Goal: Information Seeking & Learning: Check status

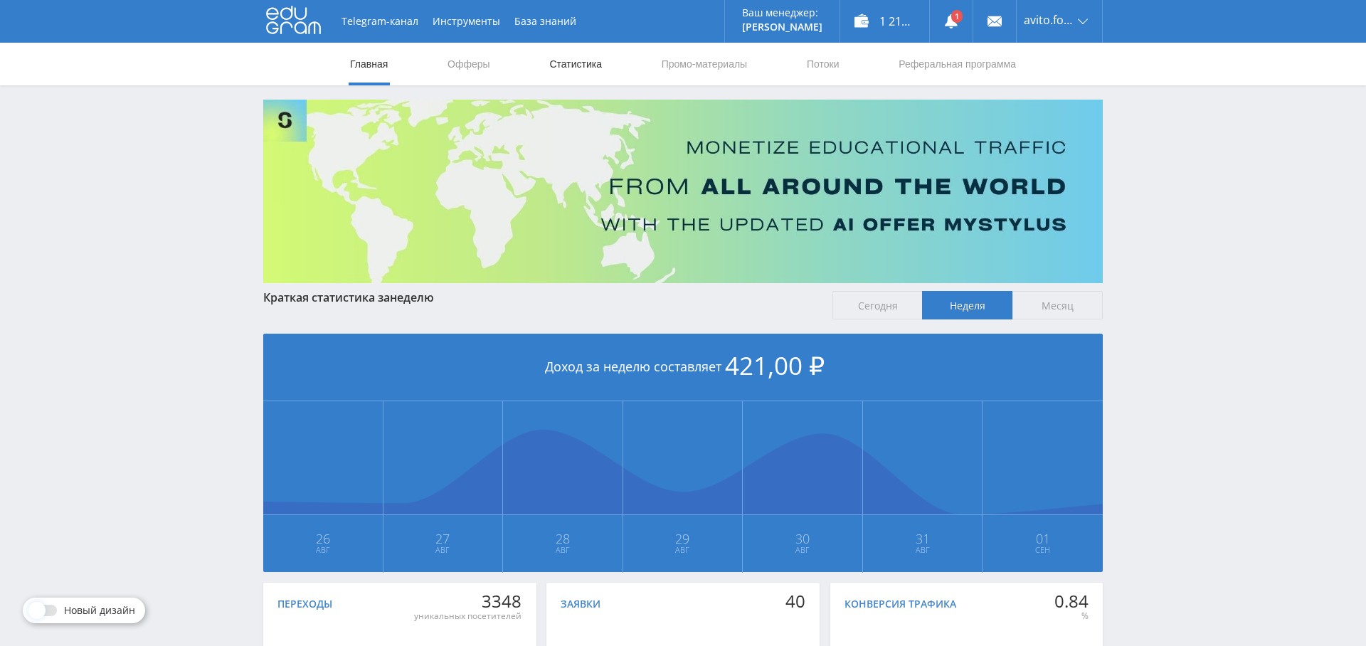
click at [580, 65] on link "Статистика" at bounding box center [575, 64] width 55 height 43
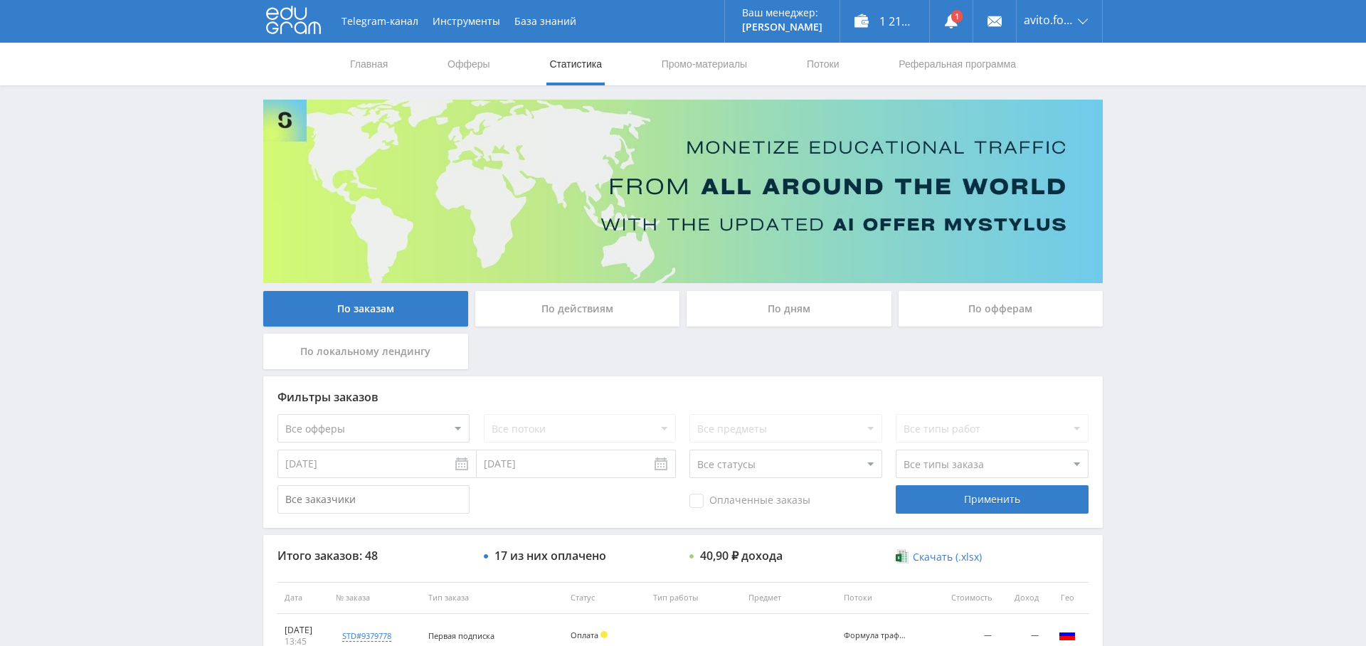
click at [744, 314] on div "По дням" at bounding box center [788, 309] width 205 height 36
click at [0, 0] on input "По дням" at bounding box center [0, 0] width 0 height 0
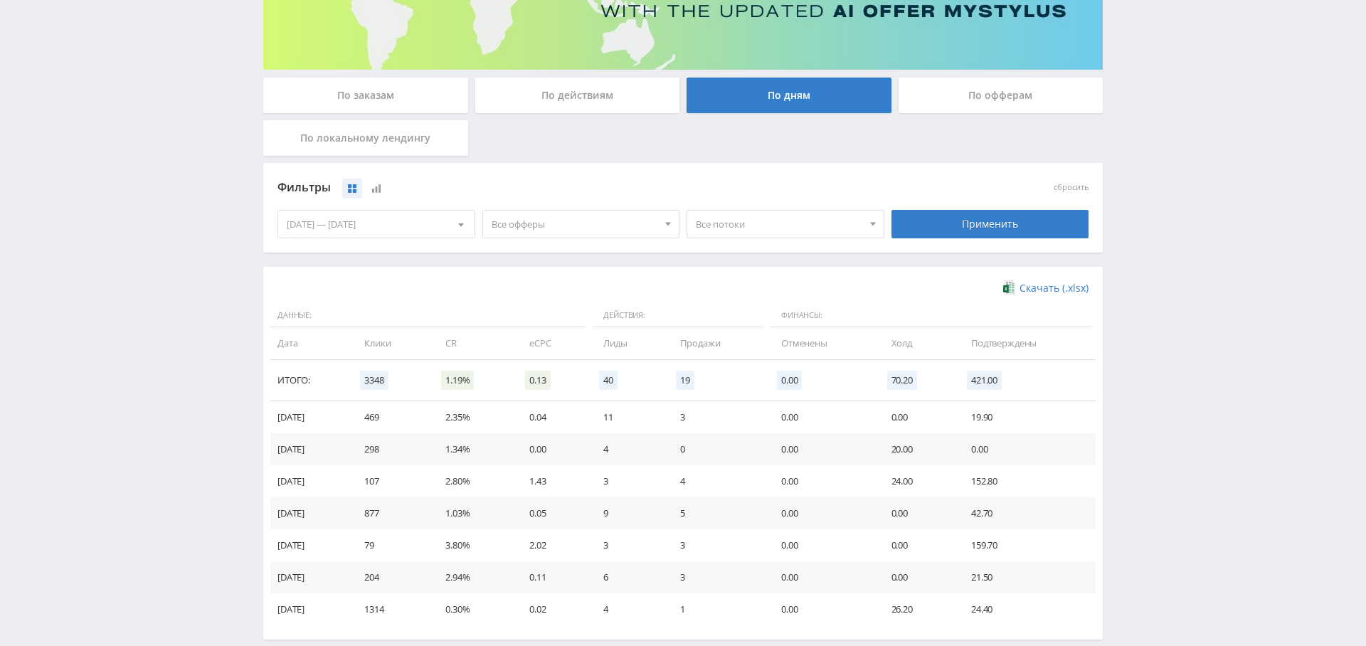
scroll to position [248, 0]
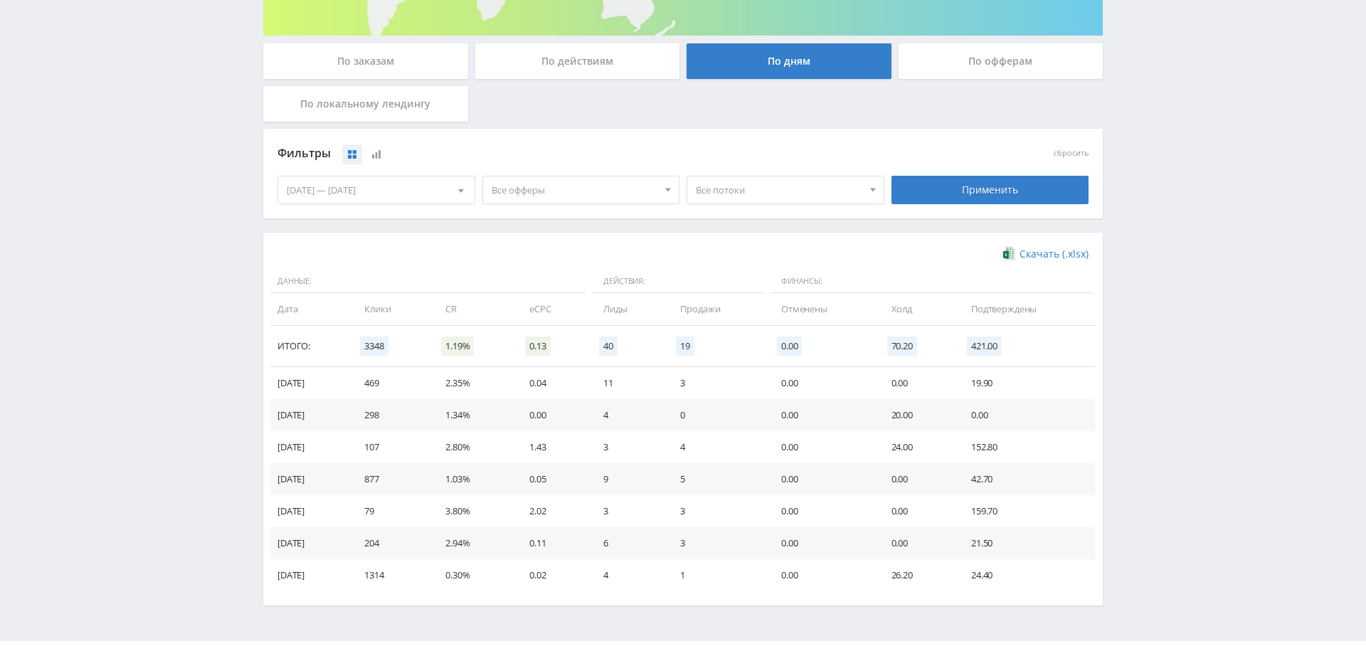
click at [528, 191] on span "Все офферы" at bounding box center [574, 189] width 166 height 27
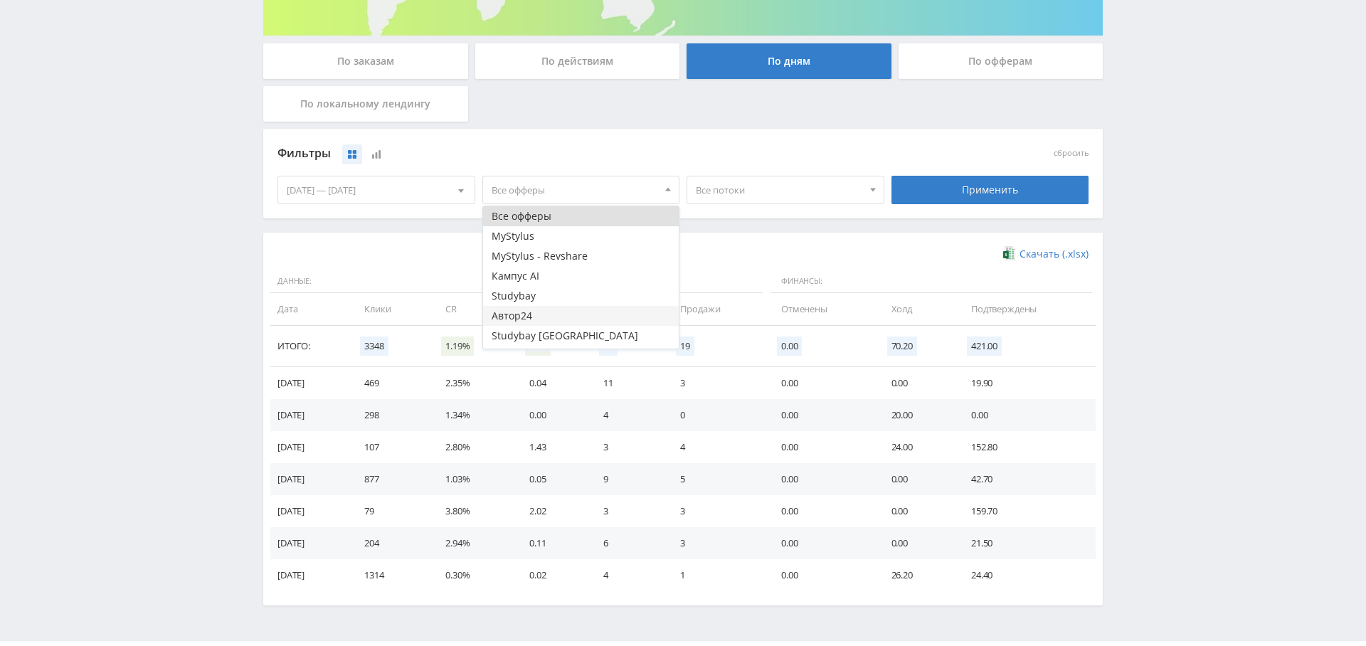
scroll to position [17, 0]
click at [557, 344] on button "Study AI (RevShare)" at bounding box center [581, 339] width 196 height 20
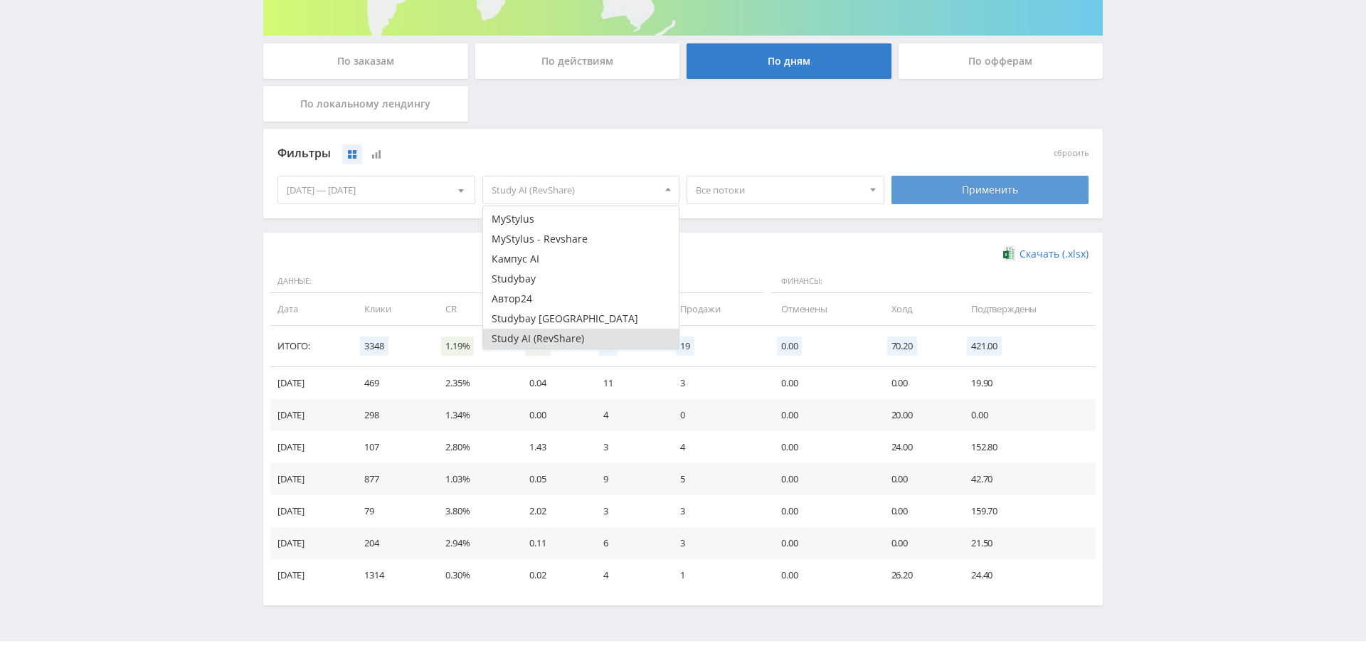
click at [992, 196] on div "Применить" at bounding box center [990, 190] width 198 height 28
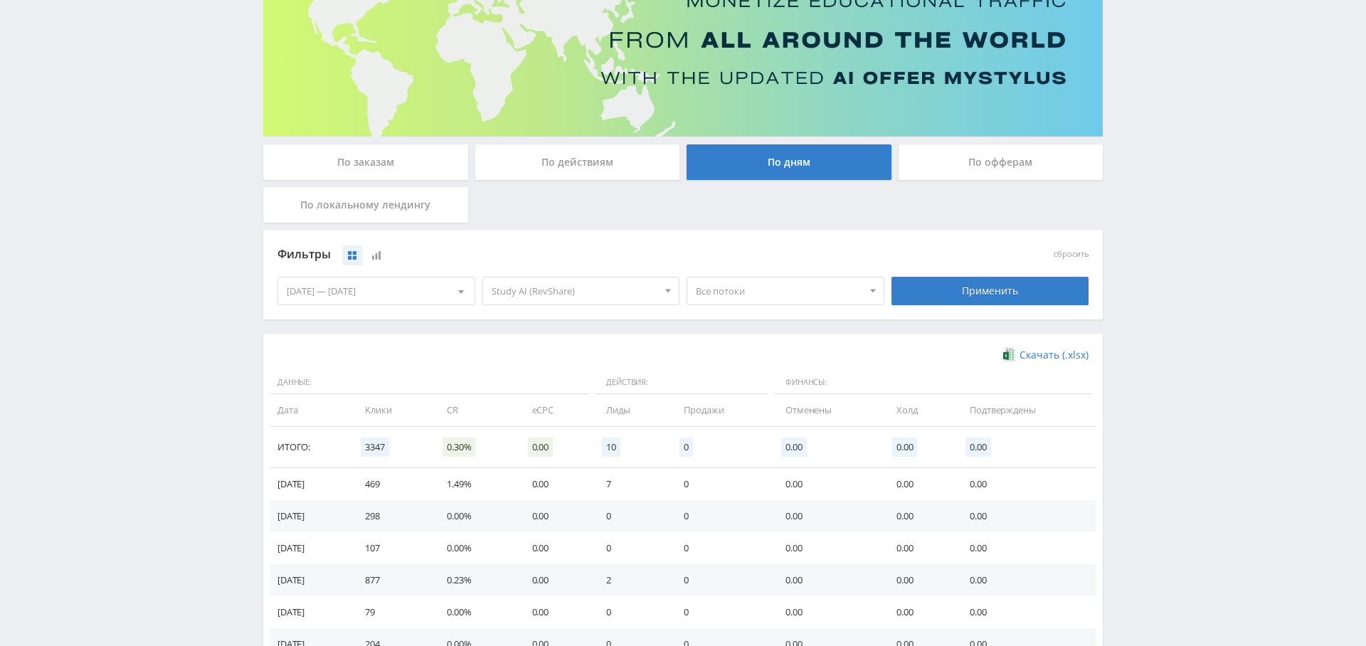
scroll to position [0, 0]
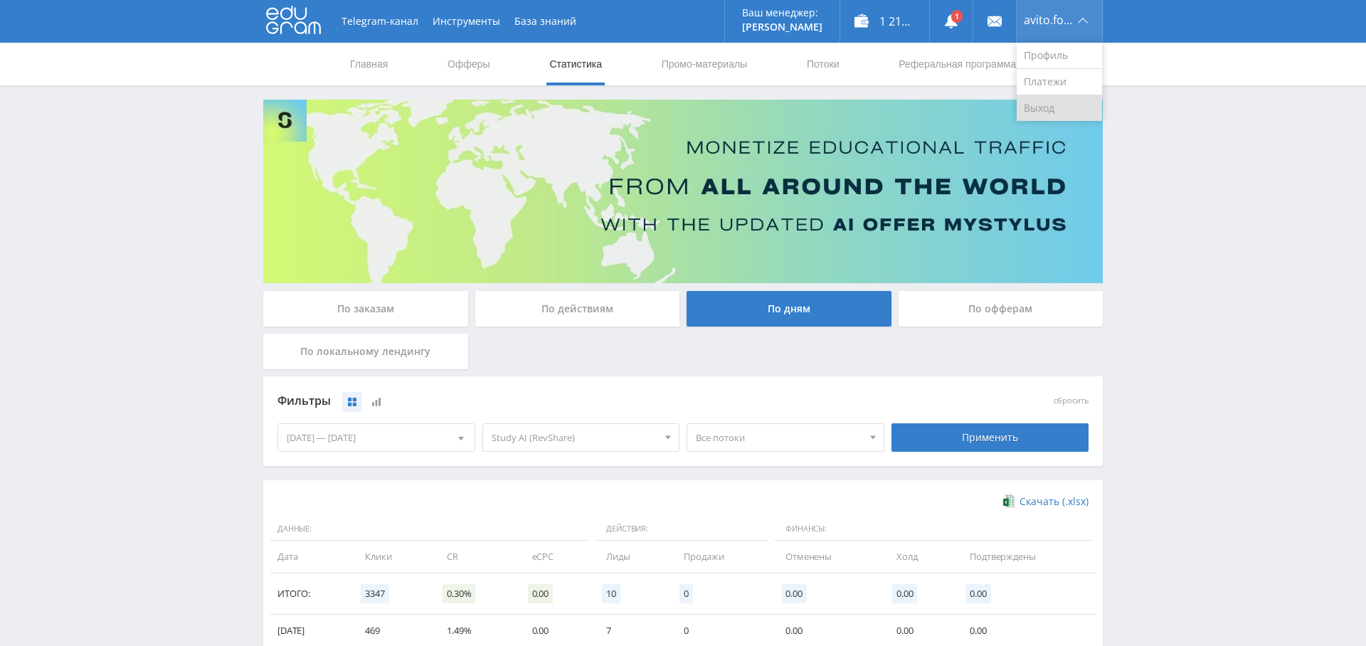
click at [1053, 104] on link "Выход" at bounding box center [1058, 108] width 85 height 26
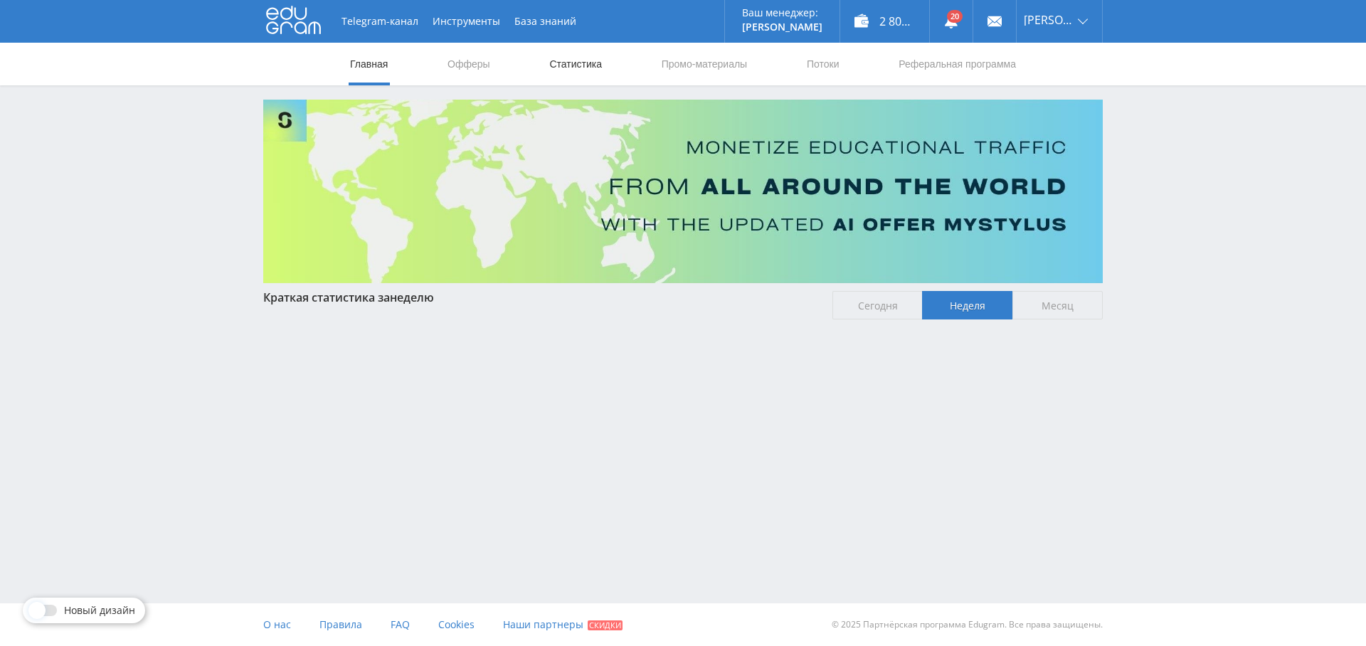
click at [583, 68] on link "Статистика" at bounding box center [575, 64] width 55 height 43
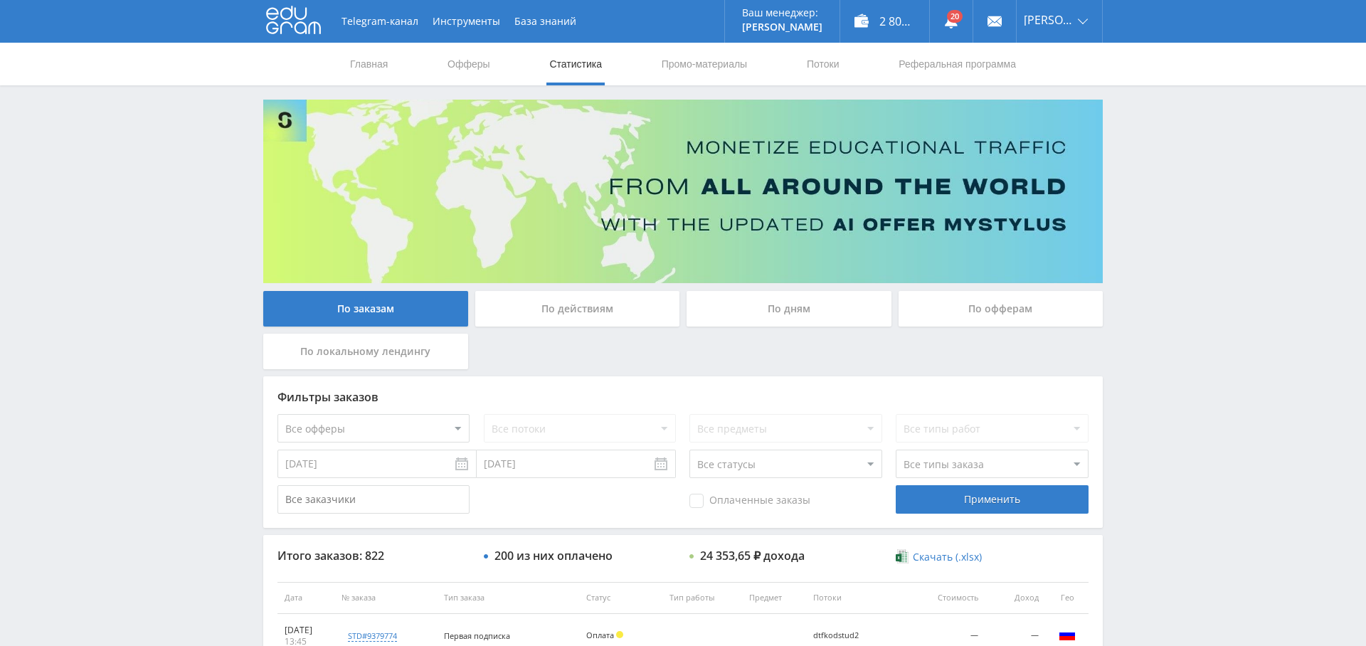
click at [775, 299] on div "По дням" at bounding box center [788, 309] width 205 height 36
click at [0, 0] on input "По дням" at bounding box center [0, 0] width 0 height 0
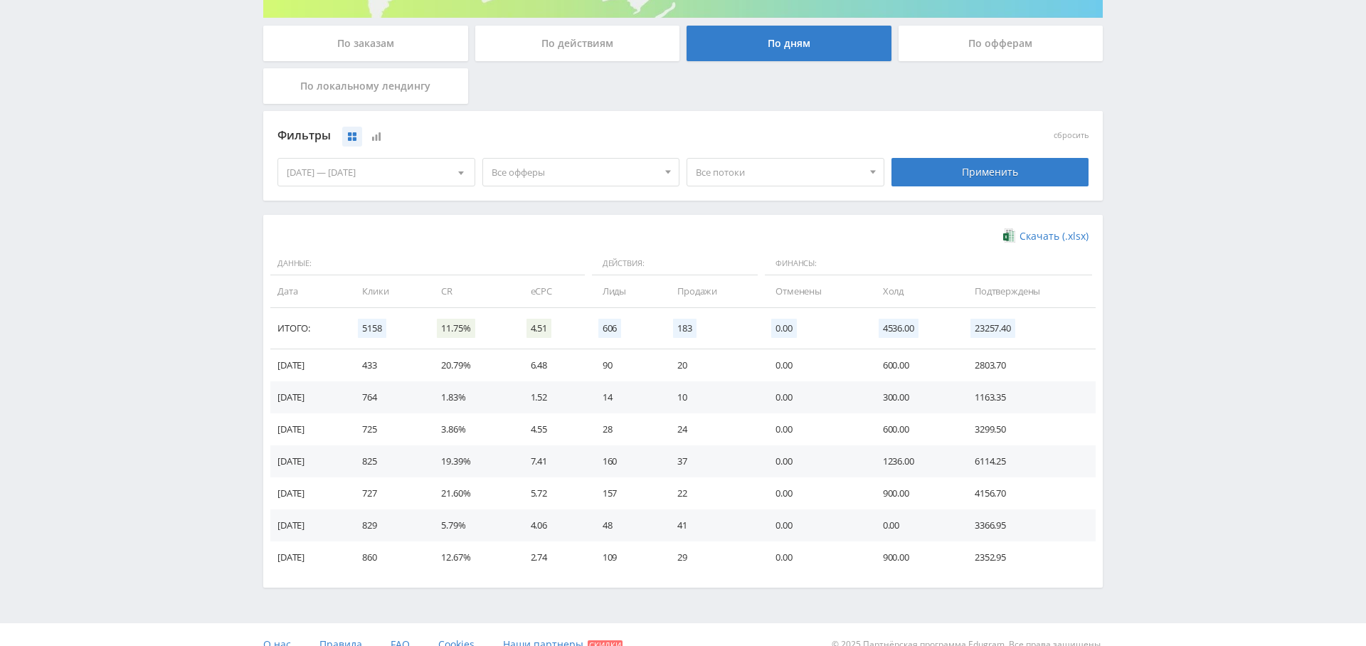
scroll to position [284, 0]
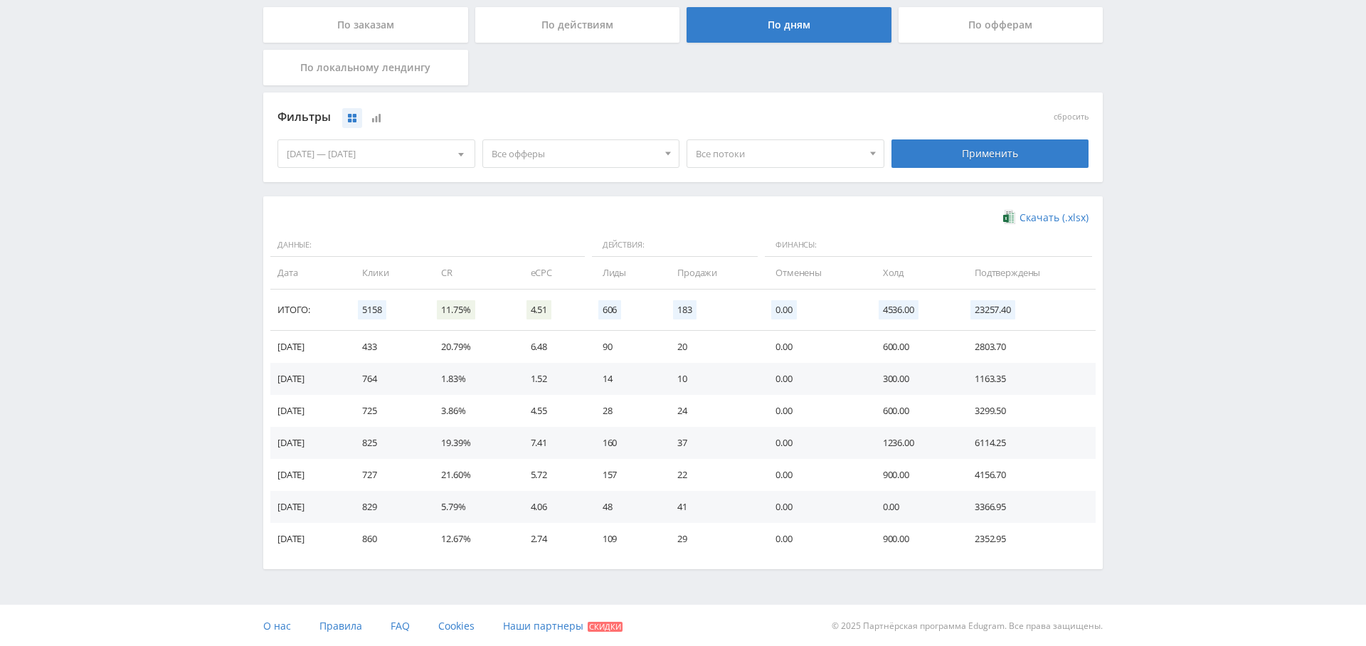
click at [614, 142] on span "Все офферы" at bounding box center [574, 153] width 166 height 27
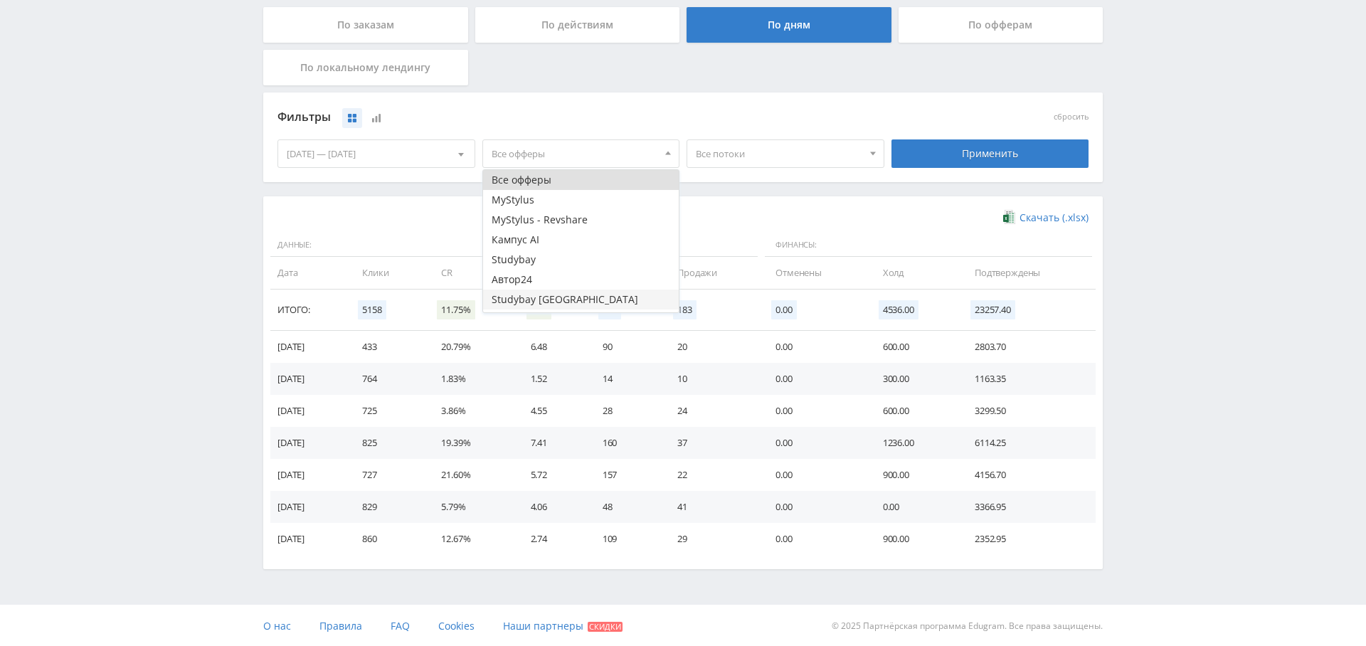
scroll to position [17, 0]
click at [590, 305] on button "Study AI (RevShare)" at bounding box center [581, 302] width 196 height 20
click at [792, 192] on div "Фильтры сбросить [DATE] — [DATE] Календарь Период Сентябрь, 2025 Пн Вт Ср Чт Пт…" at bounding box center [682, 144] width 839 height 104
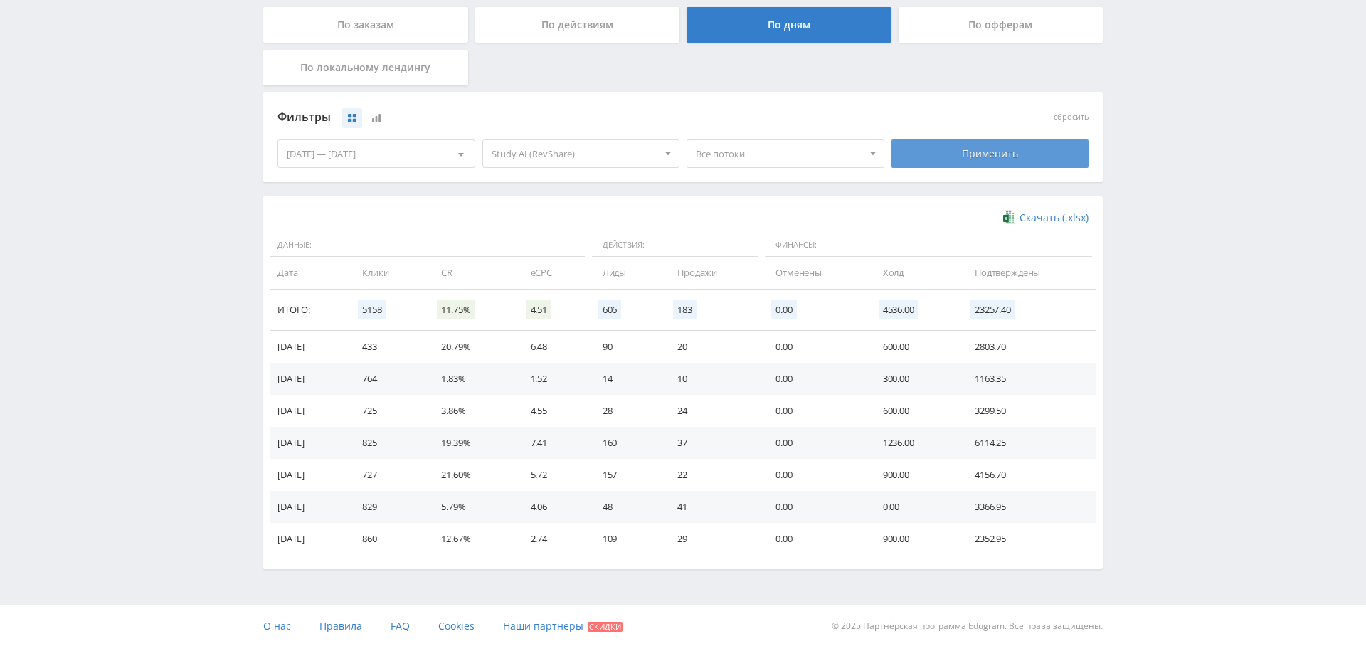
click at [965, 144] on div "Применить" at bounding box center [990, 153] width 198 height 28
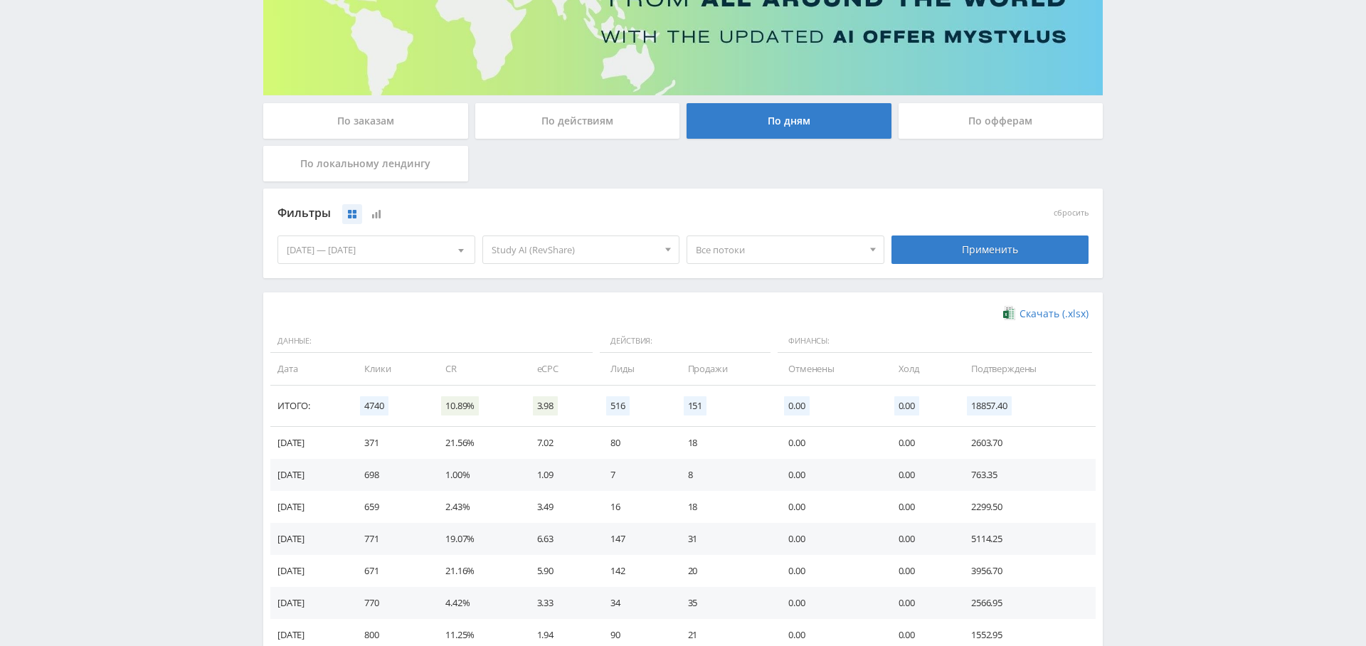
scroll to position [284, 0]
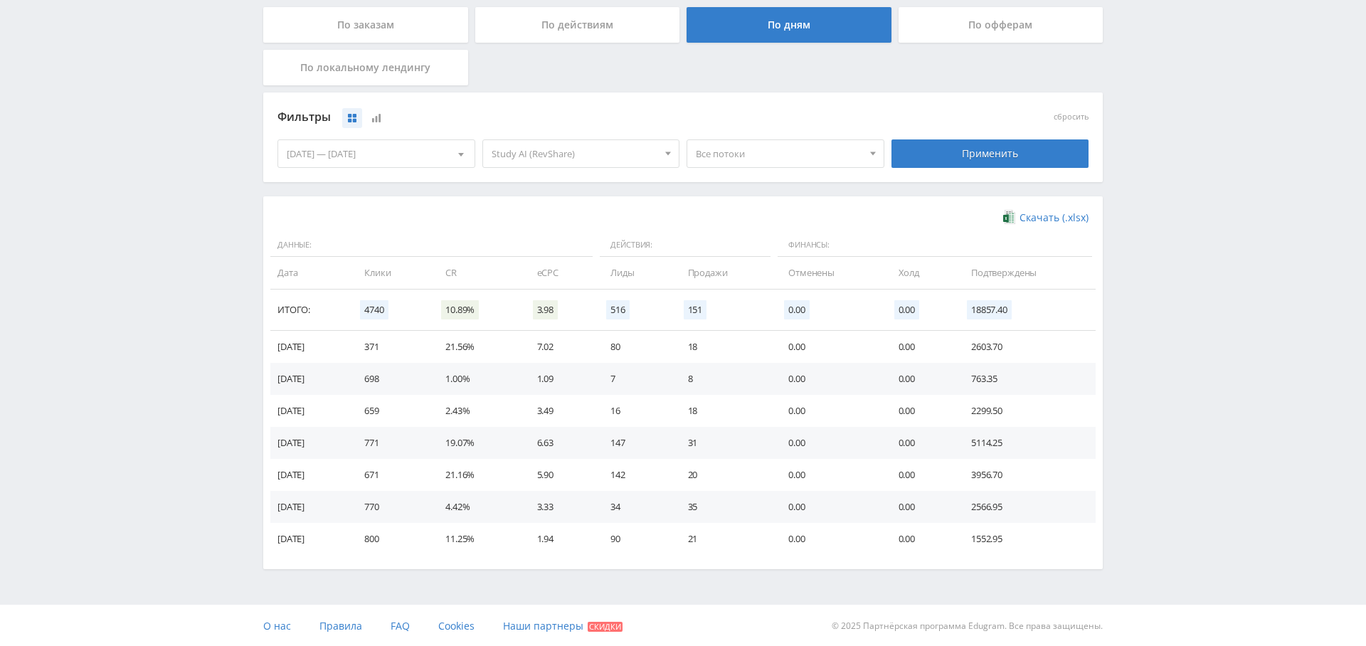
click at [709, 152] on span "Все потоки" at bounding box center [779, 153] width 166 height 27
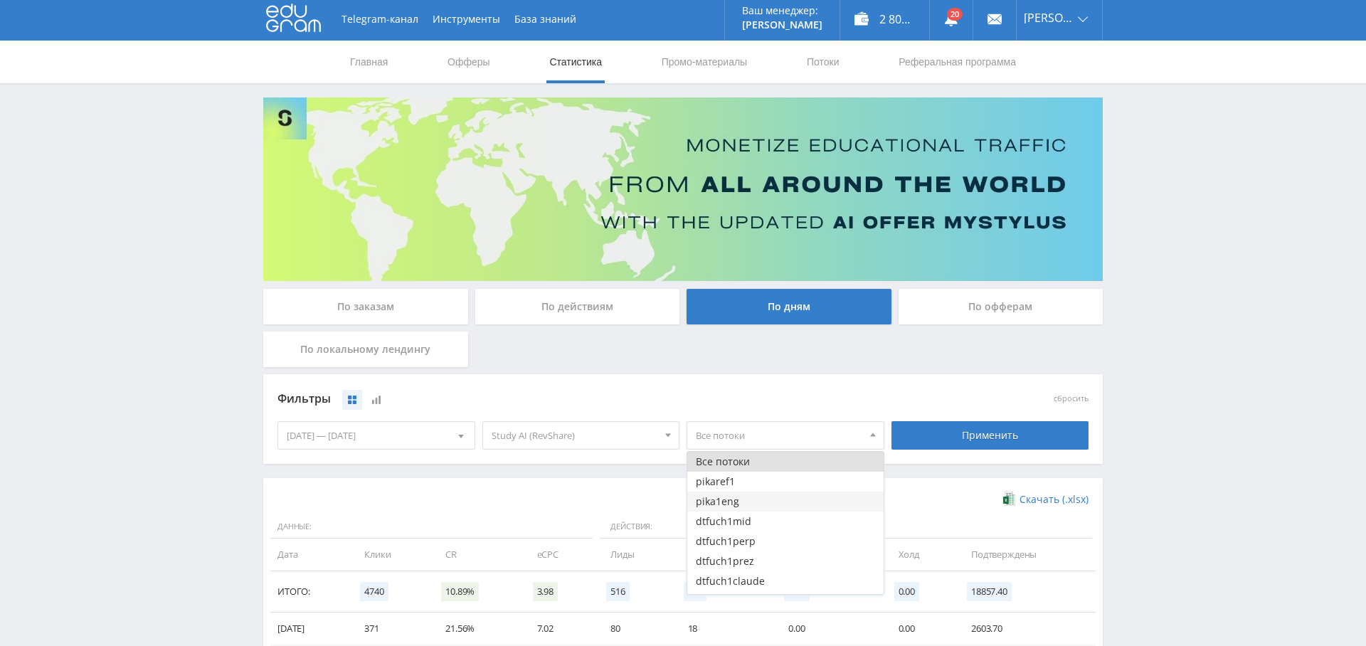
scroll to position [0, 0]
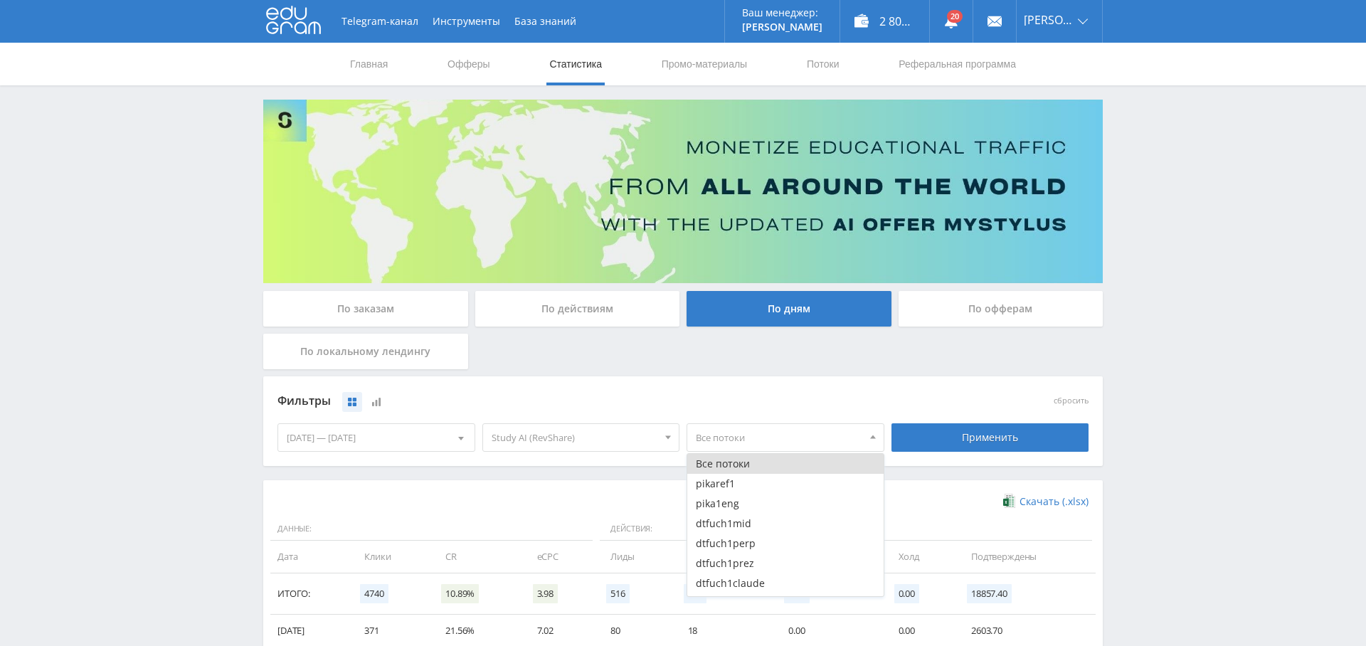
click at [410, 304] on div "По заказам" at bounding box center [365, 309] width 205 height 36
click at [0, 0] on input "По заказам" at bounding box center [0, 0] width 0 height 0
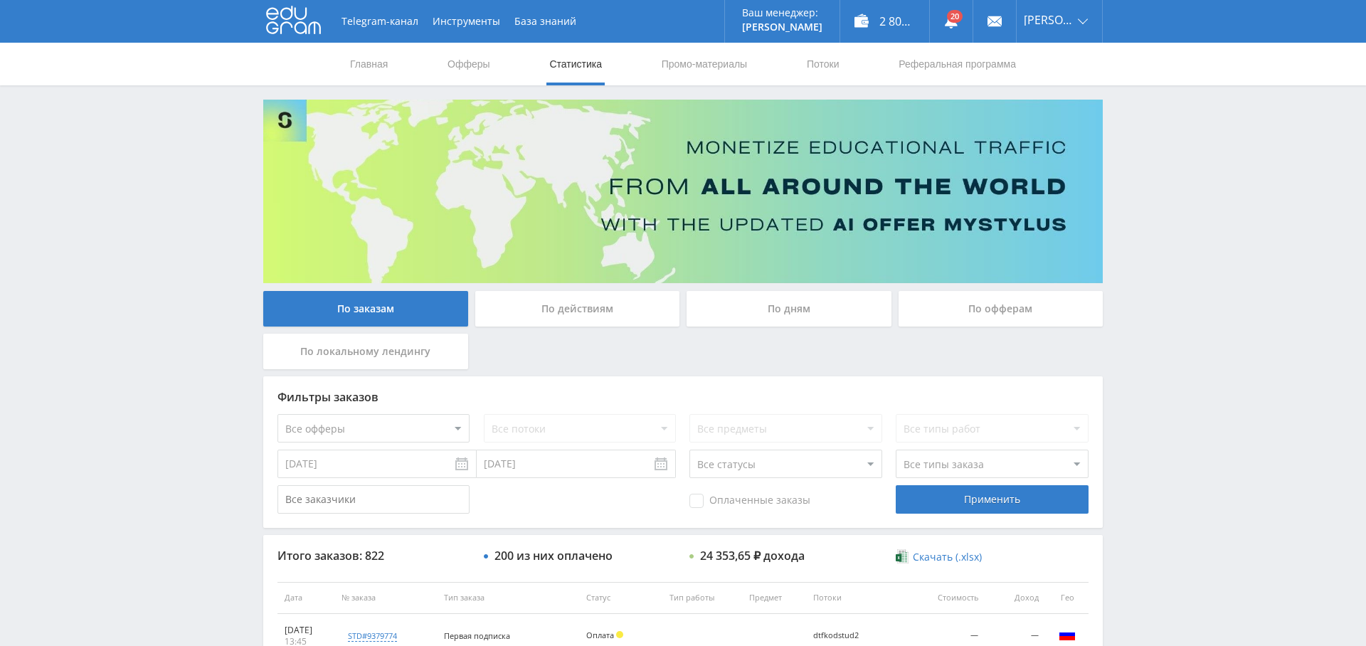
click at [413, 435] on select "Все офферы MyStylus MyStylus - Revshare Кампус AI Studybay Автор24 Studybay Bra…" at bounding box center [373, 428] width 192 height 28
select select "376"
click at [606, 439] on select "Все потоки pikaref1 pika1eng dtfuch1mid dtfuch1perp dtfuch1prez dtfuch1claude d…" at bounding box center [580, 428] width 192 height 28
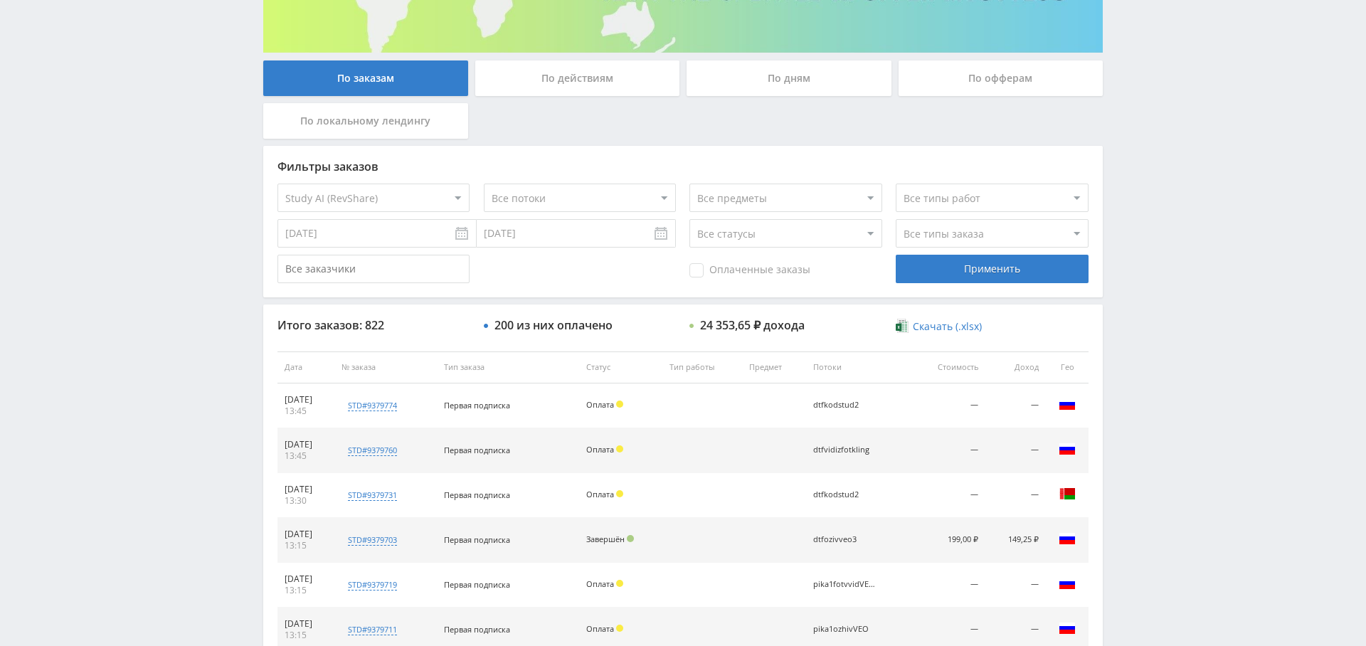
scroll to position [188, 0]
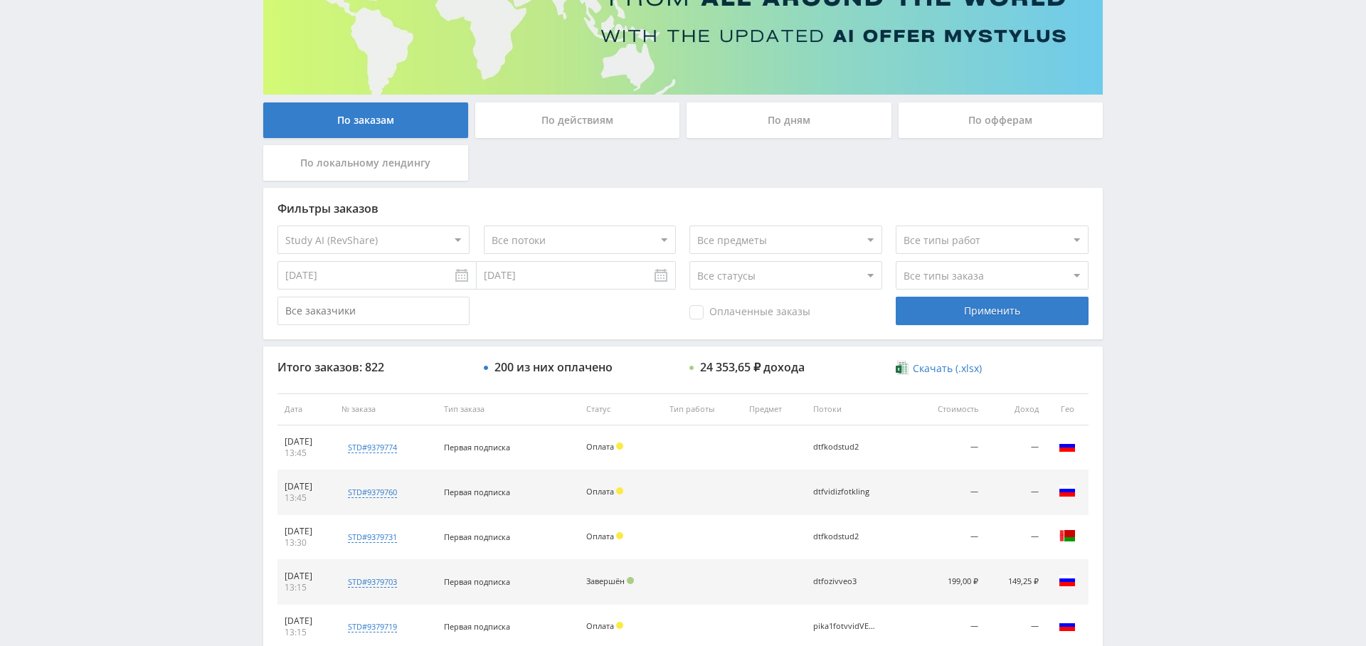
click at [799, 147] on div "По заказам По действиям По дням По офферам По локальному лендингу" at bounding box center [683, 144] width 846 height 85
click at [804, 116] on div "По дням" at bounding box center [788, 120] width 205 height 36
click at [0, 0] on input "По дням" at bounding box center [0, 0] width 0 height 0
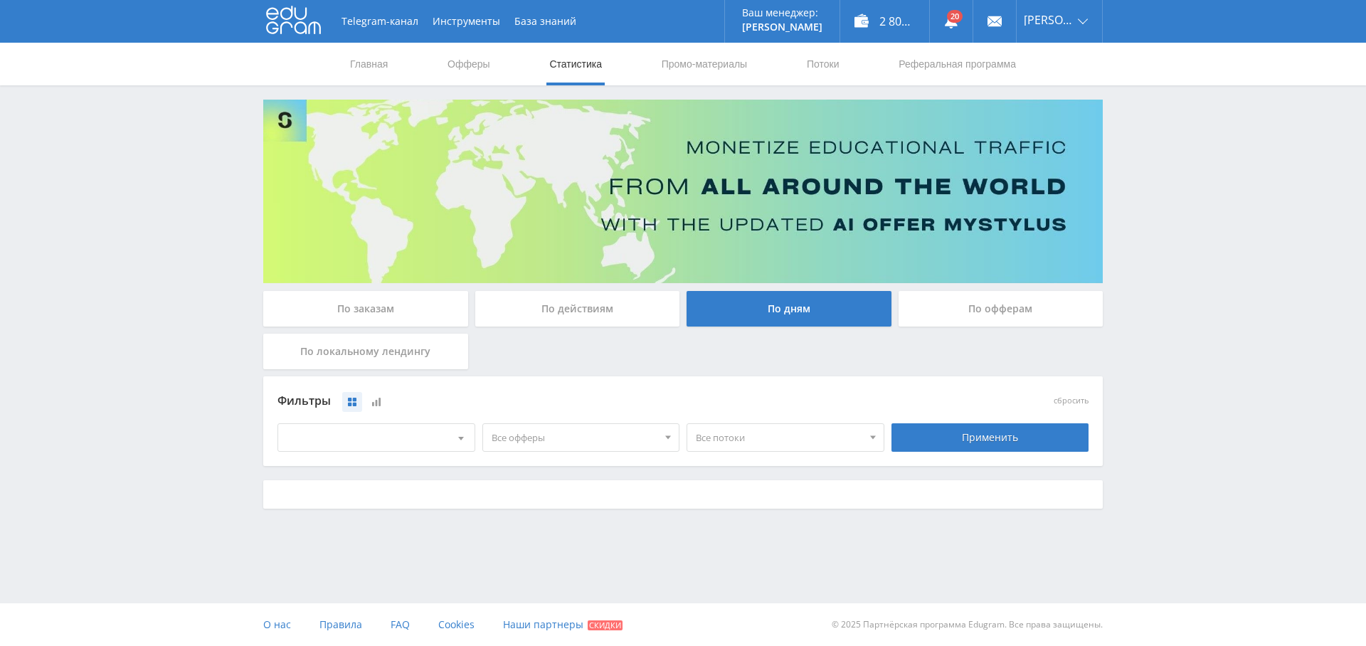
scroll to position [0, 0]
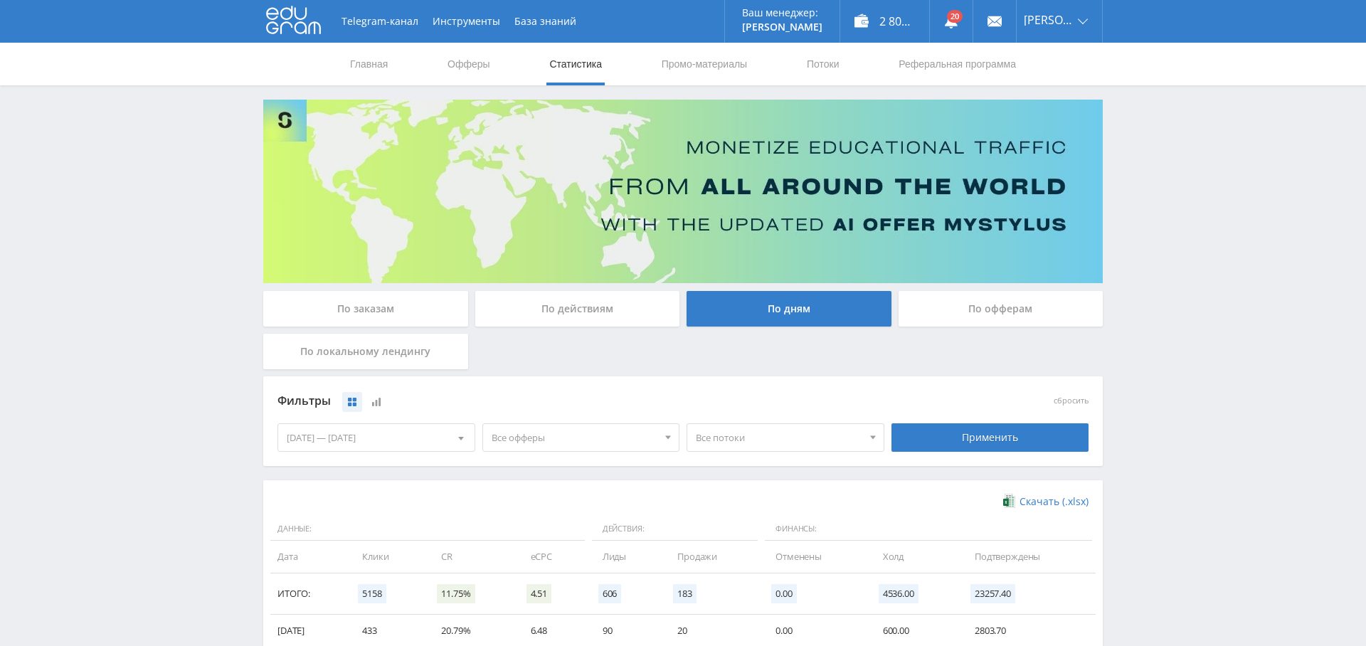
click at [598, 428] on span "Все офферы" at bounding box center [574, 437] width 166 height 27
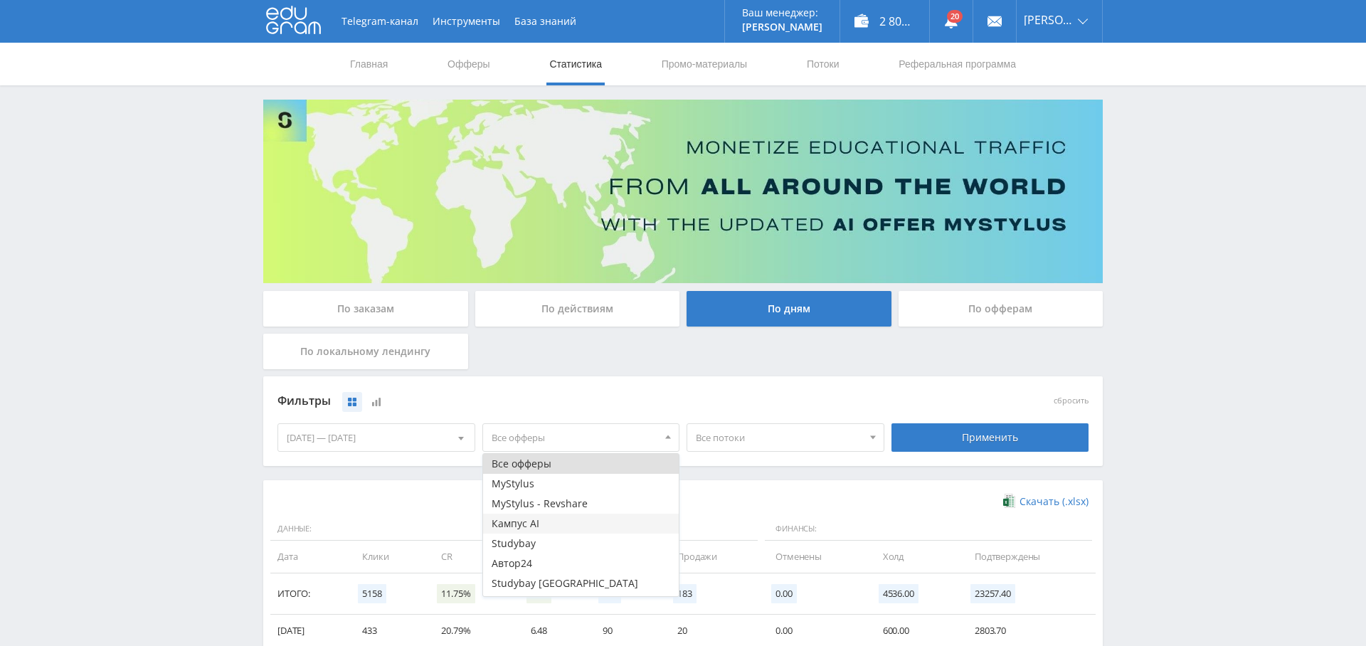
scroll to position [17, 0]
click at [571, 581] on button "Study AI (RevShare)" at bounding box center [581, 586] width 196 height 20
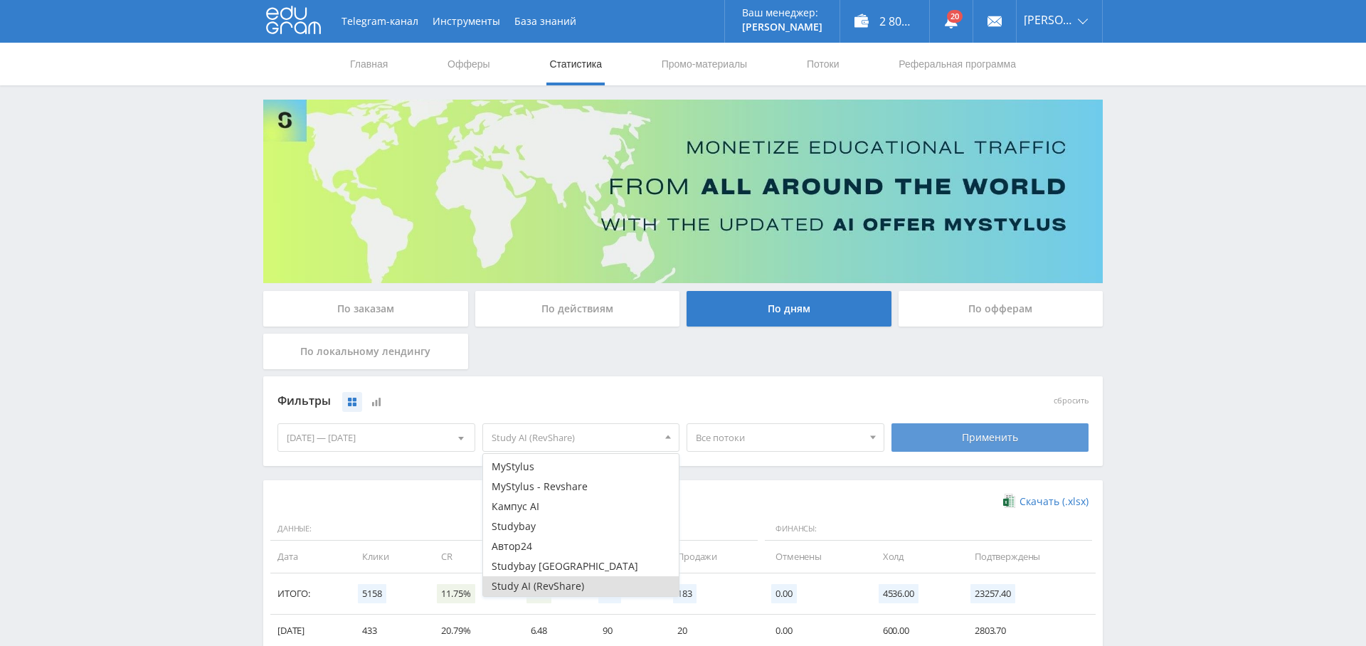
click at [969, 427] on div "Применить" at bounding box center [990, 437] width 198 height 28
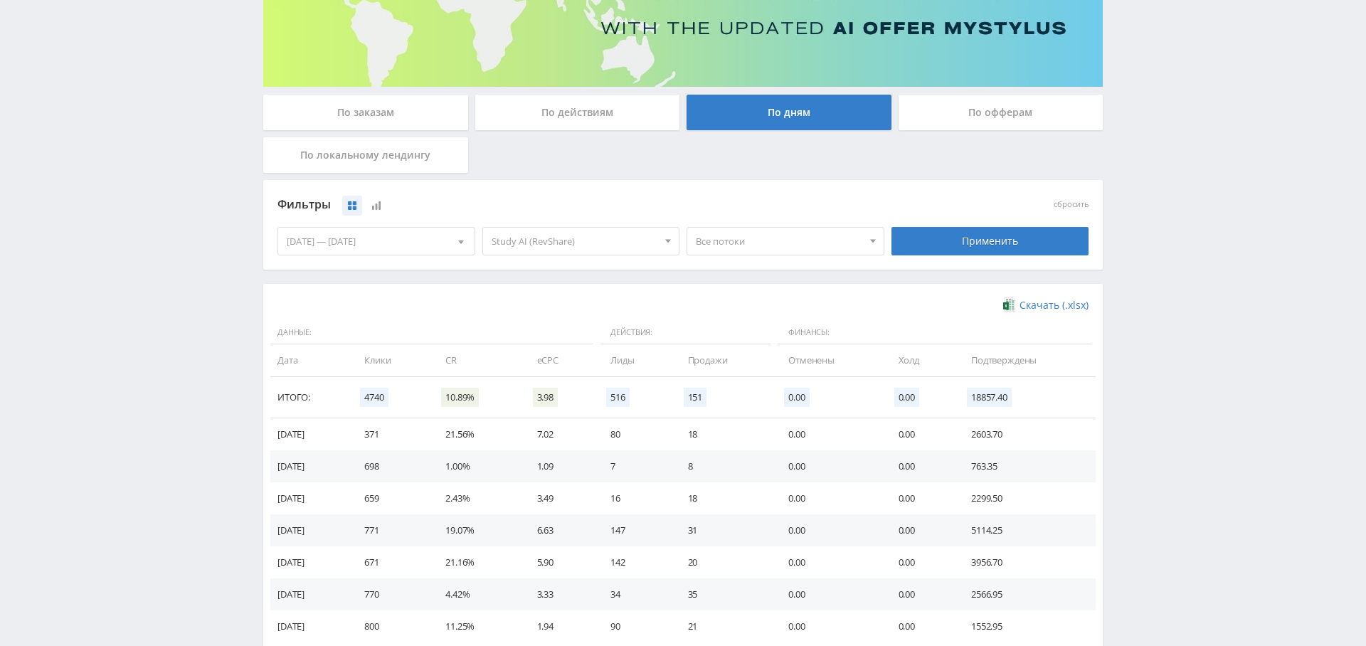
scroll to position [284, 0]
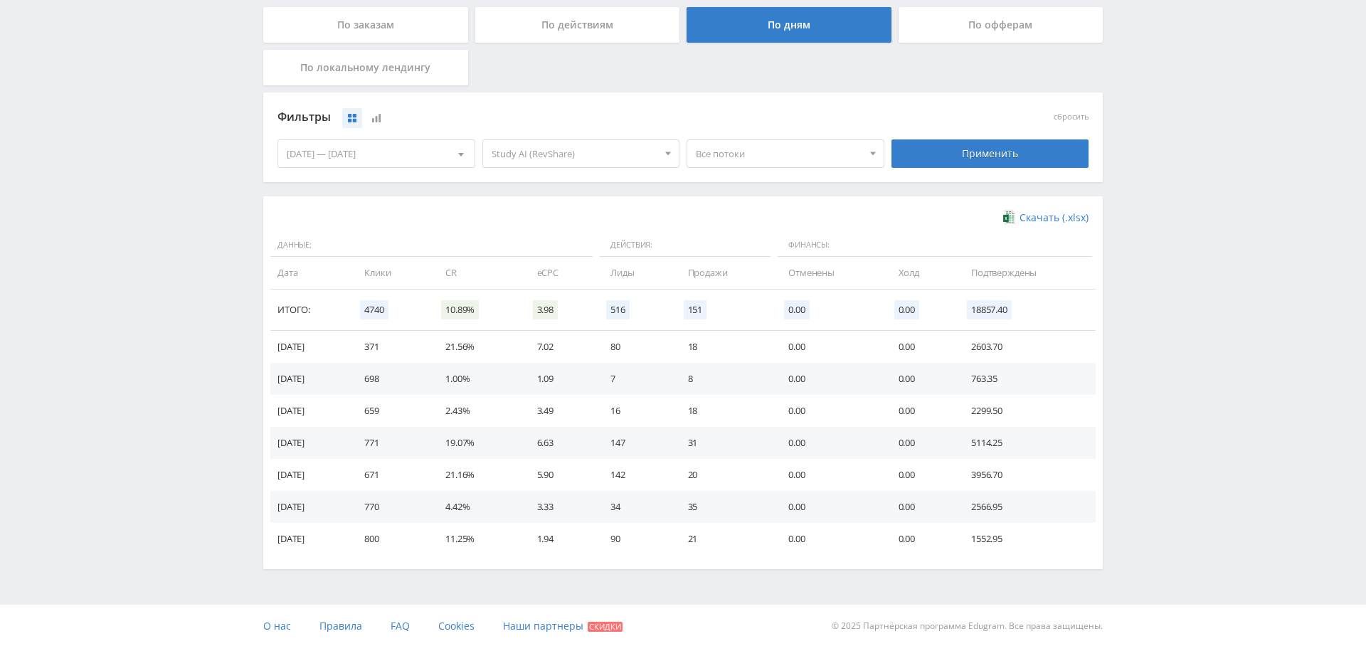
click at [639, 168] on div "Study AI (RevShare) Все офферы MyStylus MyStylus - Revshare Кампус AI Studybay …" at bounding box center [581, 154] width 205 height 40
click at [623, 145] on span "Study AI (RevShare)" at bounding box center [574, 153] width 166 height 27
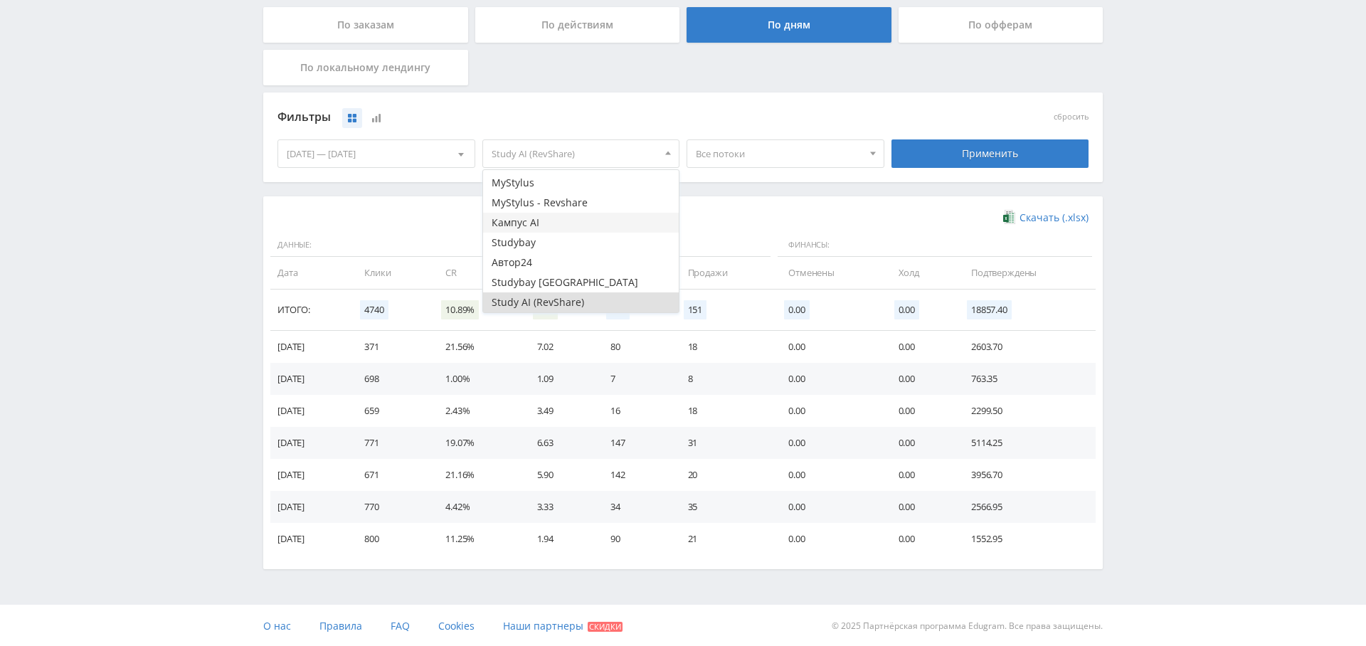
click at [600, 213] on button "Кампус AI" at bounding box center [581, 223] width 196 height 20
click at [592, 301] on button "Study AI (RevShare)" at bounding box center [581, 302] width 196 height 20
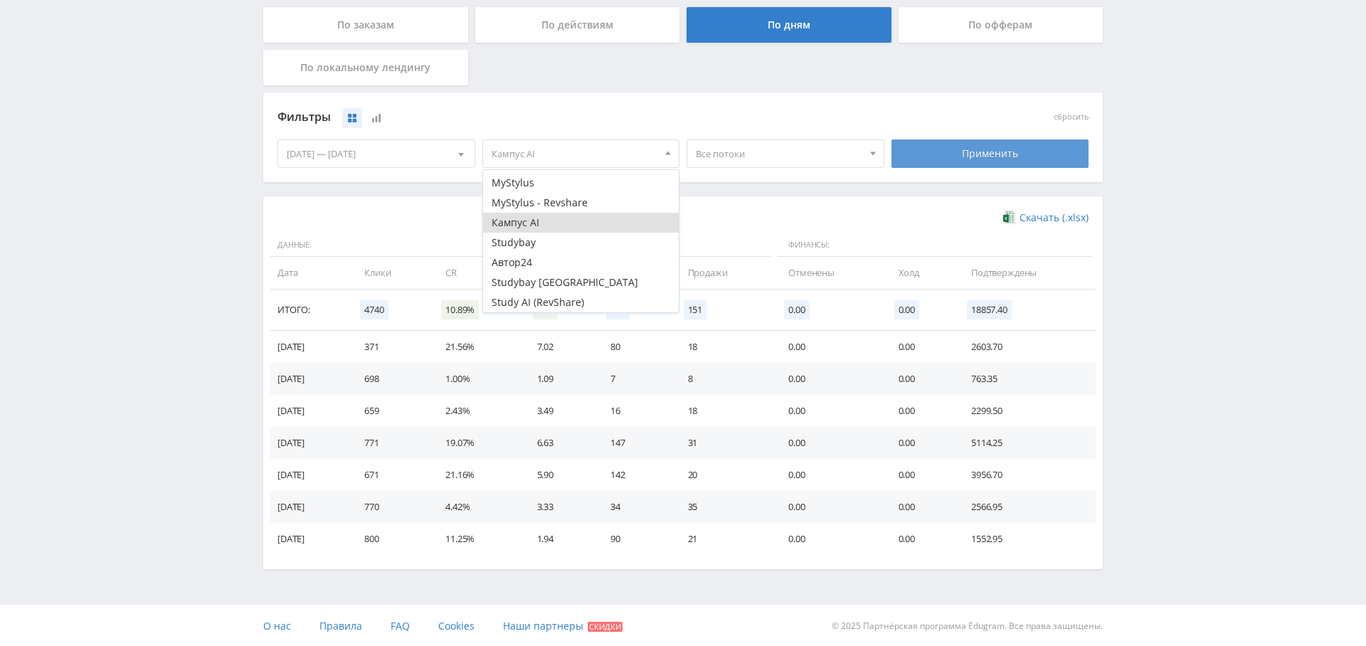
click at [955, 153] on div "Применить" at bounding box center [990, 153] width 198 height 28
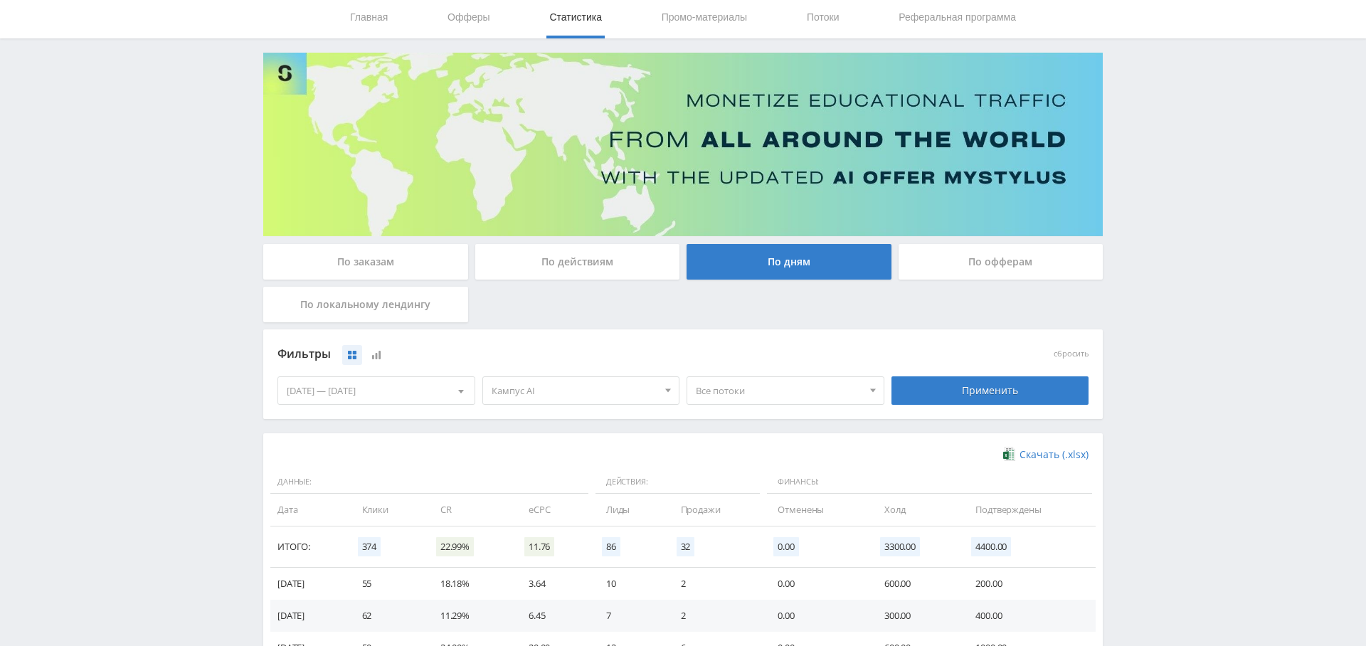
scroll to position [0, 0]
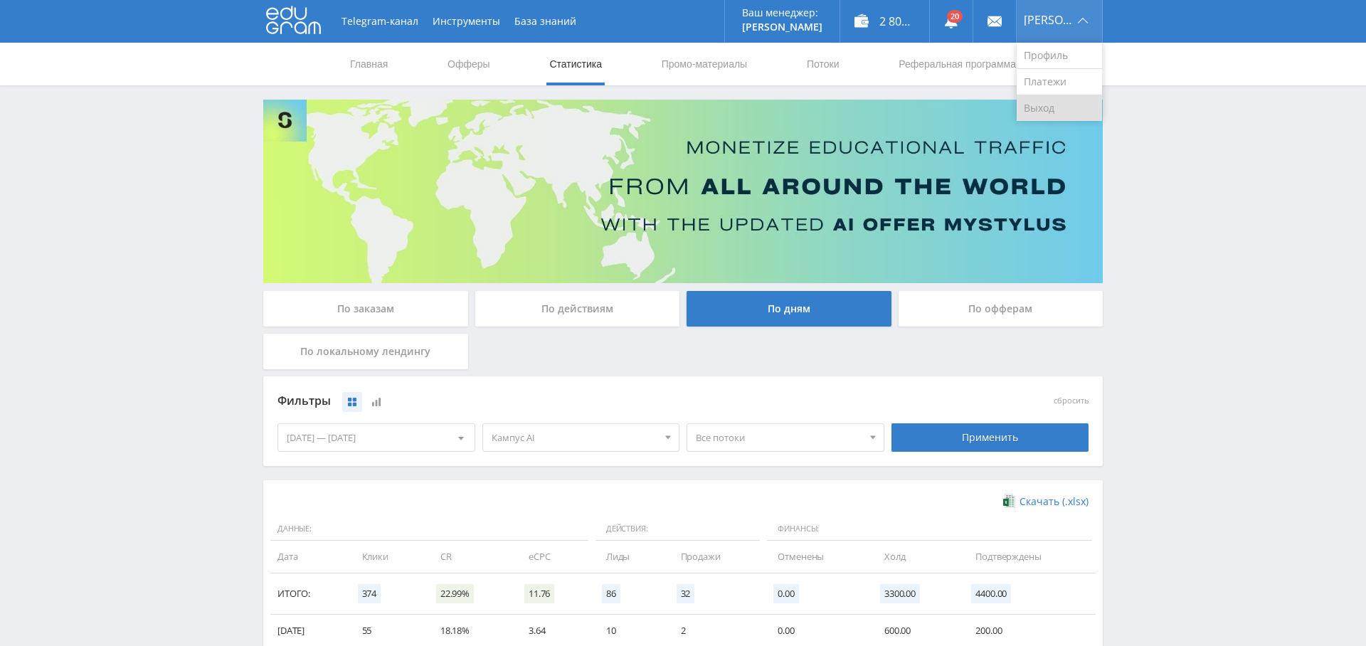
click at [1078, 110] on link "Выход" at bounding box center [1058, 108] width 85 height 26
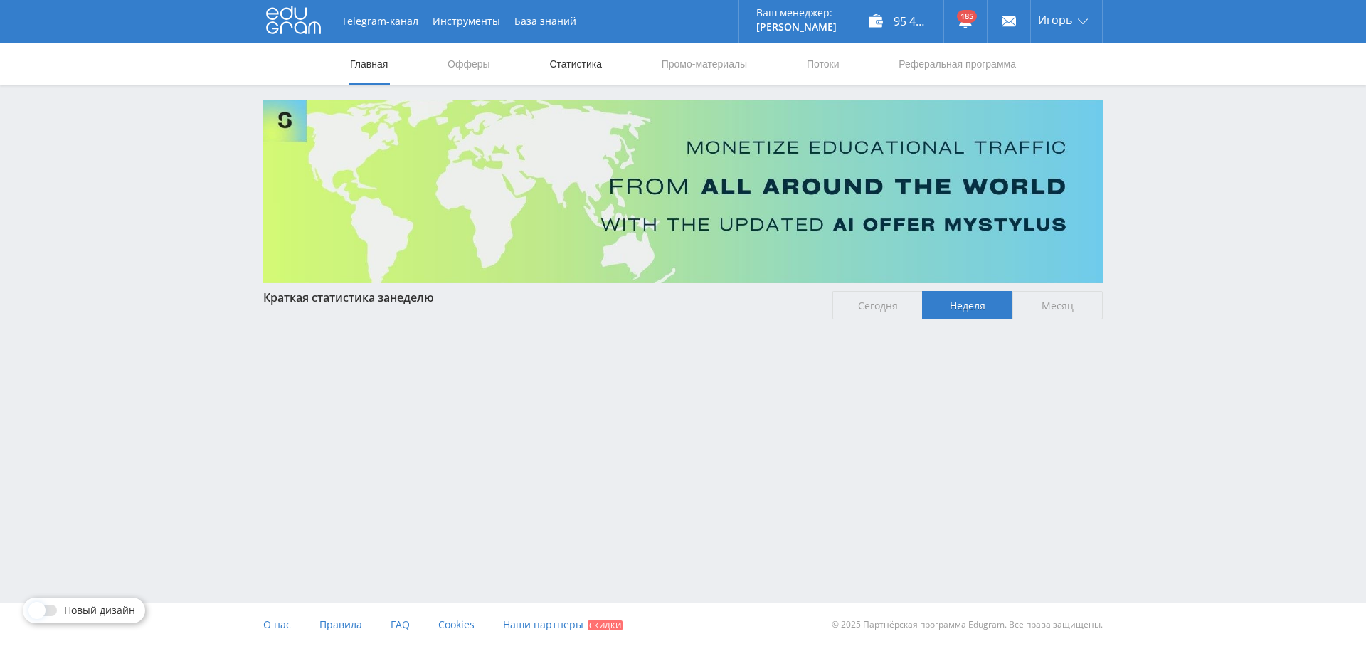
click at [590, 72] on link "Статистика" at bounding box center [575, 64] width 55 height 43
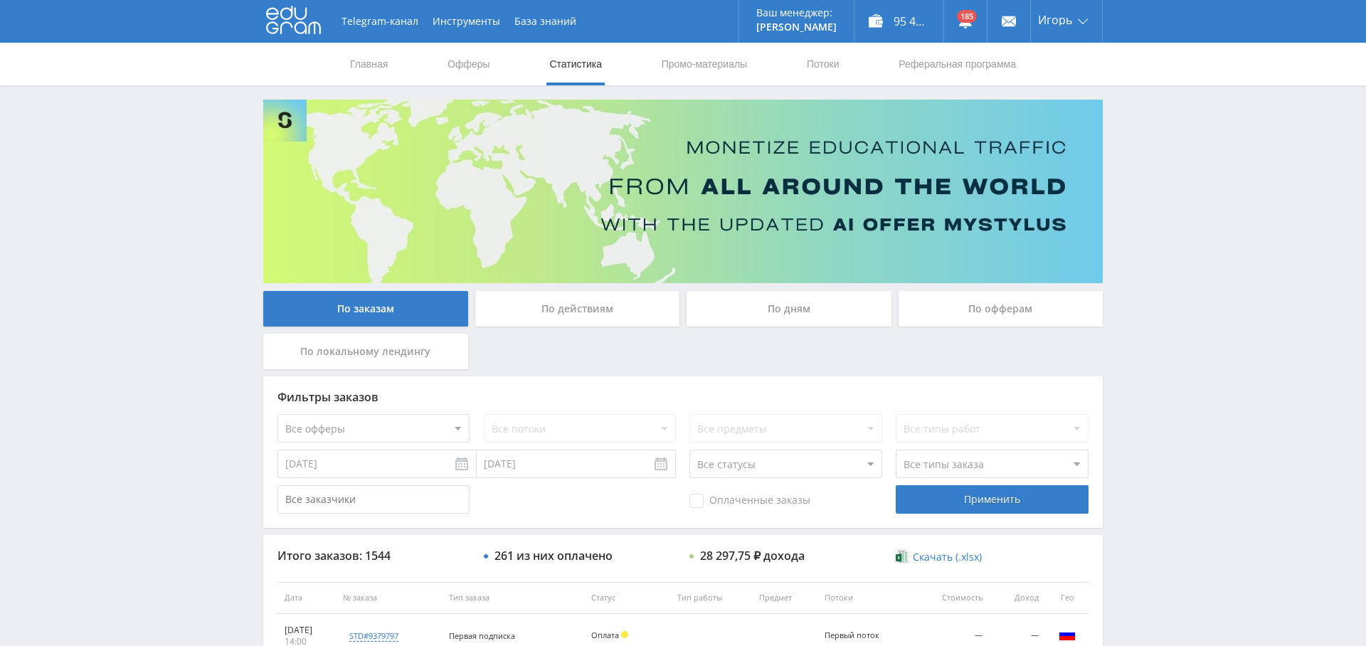
click at [755, 308] on div "По дням" at bounding box center [788, 309] width 205 height 36
click at [0, 0] on input "По дням" at bounding box center [0, 0] width 0 height 0
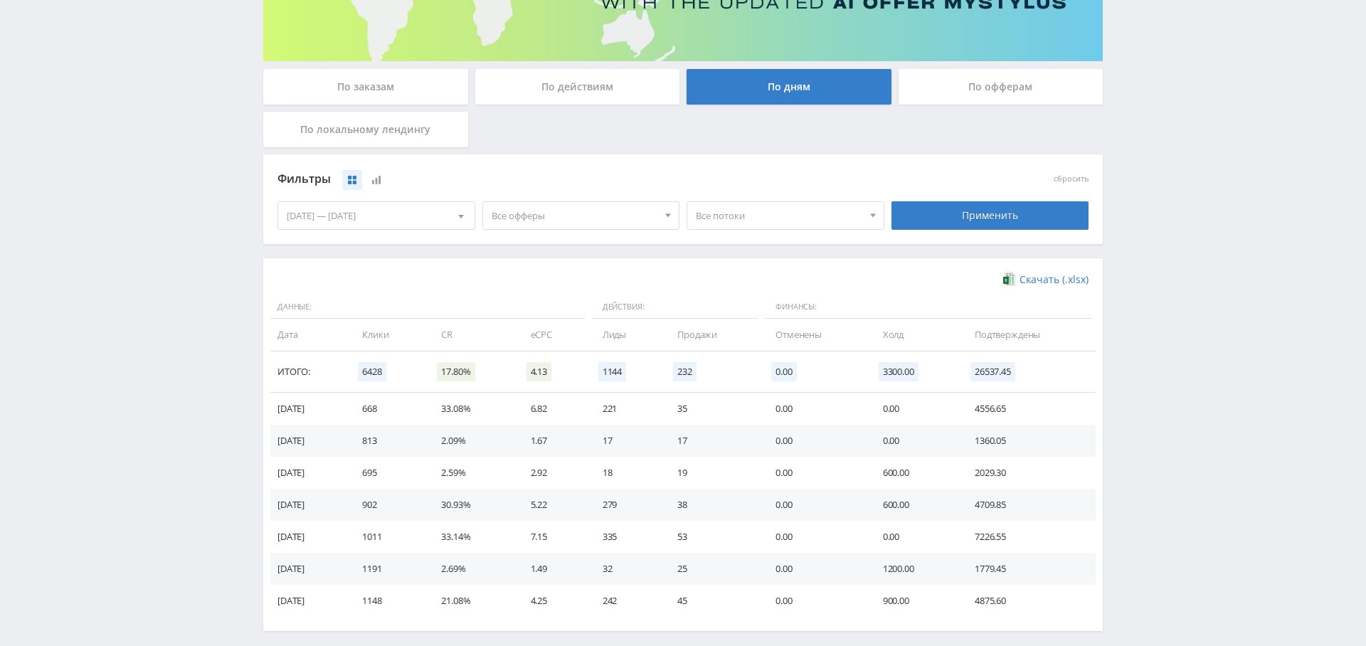
scroll to position [226, 0]
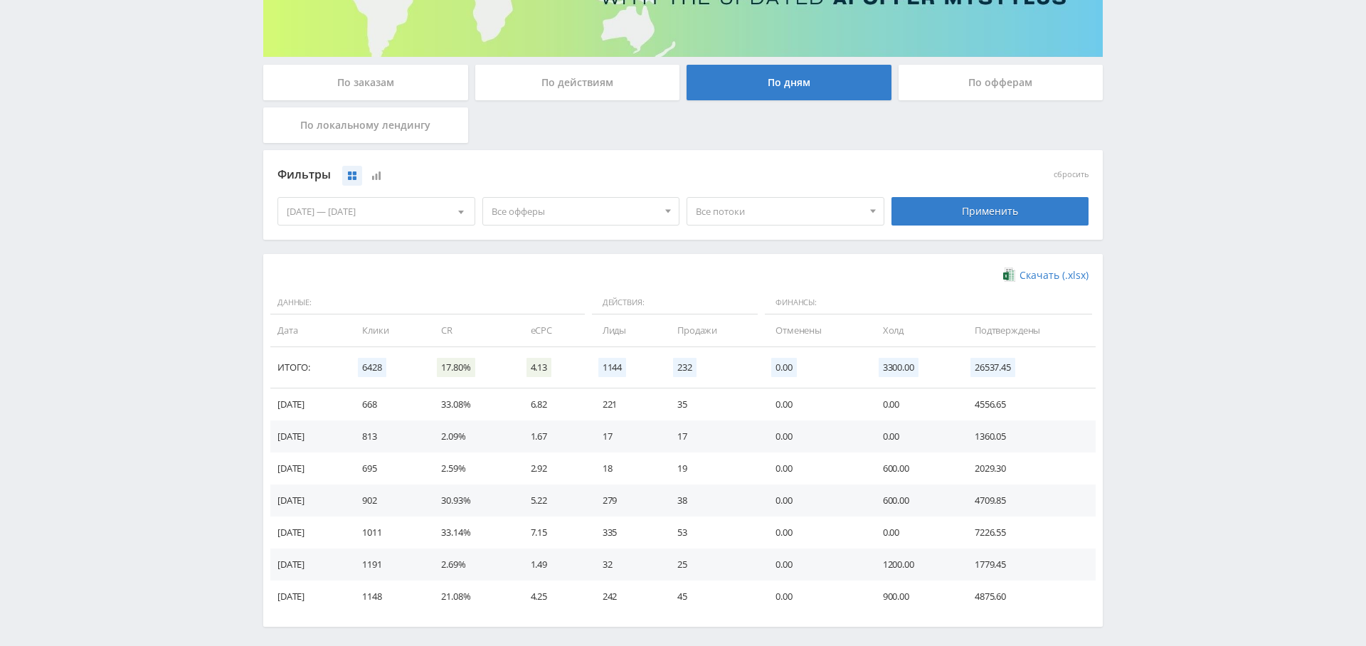
click at [579, 206] on span "Все офферы" at bounding box center [574, 211] width 166 height 27
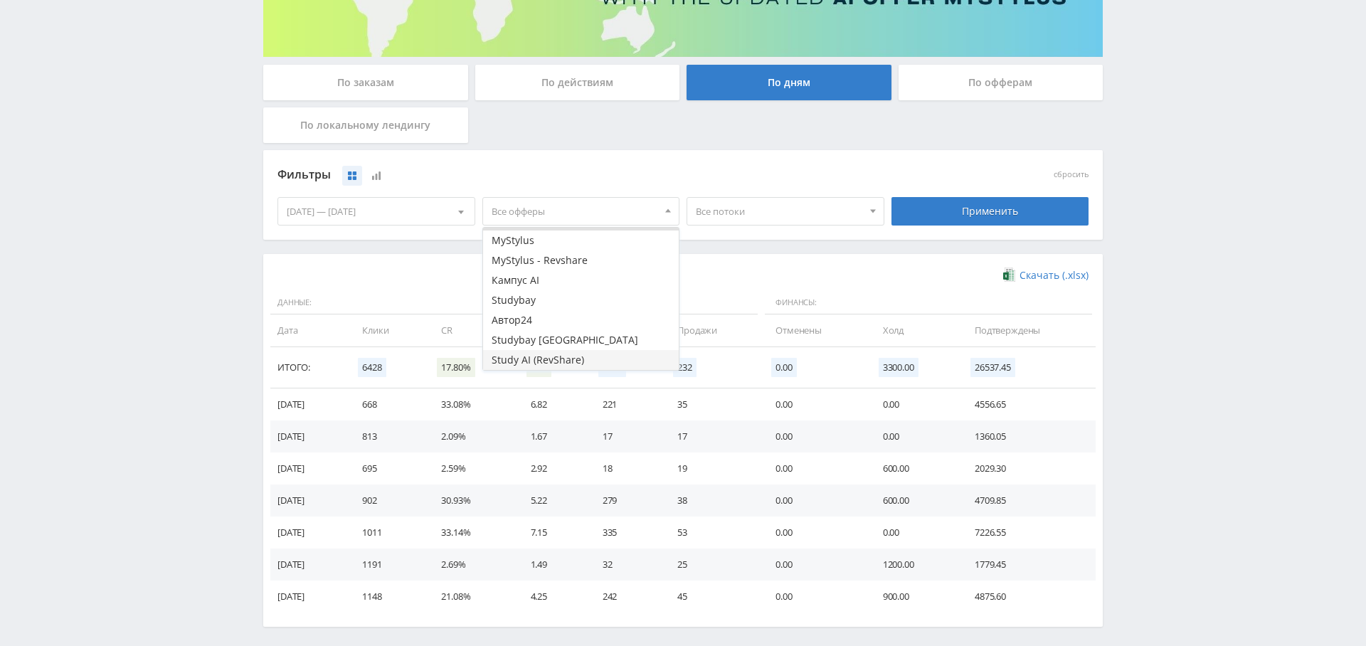
click at [563, 355] on button "Study AI (RevShare)" at bounding box center [581, 360] width 196 height 20
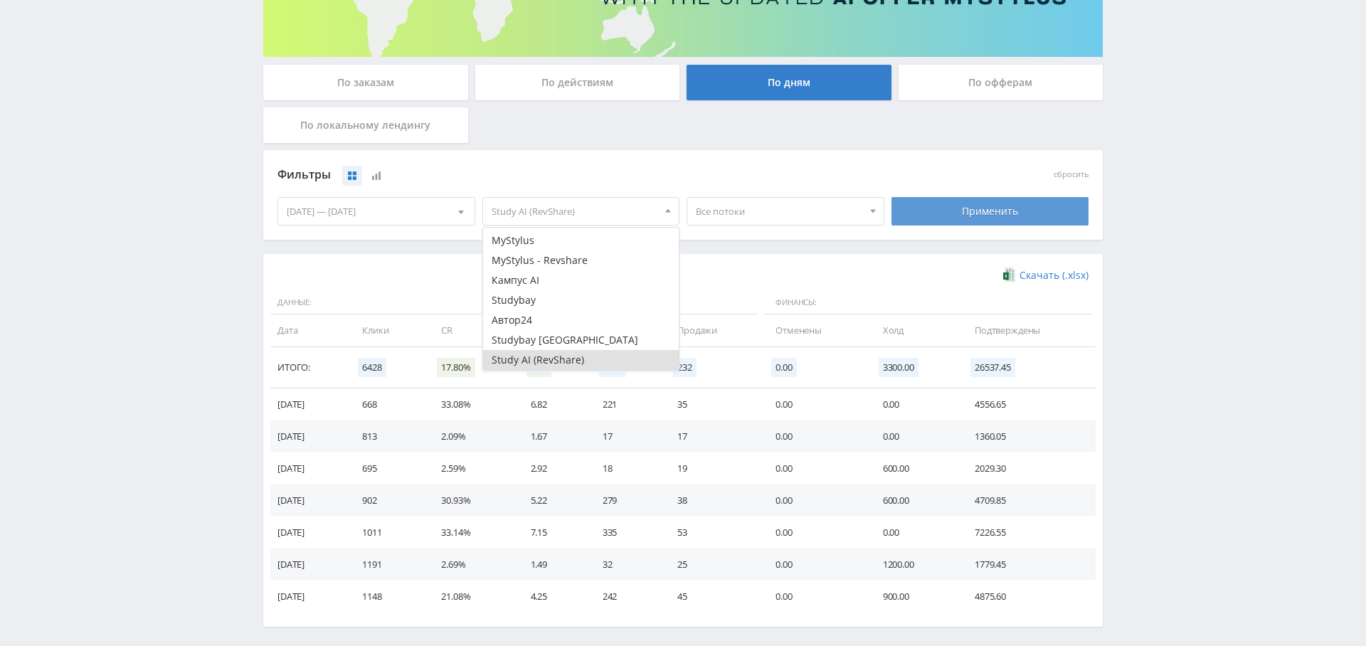
click at [953, 203] on div "Применить" at bounding box center [990, 211] width 198 height 28
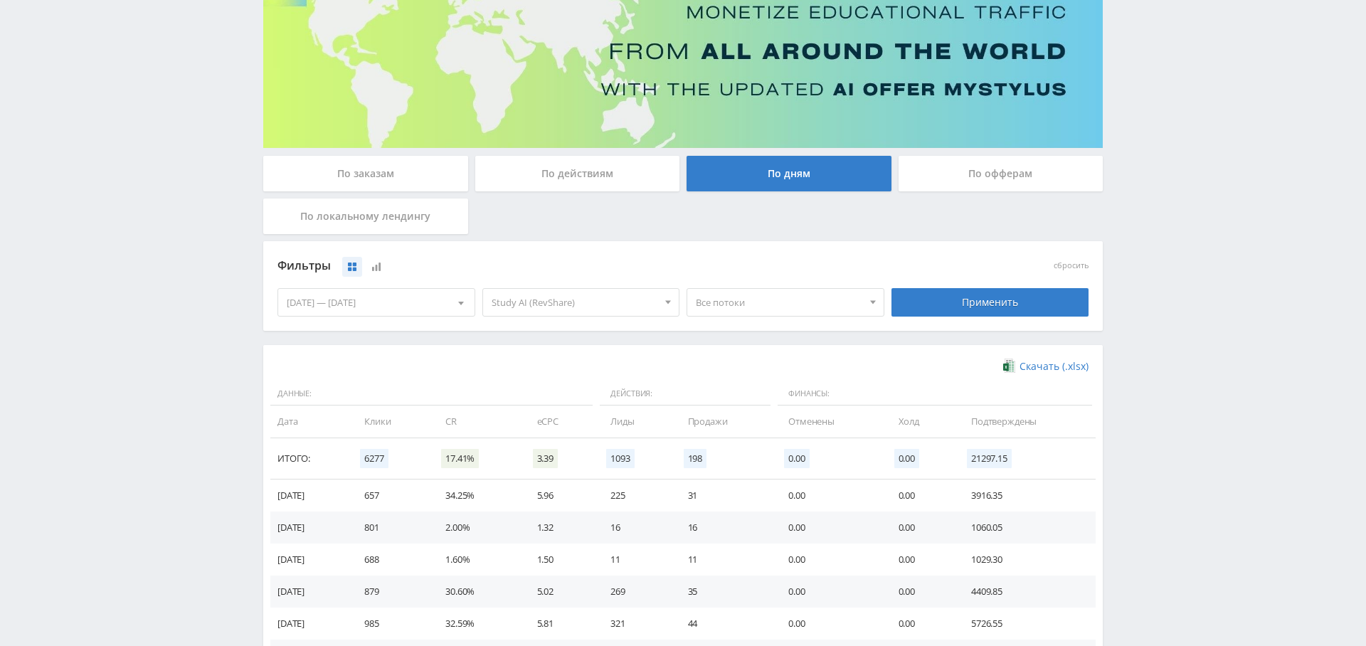
scroll to position [284, 0]
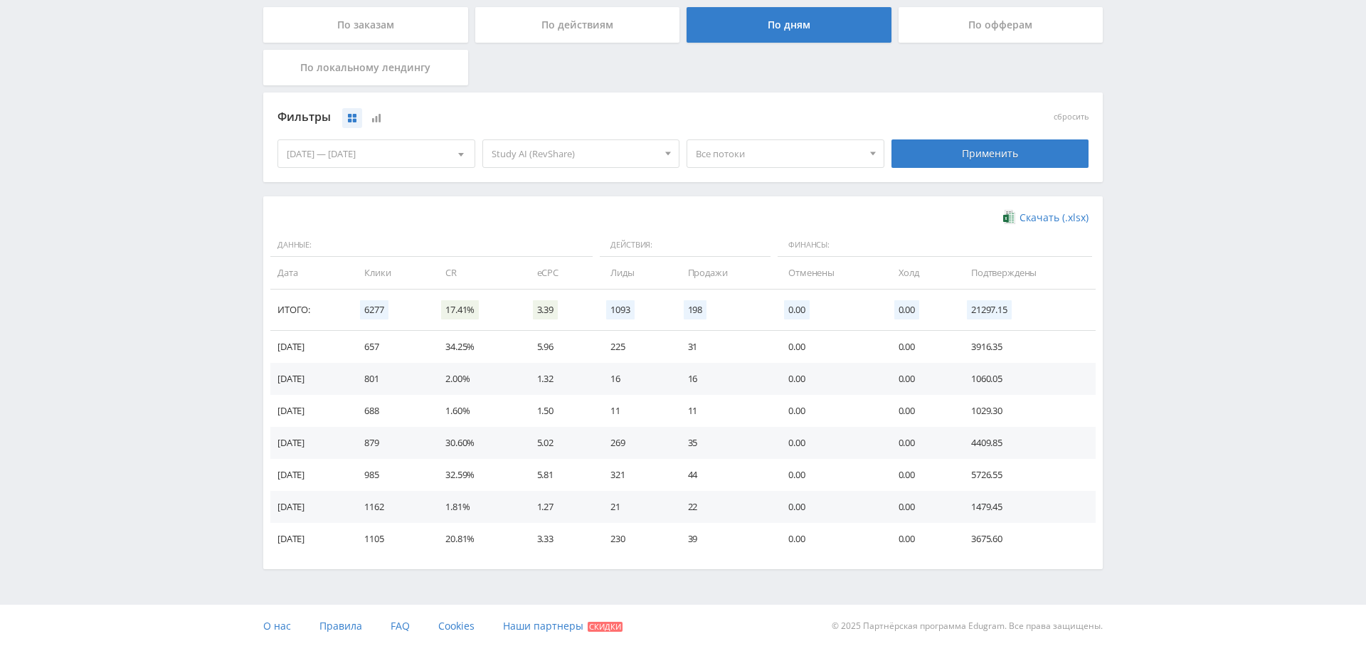
click at [366, 151] on div "[DATE] — [DATE]" at bounding box center [376, 153] width 196 height 27
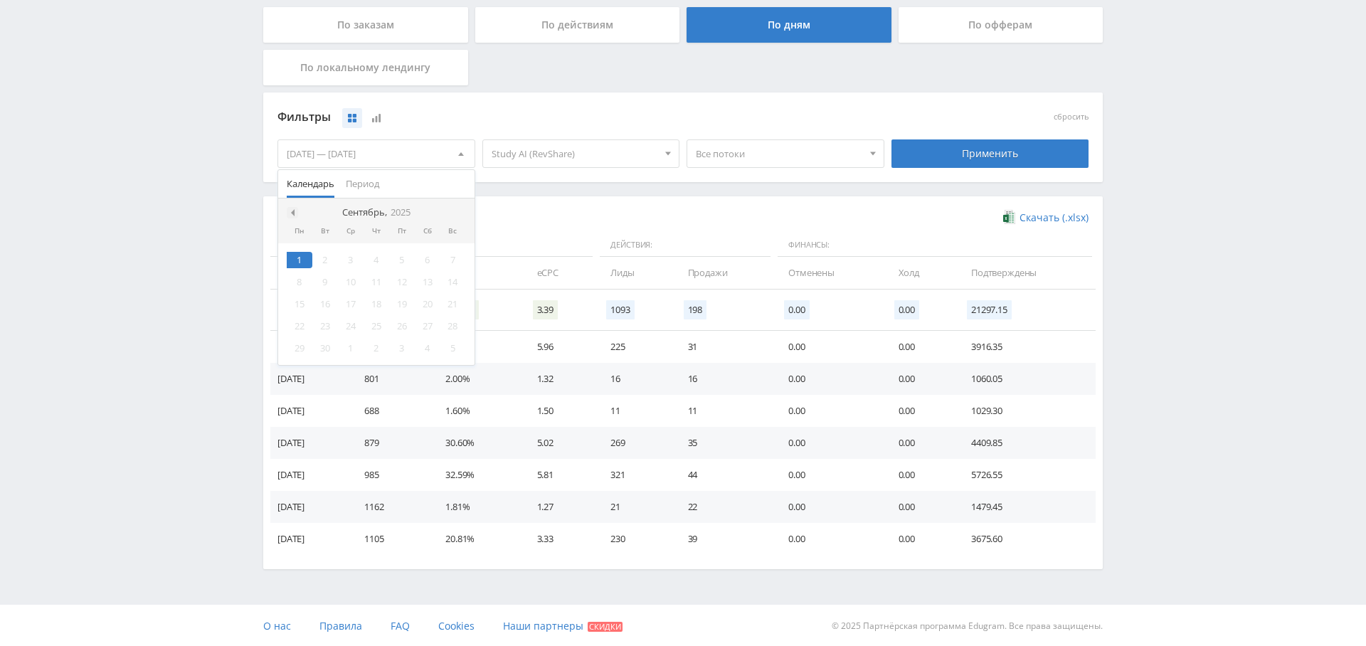
click at [289, 209] on span at bounding box center [290, 212] width 7 height 7
click at [299, 298] on div "11" at bounding box center [300, 304] width 26 height 16
click at [457, 218] on nav "Август, 2025" at bounding box center [376, 212] width 196 height 28
click at [458, 209] on span at bounding box center [458, 212] width 7 height 7
click at [301, 256] on div "1" at bounding box center [300, 260] width 26 height 16
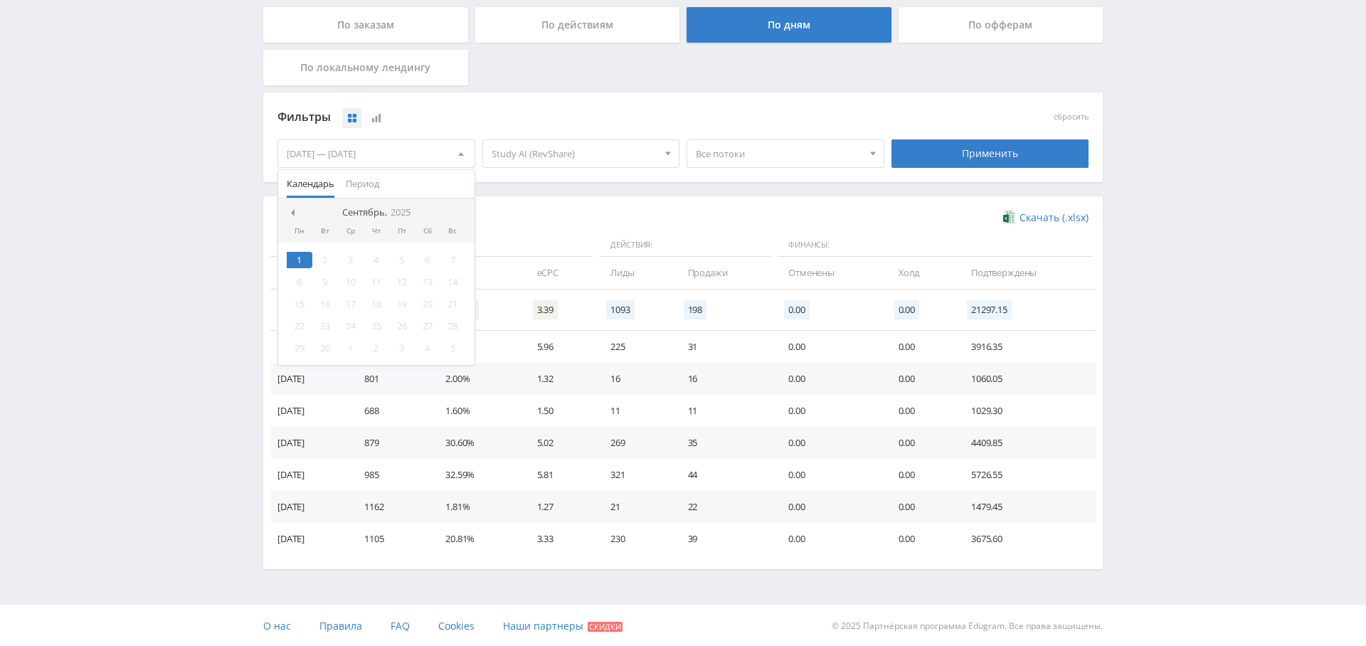
click at [676, 185] on div "Фильтры сбросить 11.08.2025 — 01.09.2025 Календарь Период Сентябрь, 2025 Пн Вт …" at bounding box center [682, 144] width 839 height 104
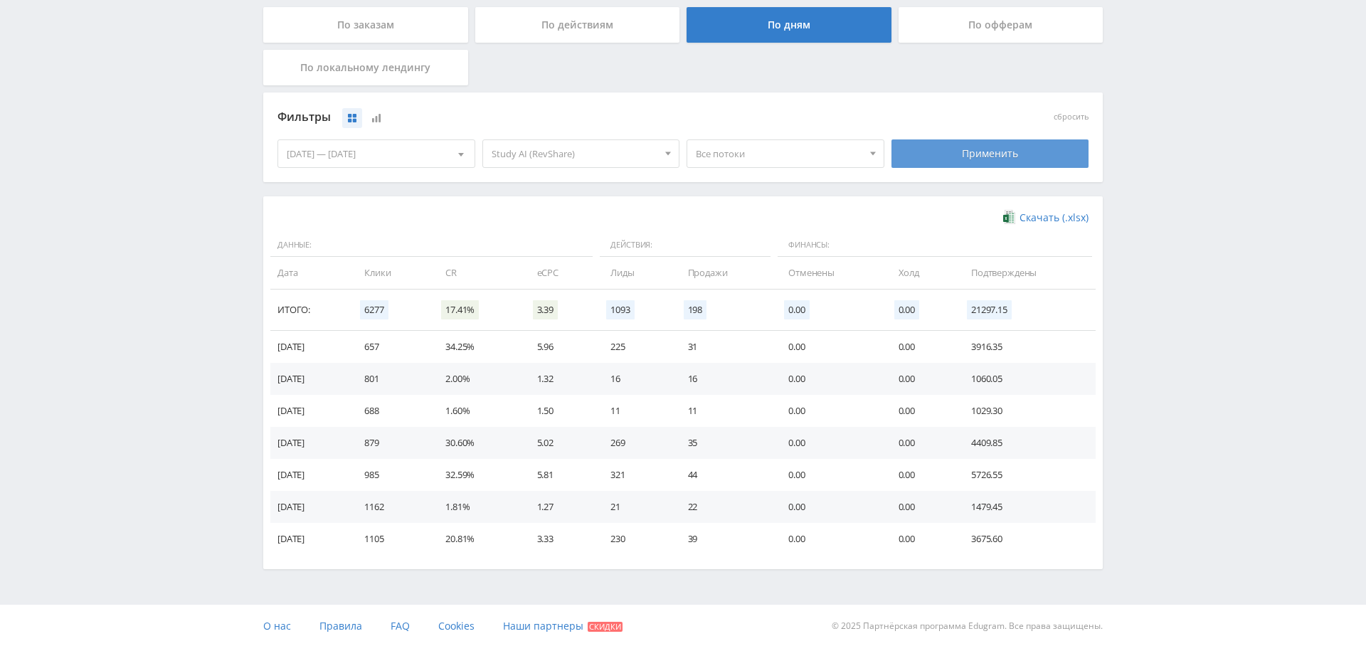
click at [938, 149] on div "Применить" at bounding box center [990, 153] width 198 height 28
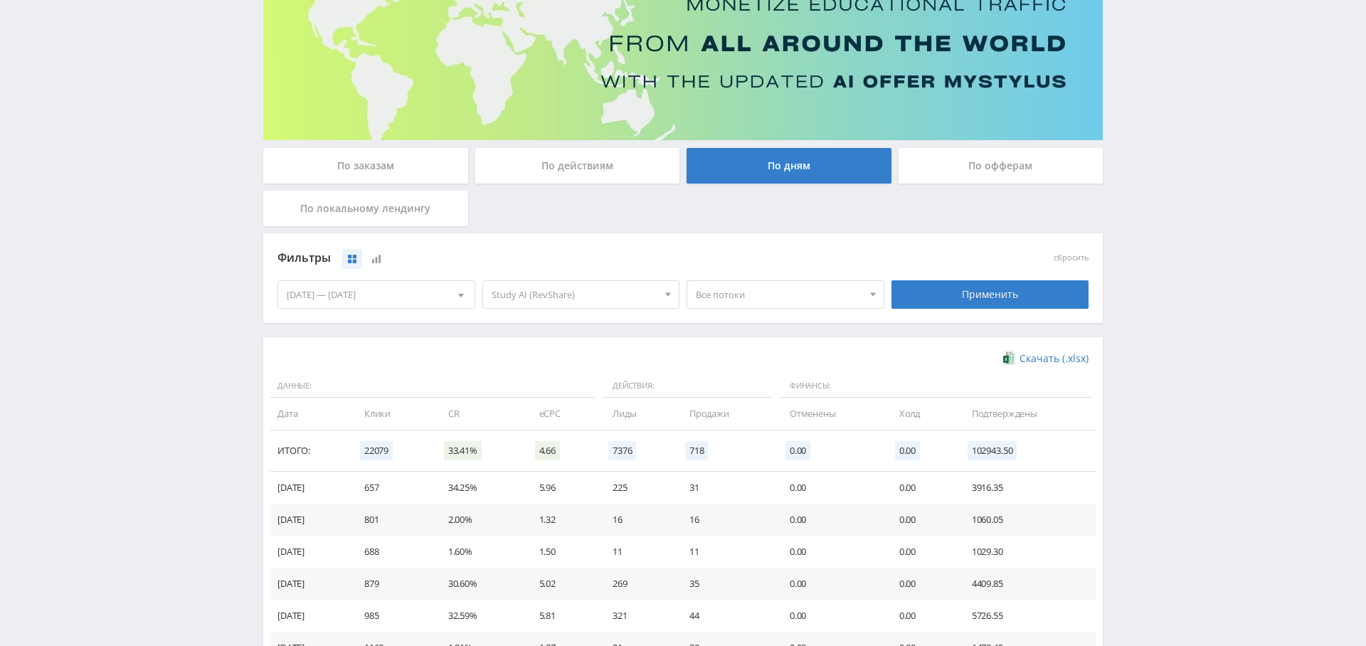
scroll to position [145, 0]
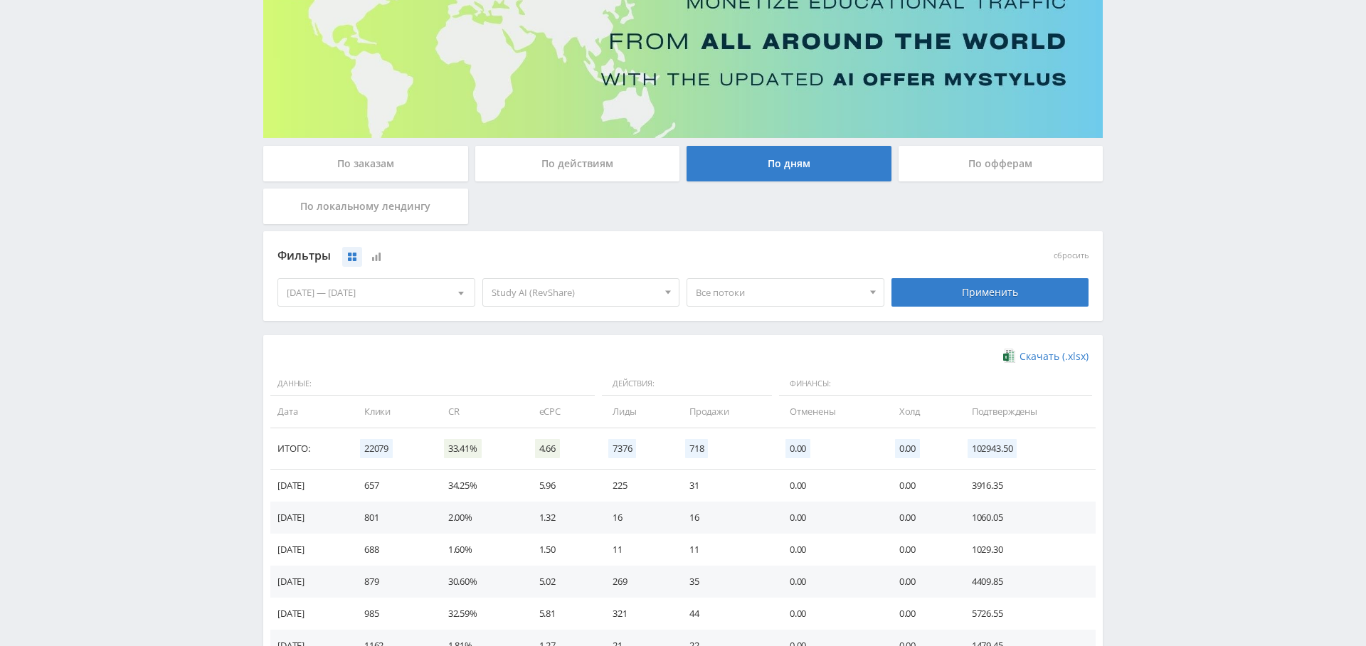
click at [749, 294] on span "Все потоки" at bounding box center [779, 292] width 166 height 27
click at [781, 253] on div "Фильтры" at bounding box center [580, 255] width 607 height 21
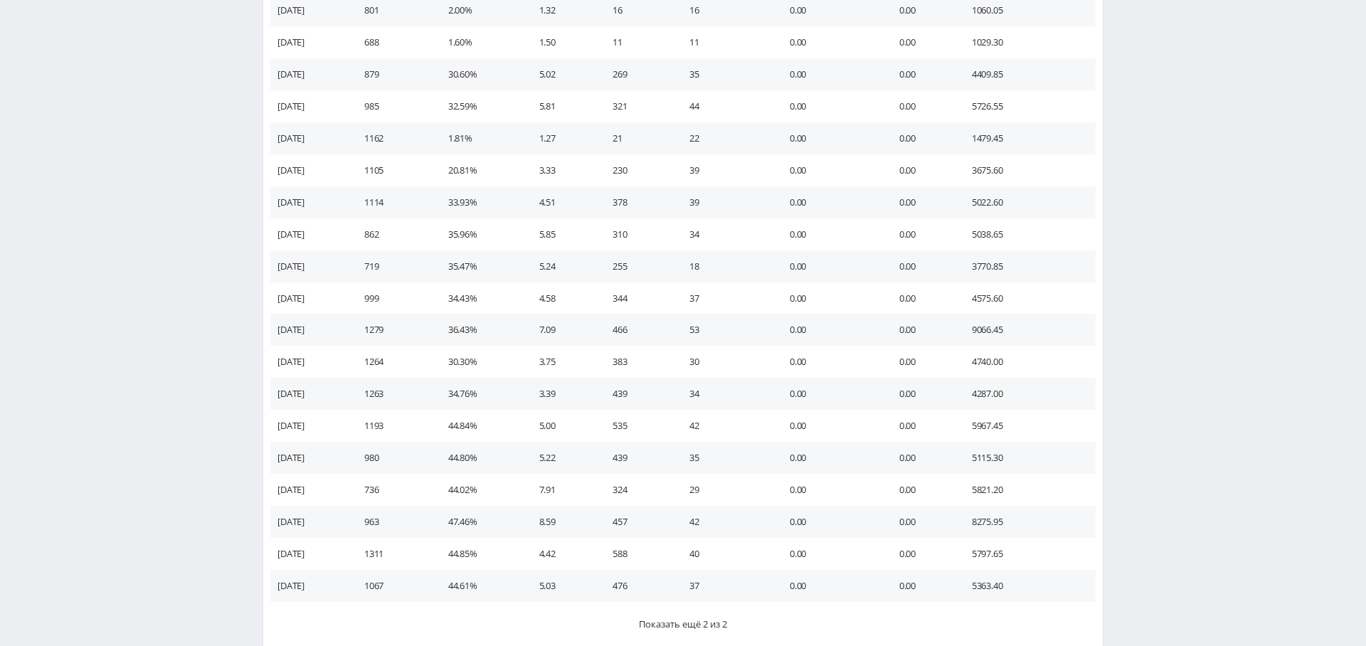
scroll to position [744, 0]
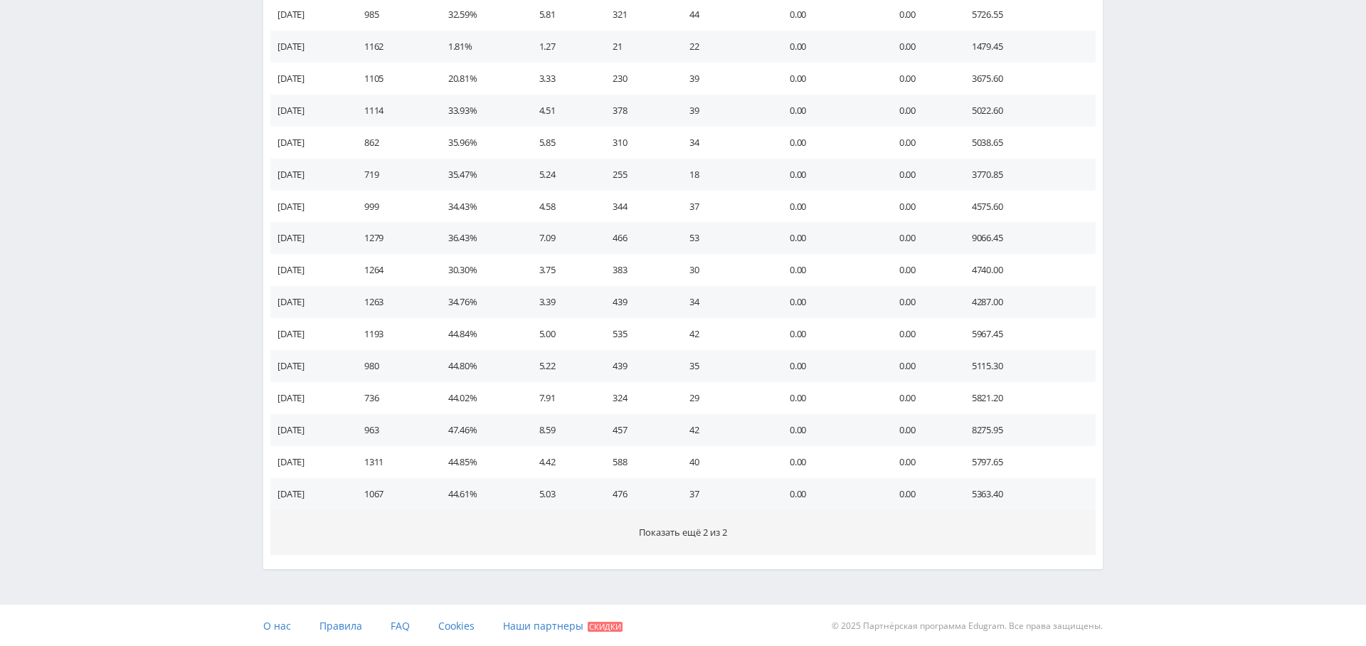
click at [748, 534] on button "Показать ещё 2 из 2" at bounding box center [682, 532] width 825 height 45
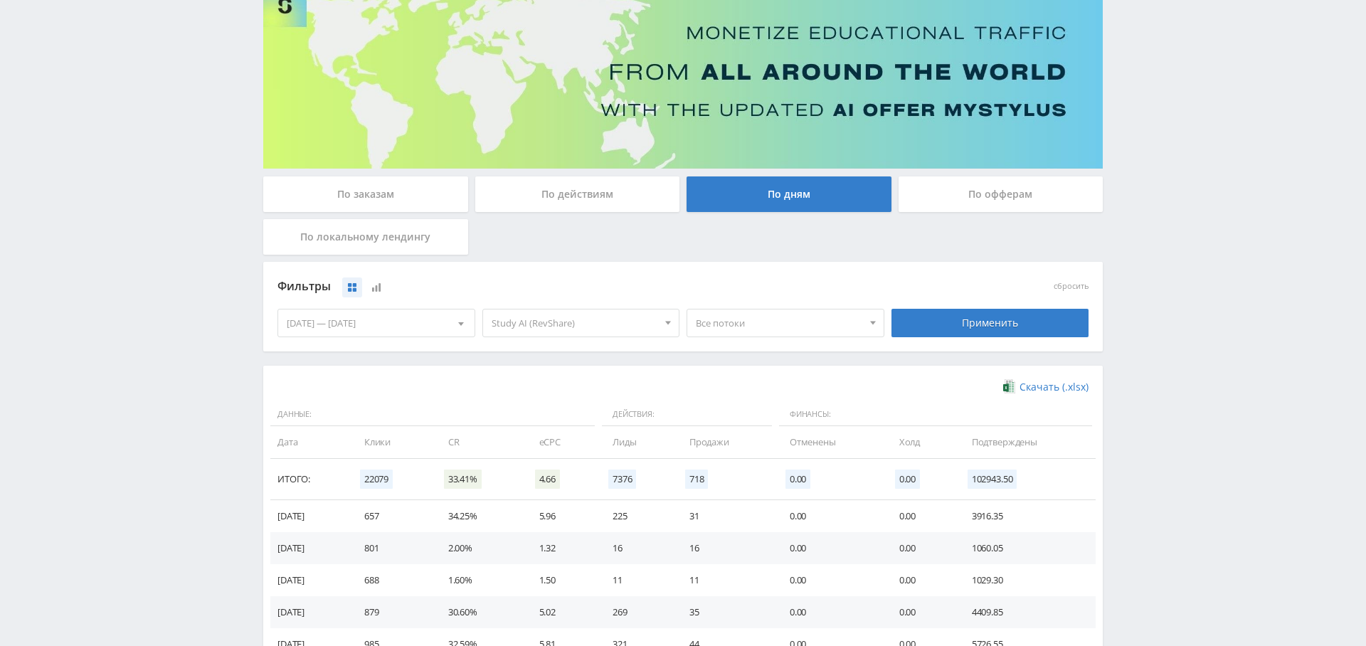
scroll to position [102, 0]
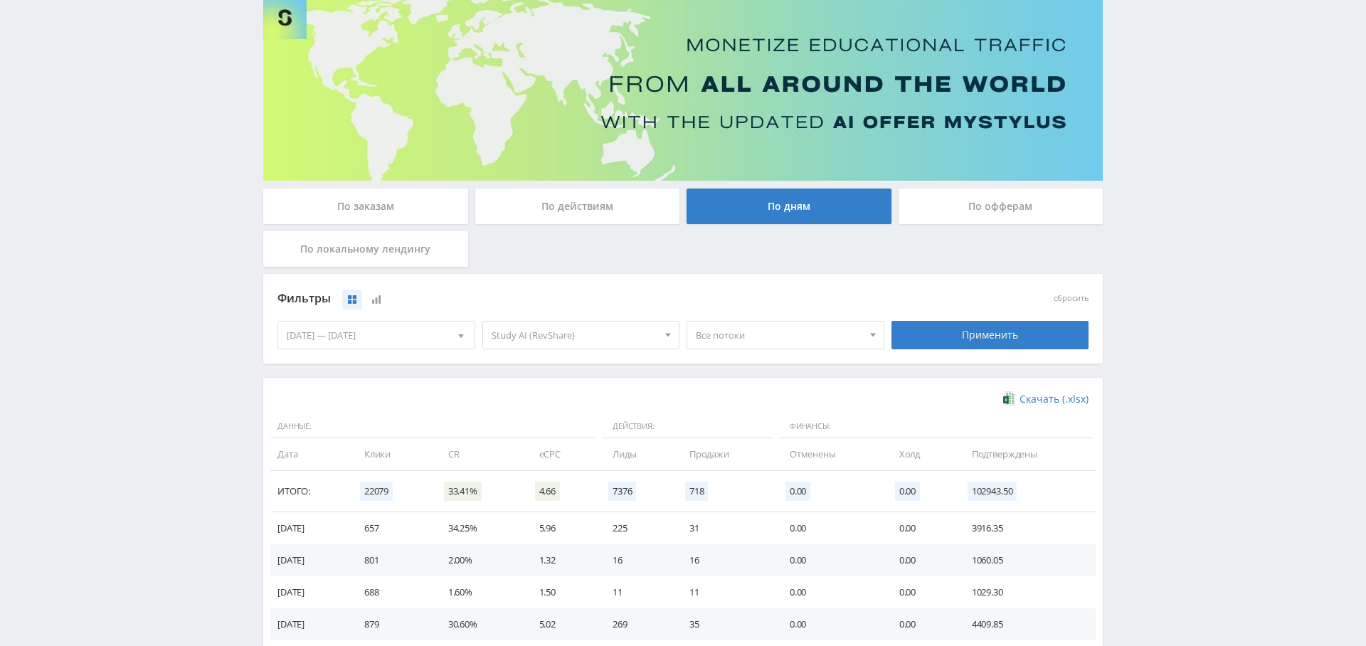
click at [627, 355] on div "Фильтры сбросить 11.08.2025 — 01.09.2025 Календарь Период Сентябрь, 2025 Пн Вт …" at bounding box center [682, 319] width 839 height 90
click at [615, 337] on span "Study AI (RevShare)" at bounding box center [574, 334] width 166 height 27
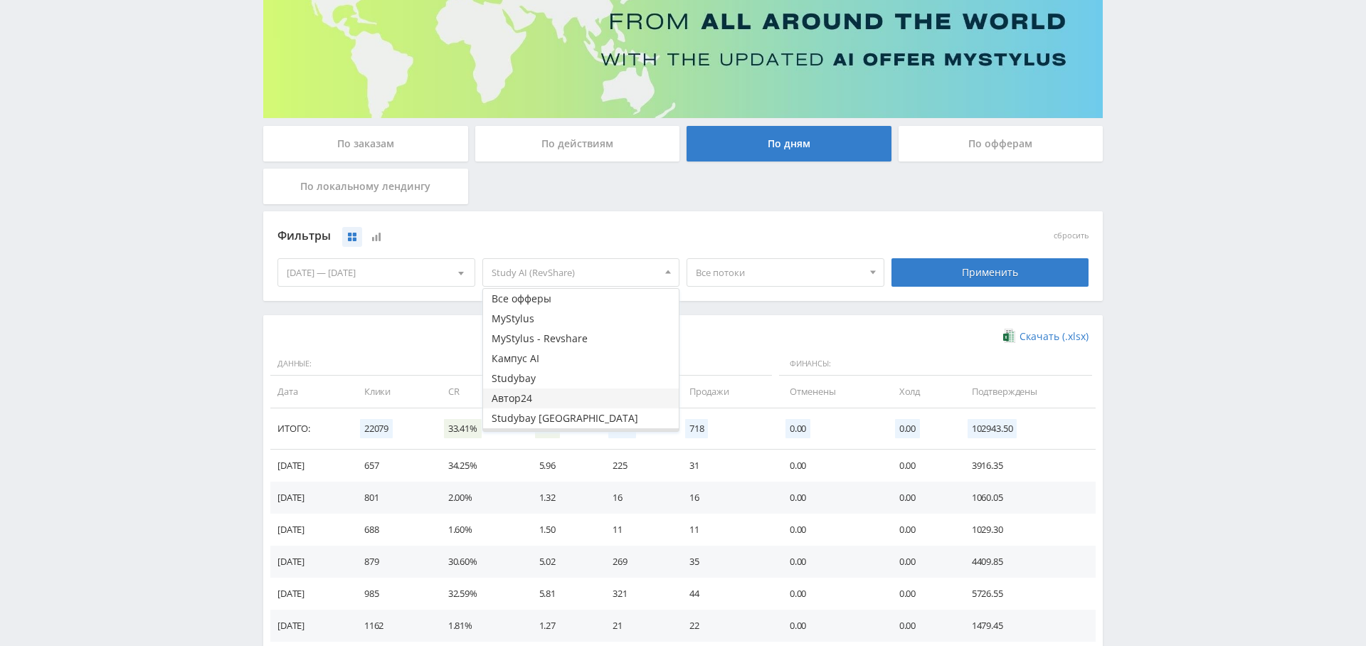
scroll to position [17, 0]
click at [573, 344] on button "Кампус AI" at bounding box center [581, 341] width 196 height 20
click at [573, 423] on button "Study AI (RevShare)" at bounding box center [581, 421] width 196 height 20
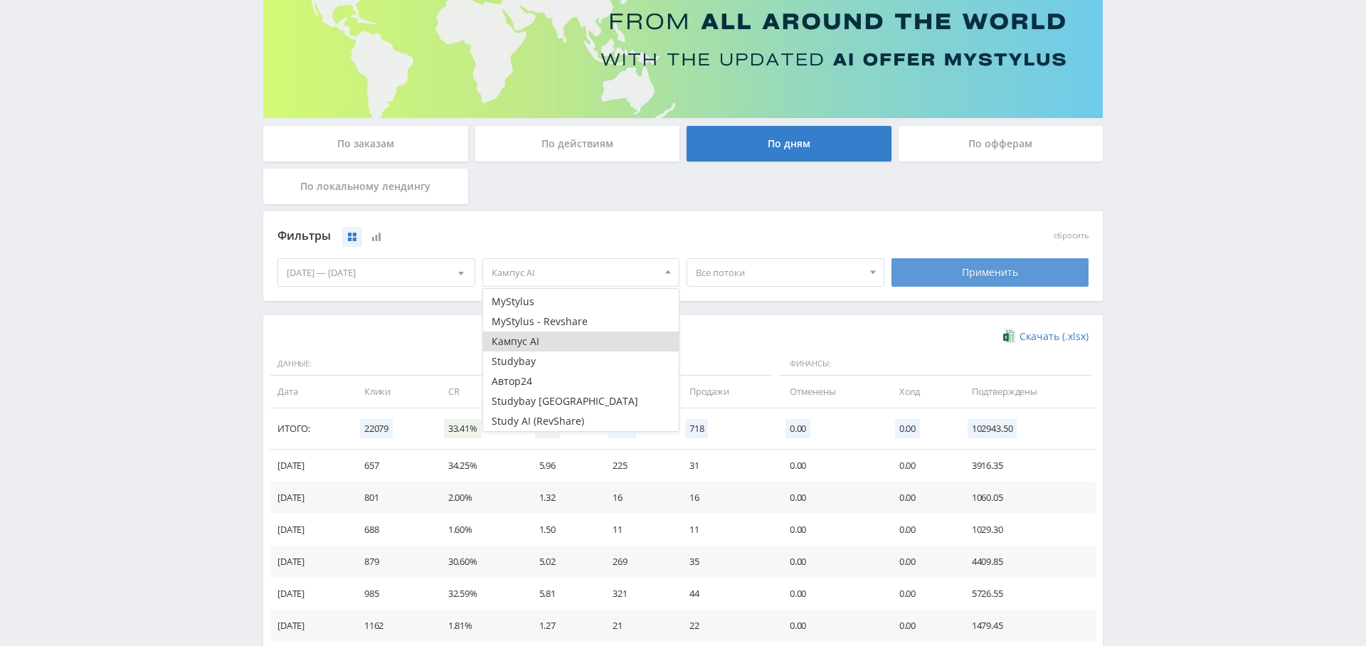
click at [938, 274] on div "Применить" at bounding box center [990, 272] width 198 height 28
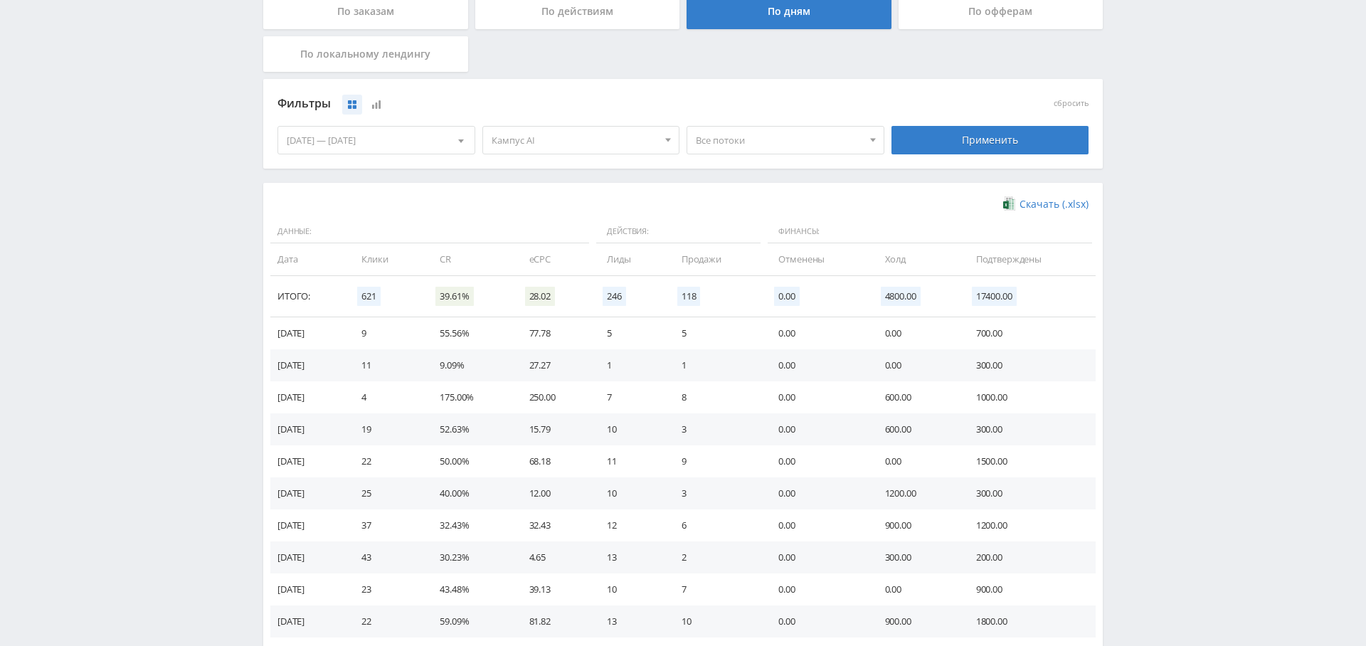
scroll to position [293, 0]
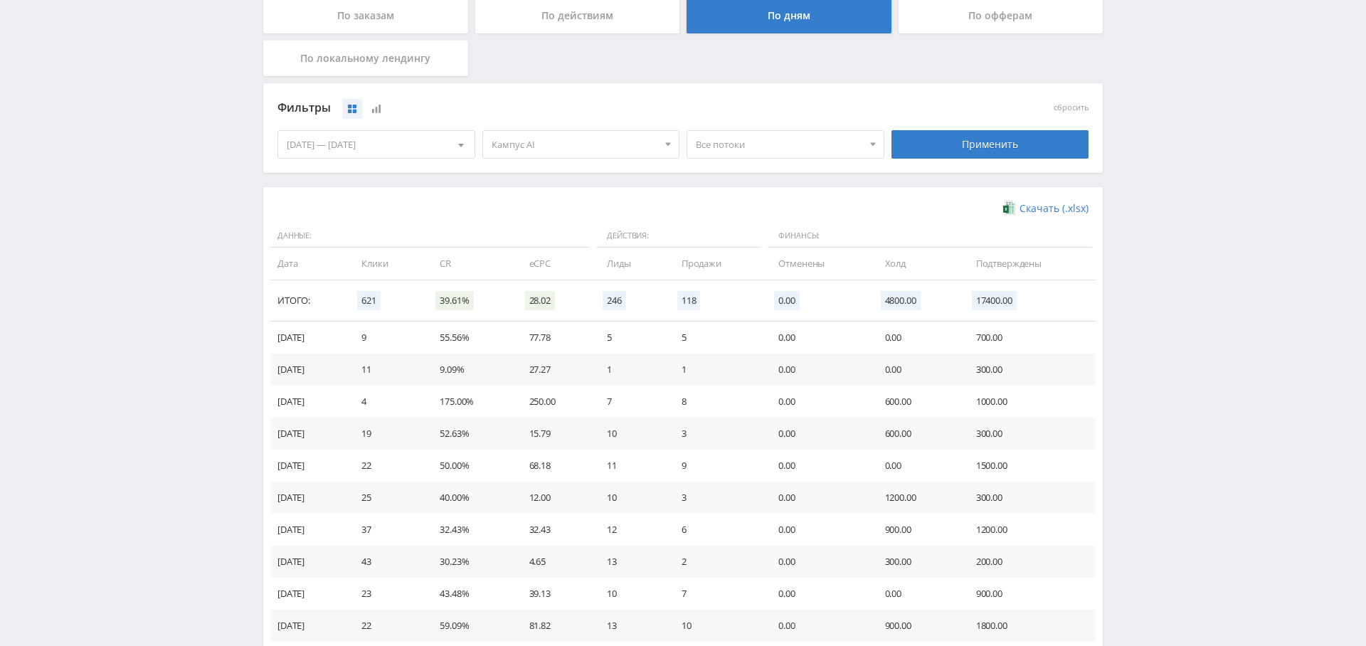
click at [560, 146] on span "Кампус AI" at bounding box center [574, 144] width 166 height 27
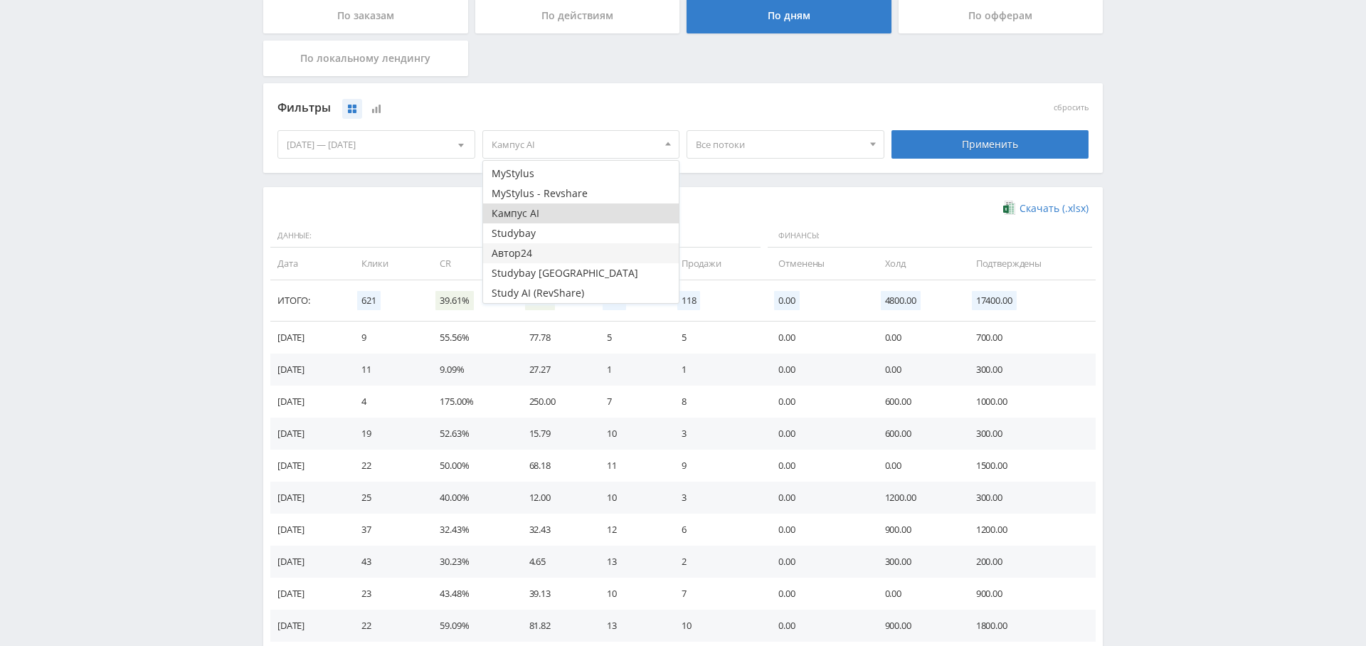
click at [549, 250] on button "Автор24" at bounding box center [581, 253] width 196 height 20
click at [549, 213] on button "Кампус AI" at bounding box center [581, 213] width 196 height 20
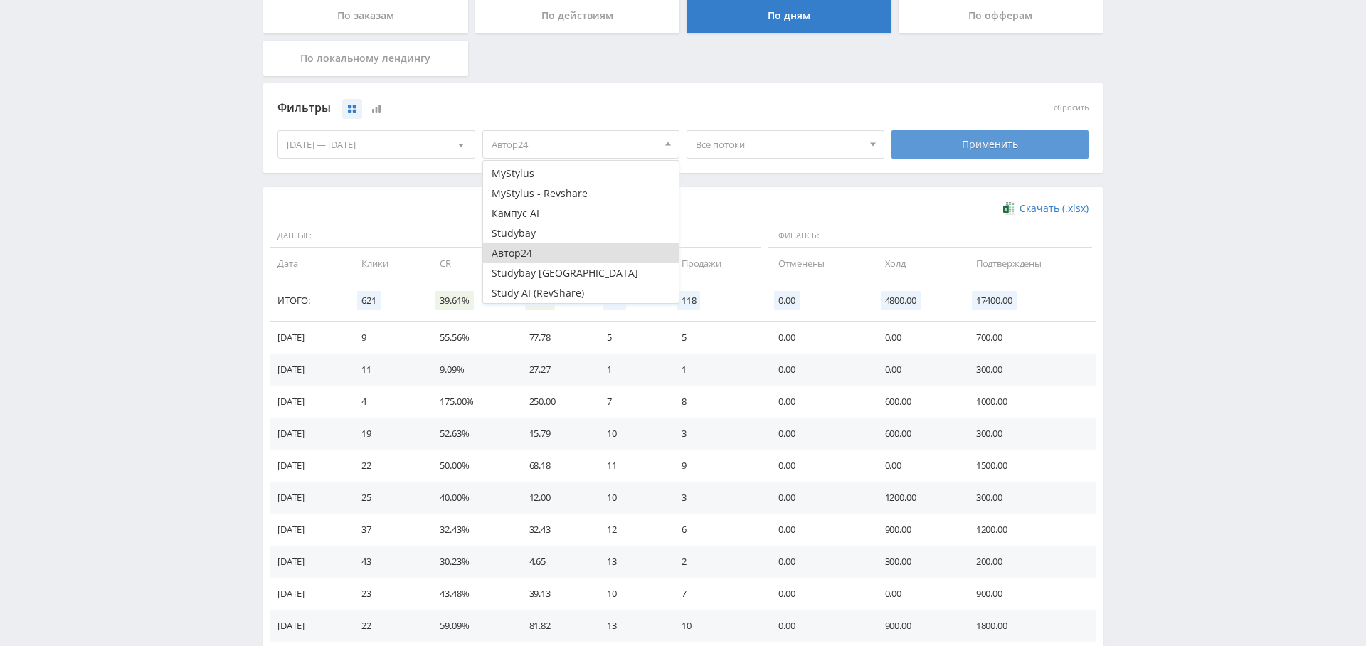
click at [935, 149] on div "Применить" at bounding box center [990, 144] width 198 height 28
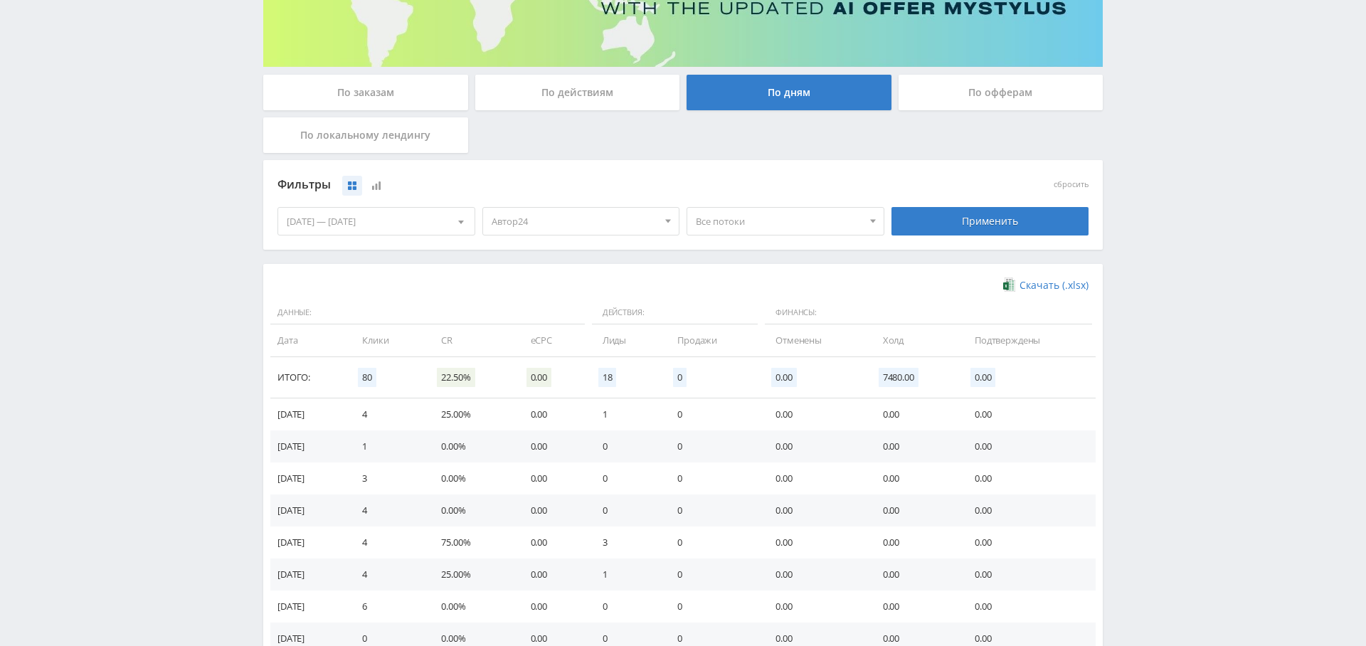
scroll to position [0, 0]
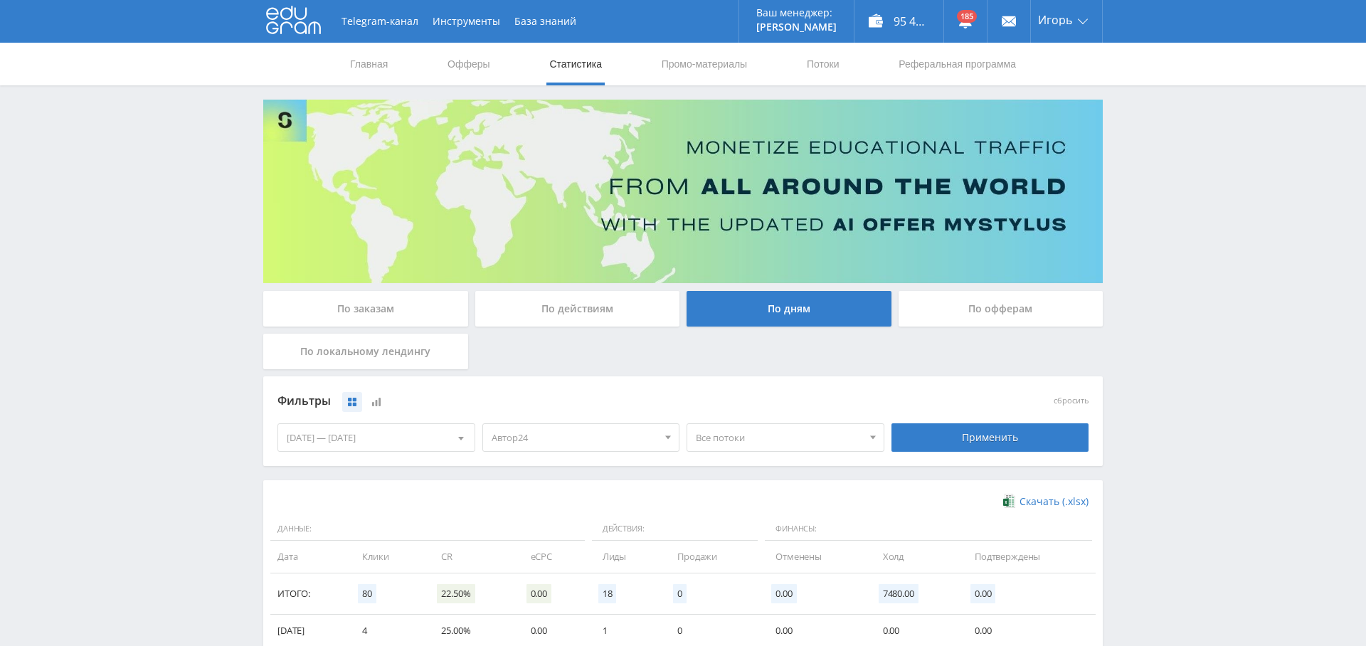
click at [631, 449] on span "Автор24" at bounding box center [574, 437] width 166 height 27
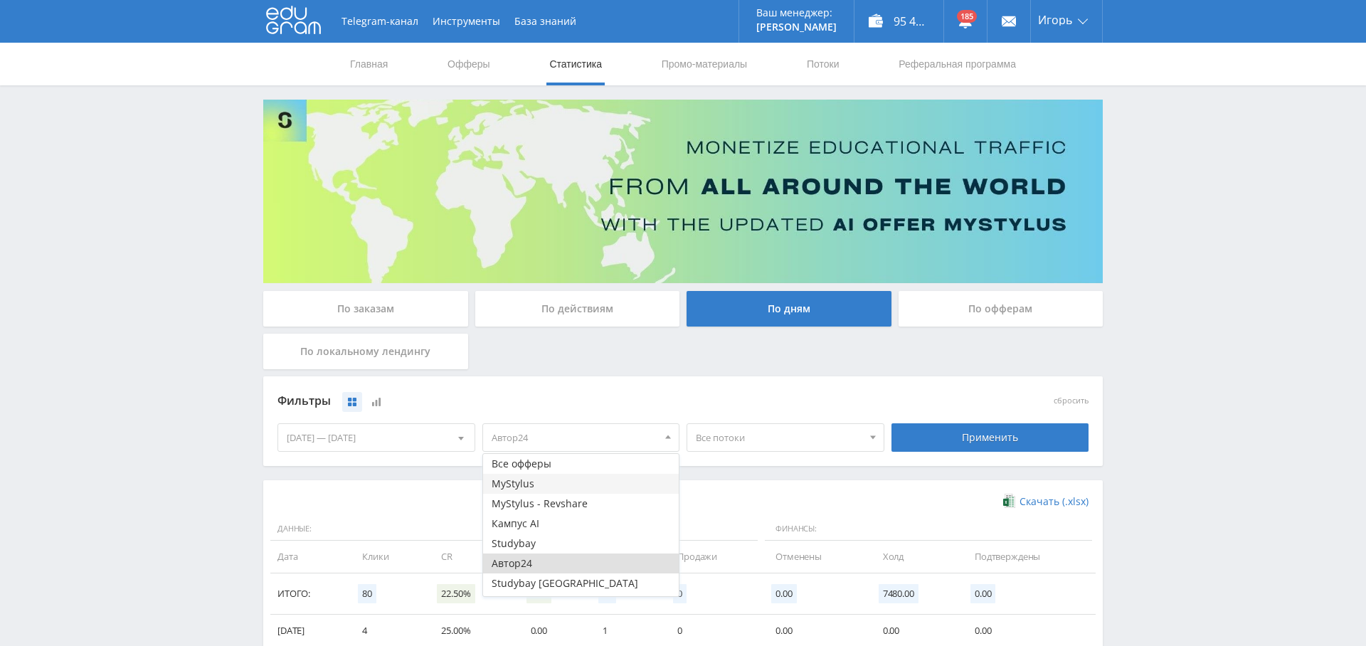
click at [573, 485] on button "MyStylus" at bounding box center [581, 484] width 196 height 20
click at [559, 570] on button "Автор24" at bounding box center [581, 563] width 196 height 20
click at [568, 501] on button "MyStylus - Revshare" at bounding box center [581, 504] width 196 height 20
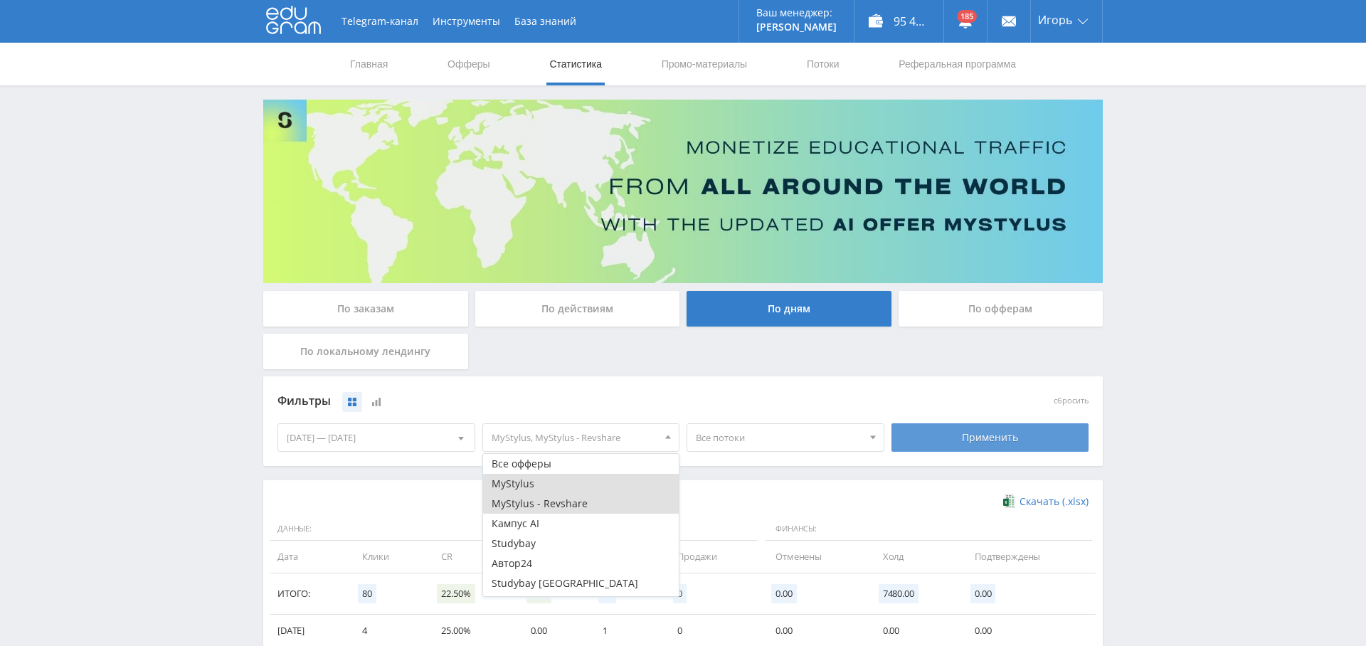
click at [932, 432] on div "Применить" at bounding box center [990, 437] width 198 height 28
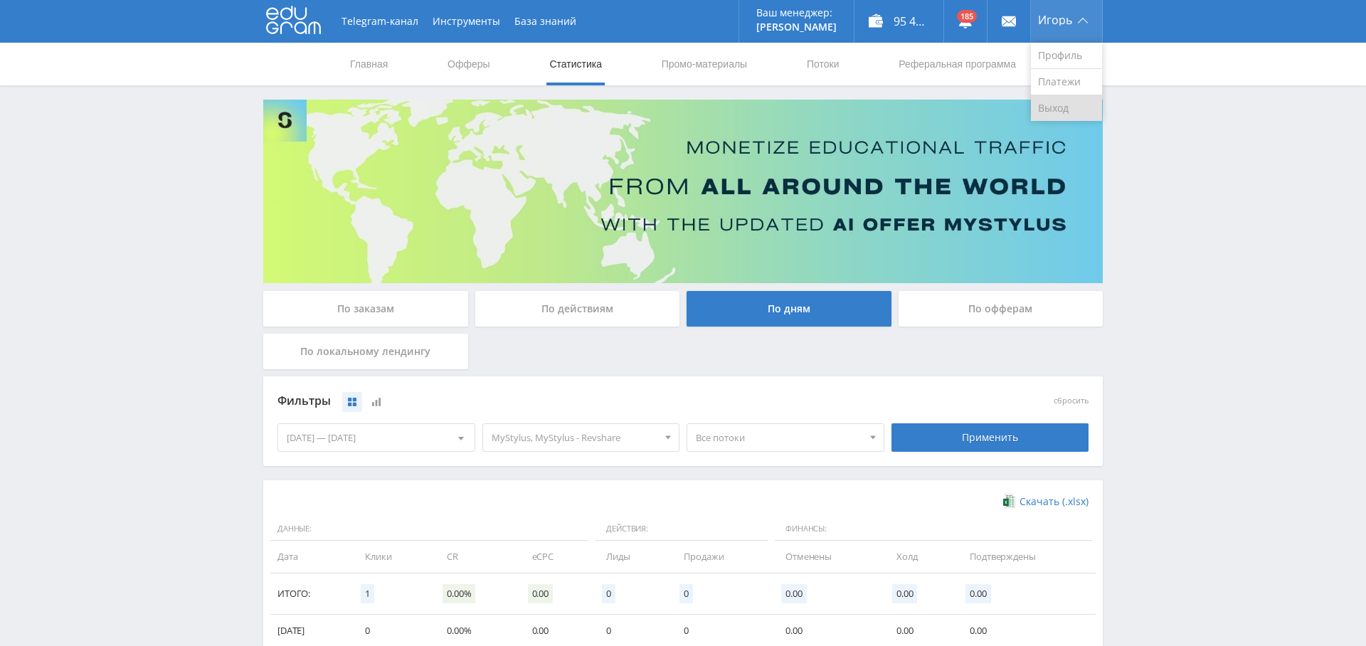
click at [1076, 107] on link "Выход" at bounding box center [1066, 108] width 71 height 26
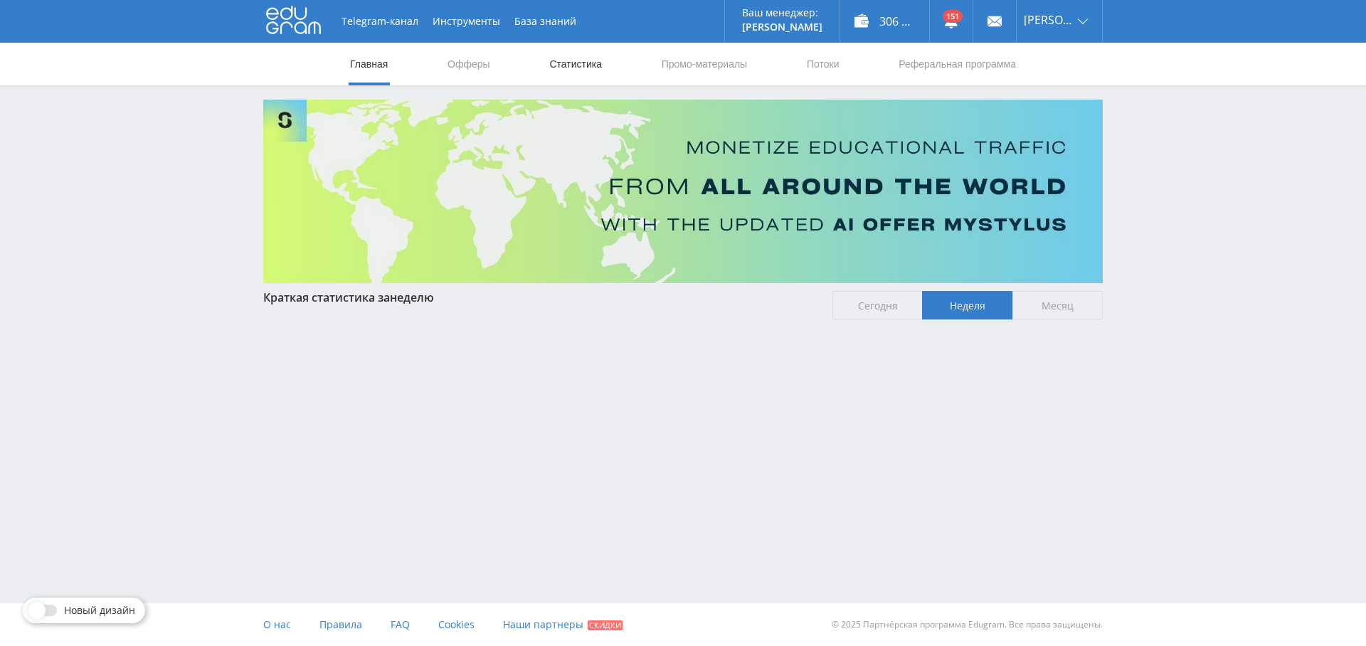
click at [580, 60] on link "Статистика" at bounding box center [575, 64] width 55 height 43
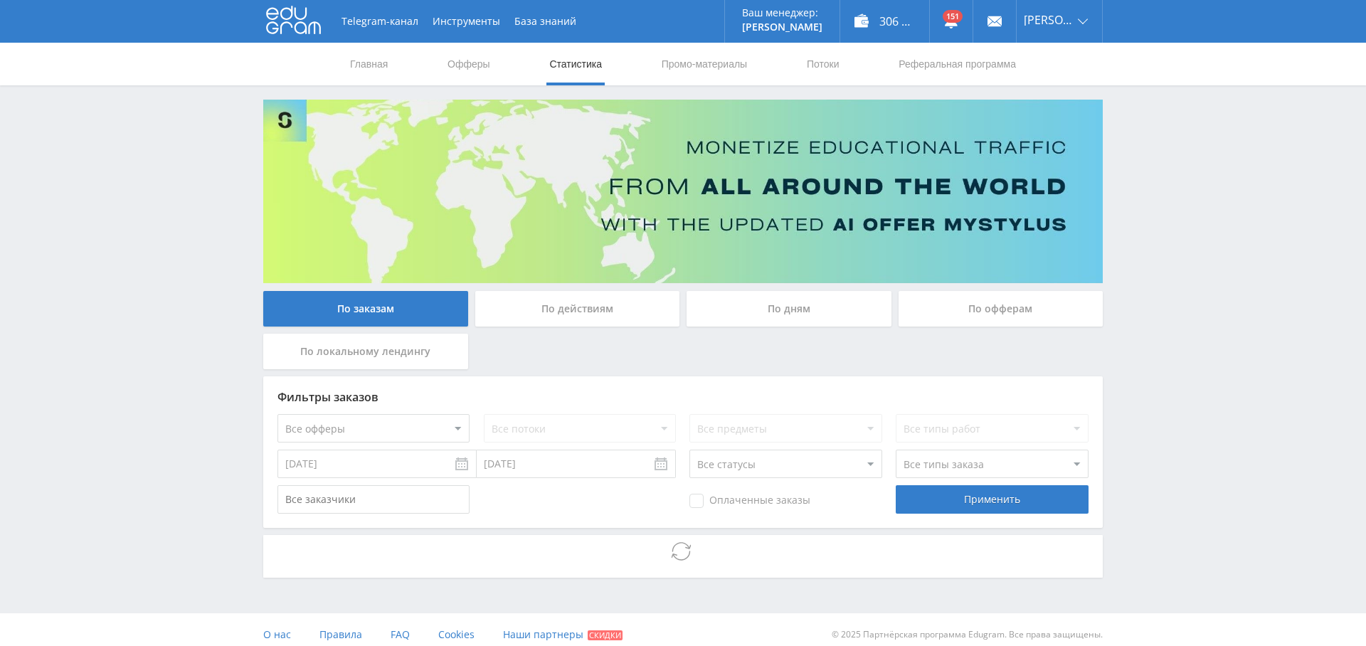
click at [782, 309] on div "По дням" at bounding box center [788, 309] width 205 height 36
click at [0, 0] on input "По дням" at bounding box center [0, 0] width 0 height 0
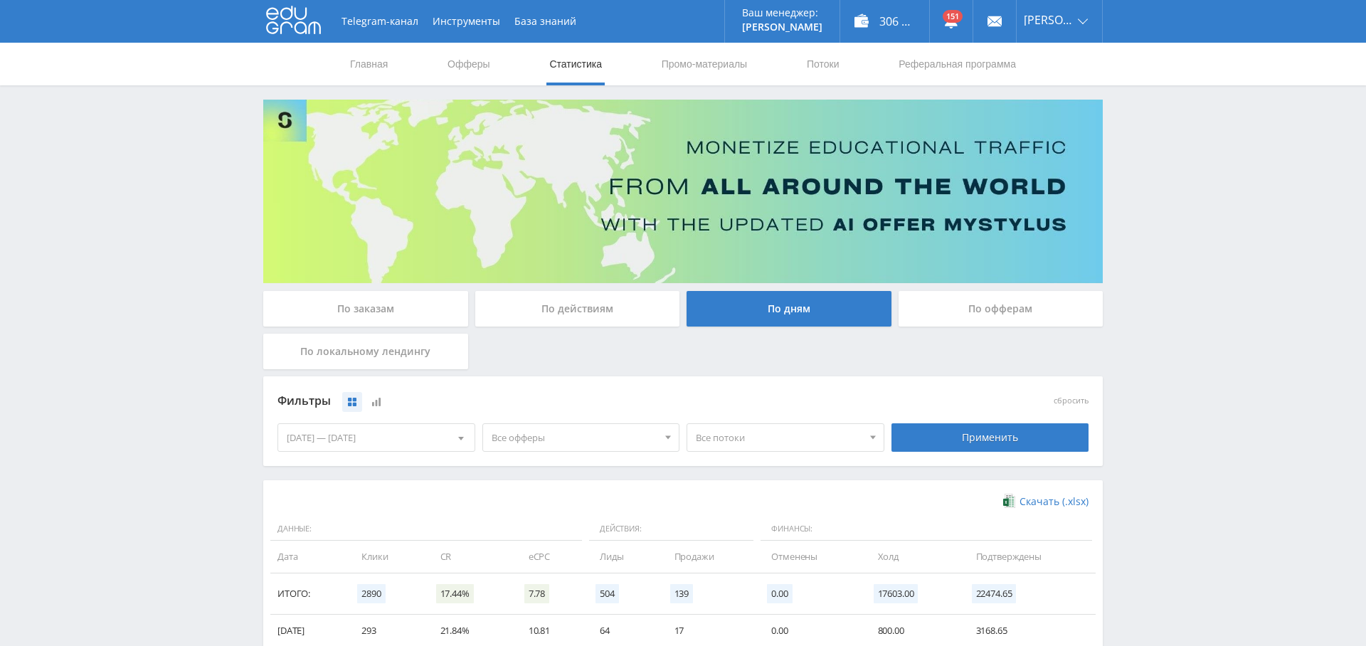
click at [571, 438] on span "Все офферы" at bounding box center [574, 437] width 166 height 27
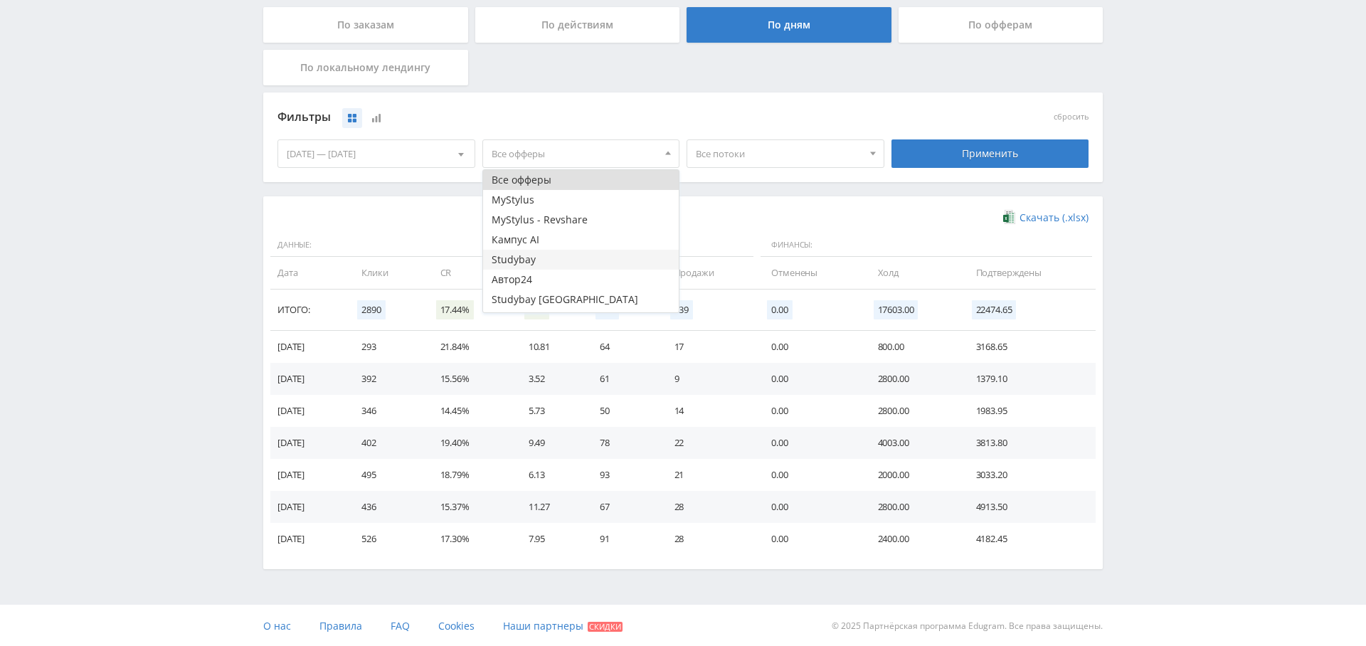
scroll to position [37, 0]
click at [580, 303] on button "Study AI (RevShare)" at bounding box center [581, 302] width 196 height 20
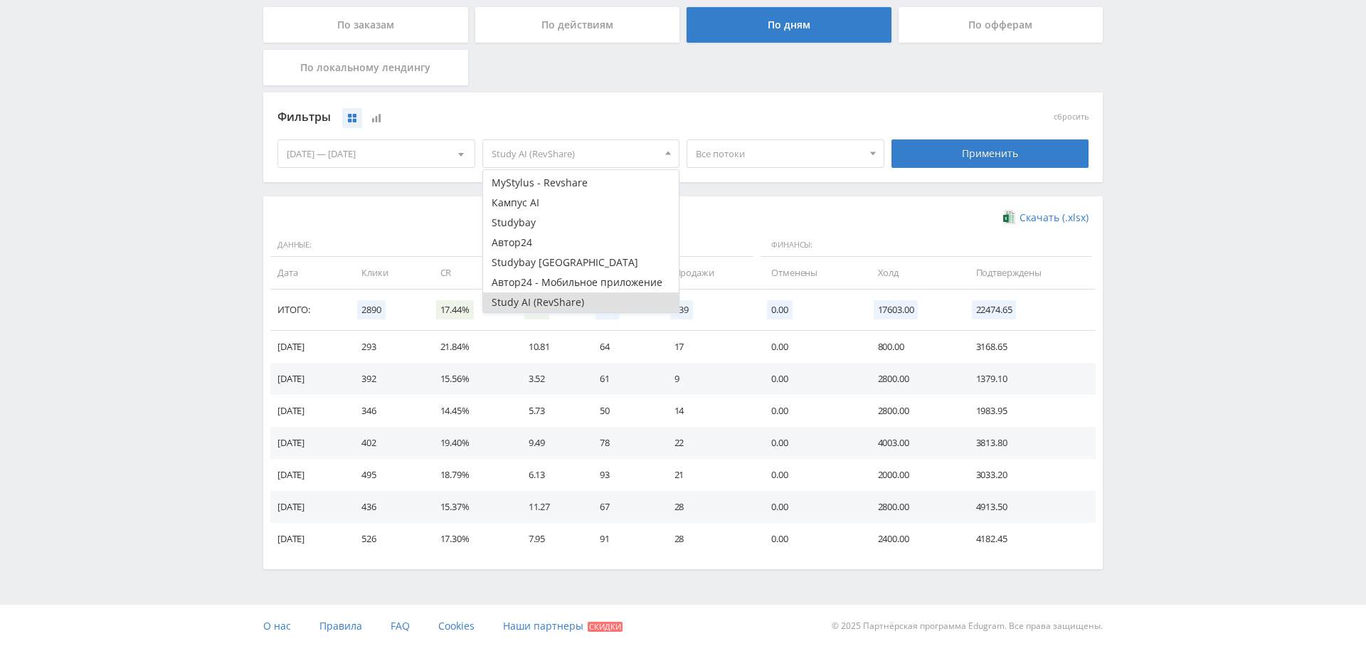
click at [789, 186] on div "Фильтры сбросить [DATE] — [DATE] Календарь Период [DATE] Пн Вт Ср Чт Пт Сб Вс 1…" at bounding box center [682, 144] width 839 height 104
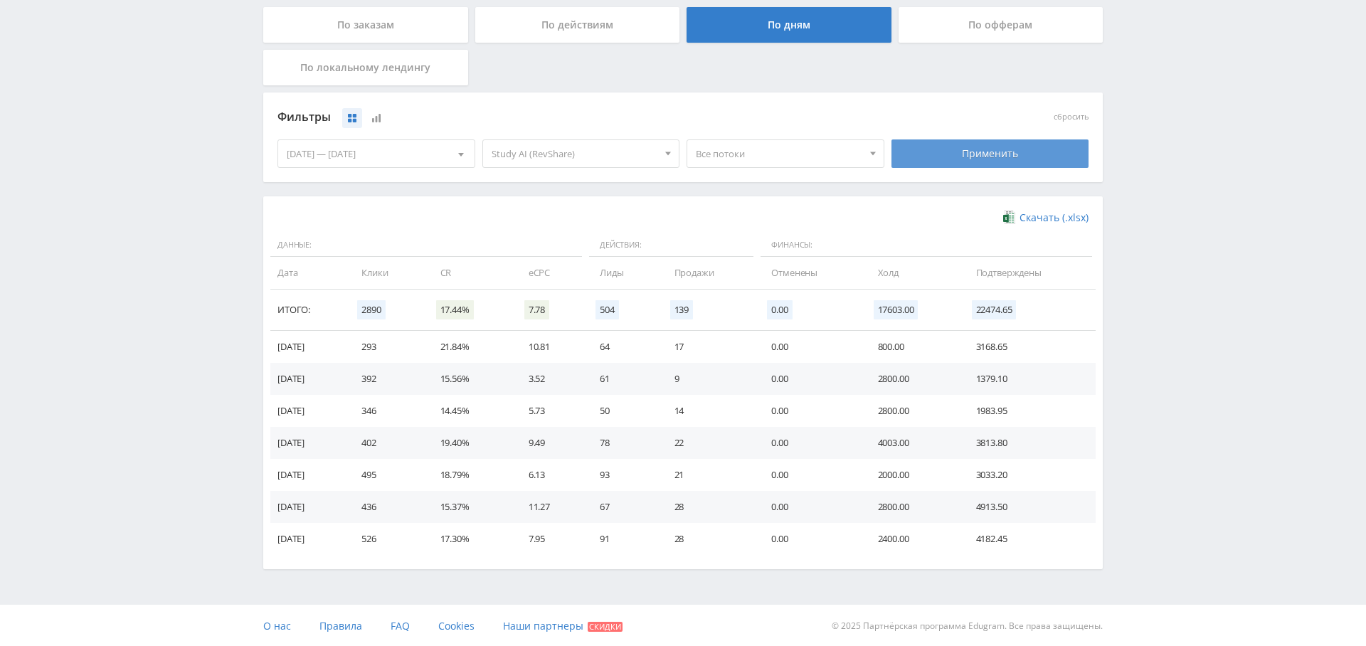
click at [972, 152] on div "Применить" at bounding box center [990, 153] width 198 height 28
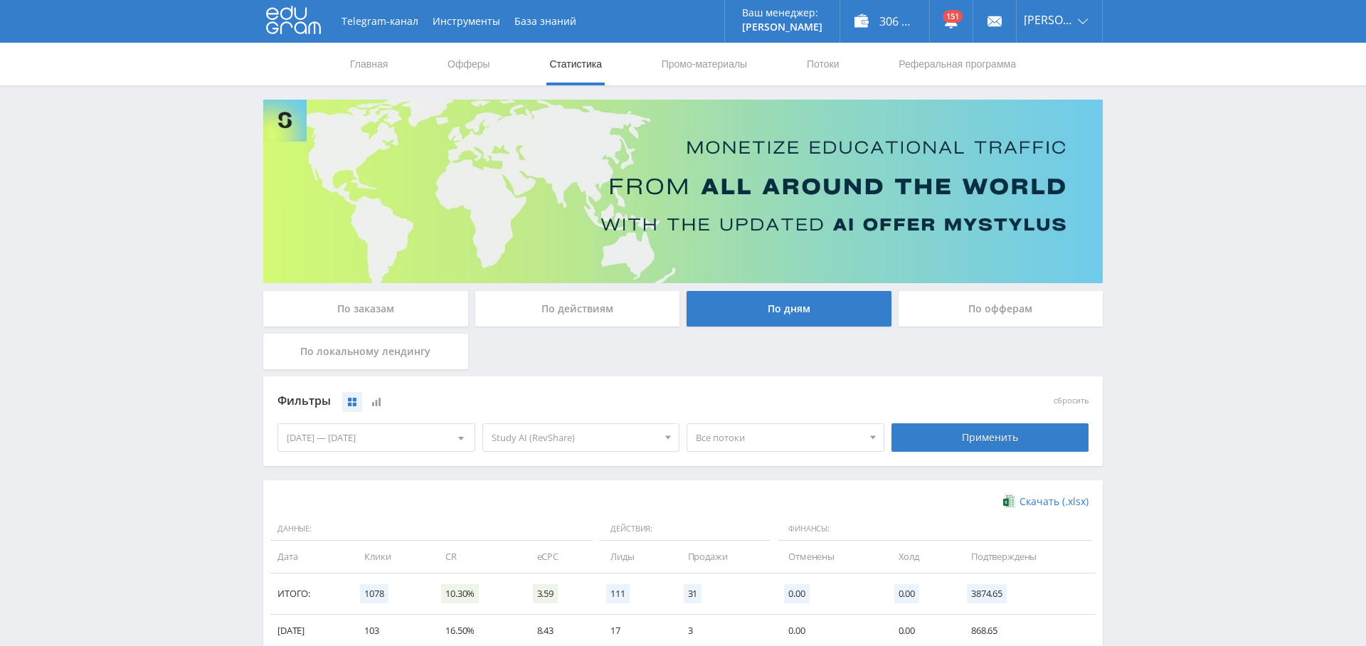
scroll to position [284, 0]
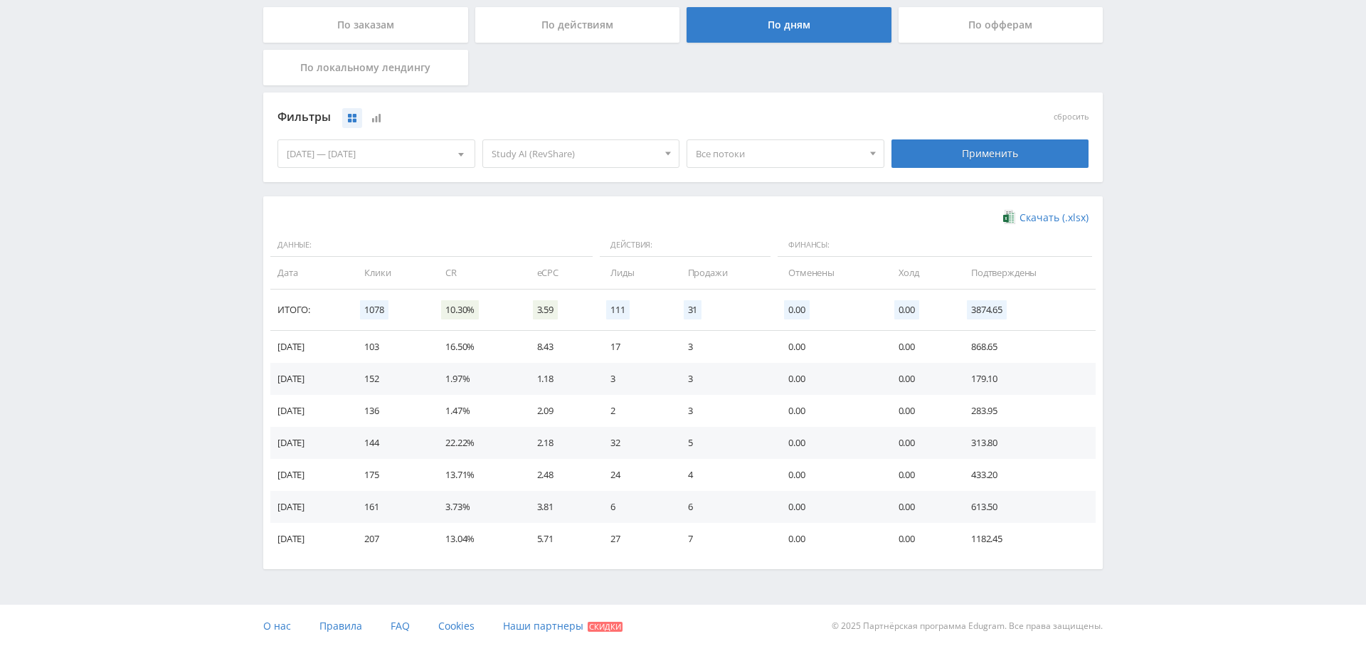
click at [746, 156] on span "Все потоки" at bounding box center [779, 153] width 166 height 27
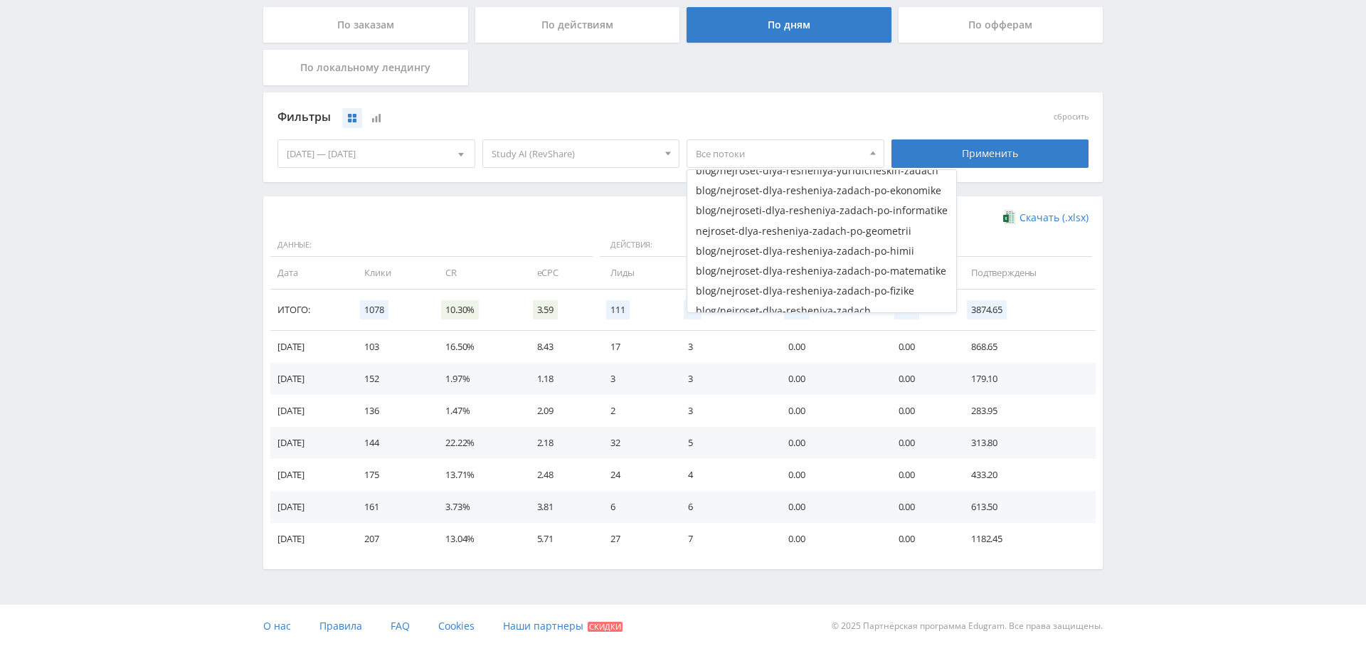
scroll to position [0, 0]
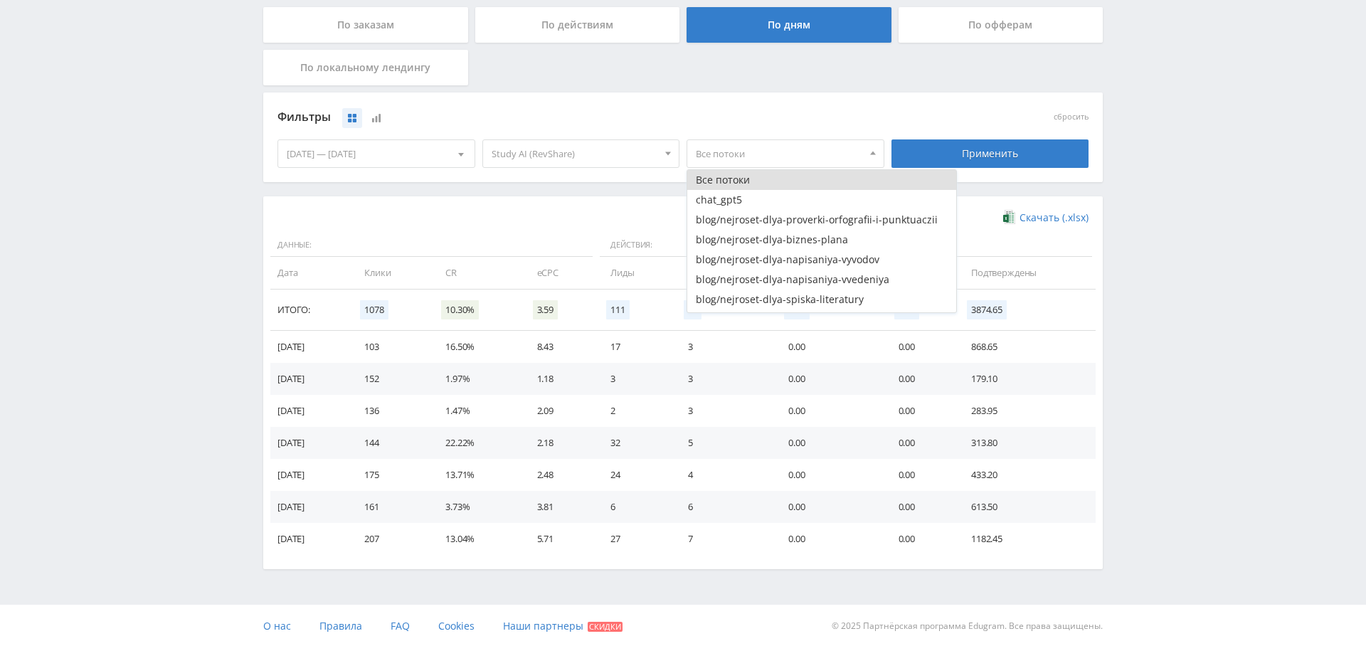
click at [786, 107] on div "Фильтры" at bounding box center [580, 117] width 607 height 21
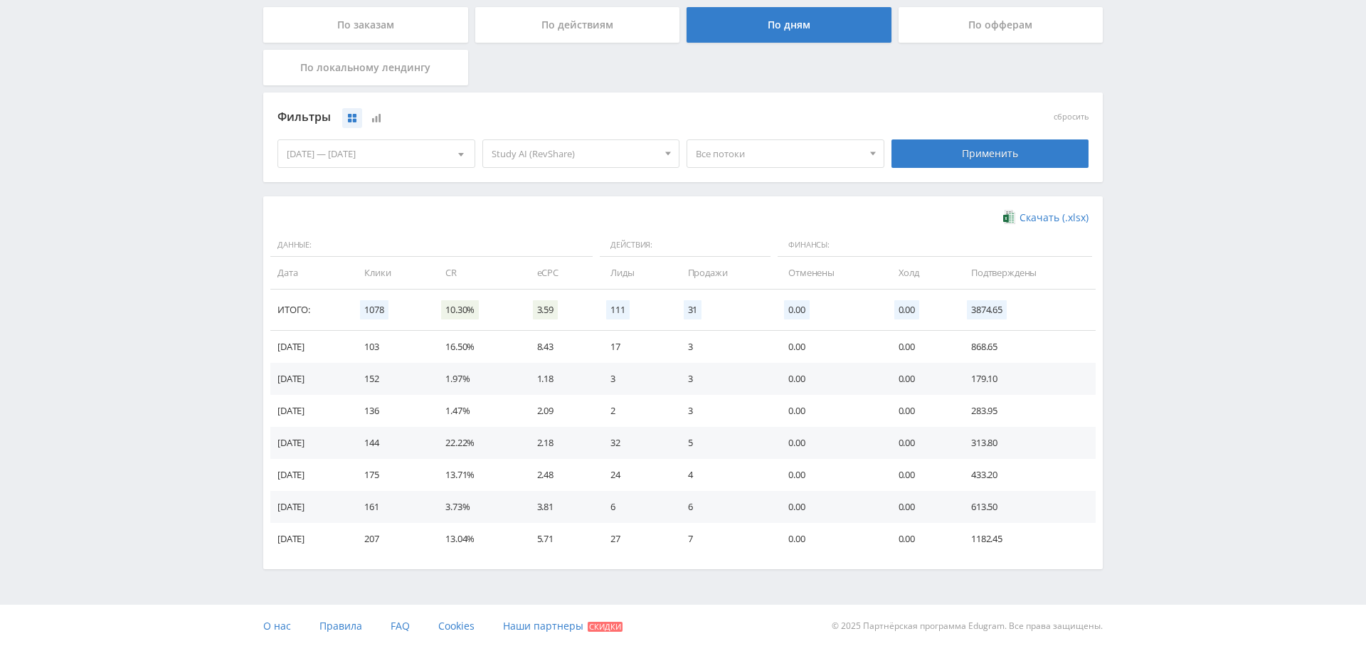
click at [372, 156] on div "[DATE] — [DATE]" at bounding box center [376, 153] width 196 height 27
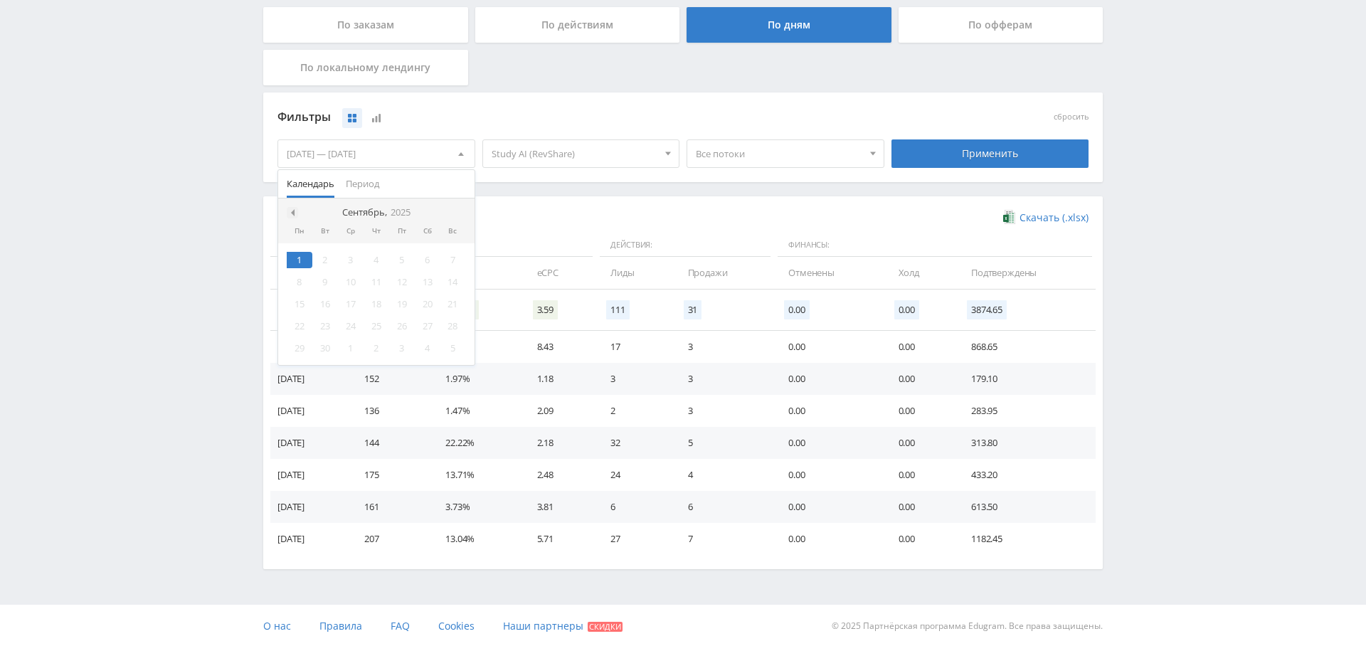
click at [293, 207] on div at bounding box center [292, 212] width 11 height 11
click at [408, 252] on div "1" at bounding box center [402, 260] width 26 height 16
click at [458, 209] on span at bounding box center [458, 212] width 7 height 7
click at [299, 253] on div "1" at bounding box center [300, 260] width 26 height 16
click at [514, 189] on div "Фильтры сбросить 01.08.2025 — 01.09.2025 Календарь Период Сентябрь, 2025 Пн Вт …" at bounding box center [682, 144] width 839 height 104
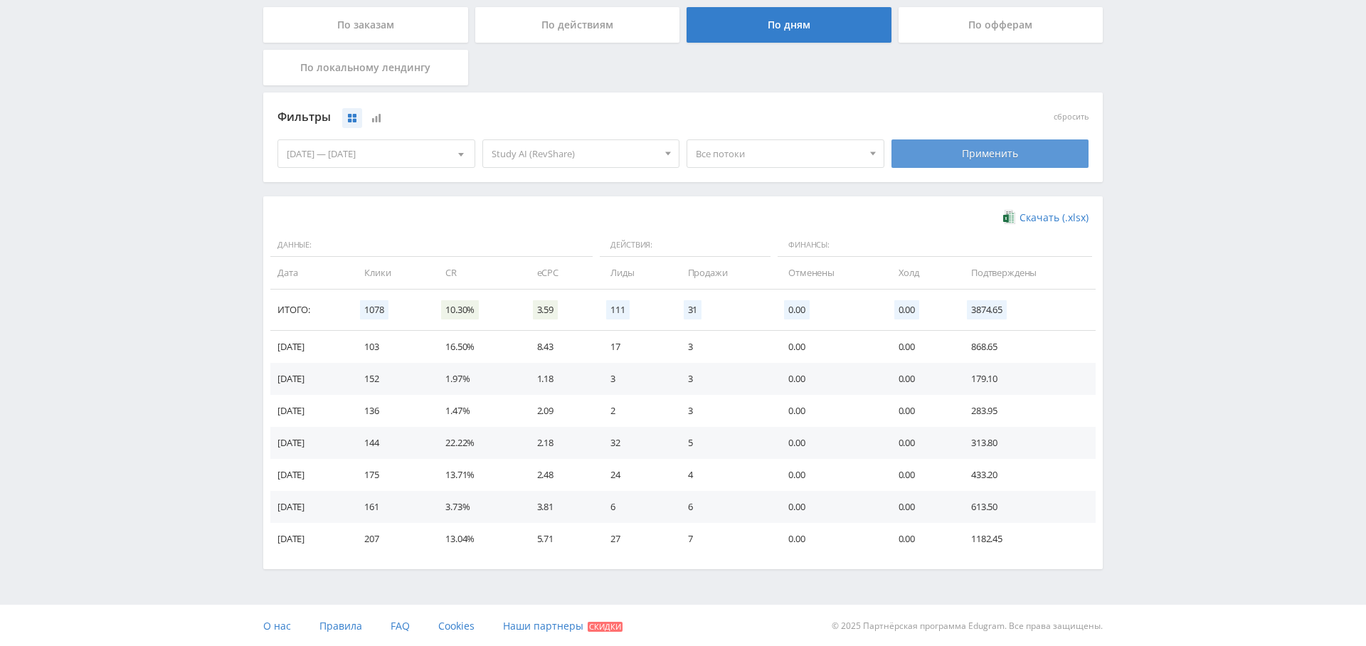
click at [940, 154] on div "Применить" at bounding box center [990, 153] width 198 height 28
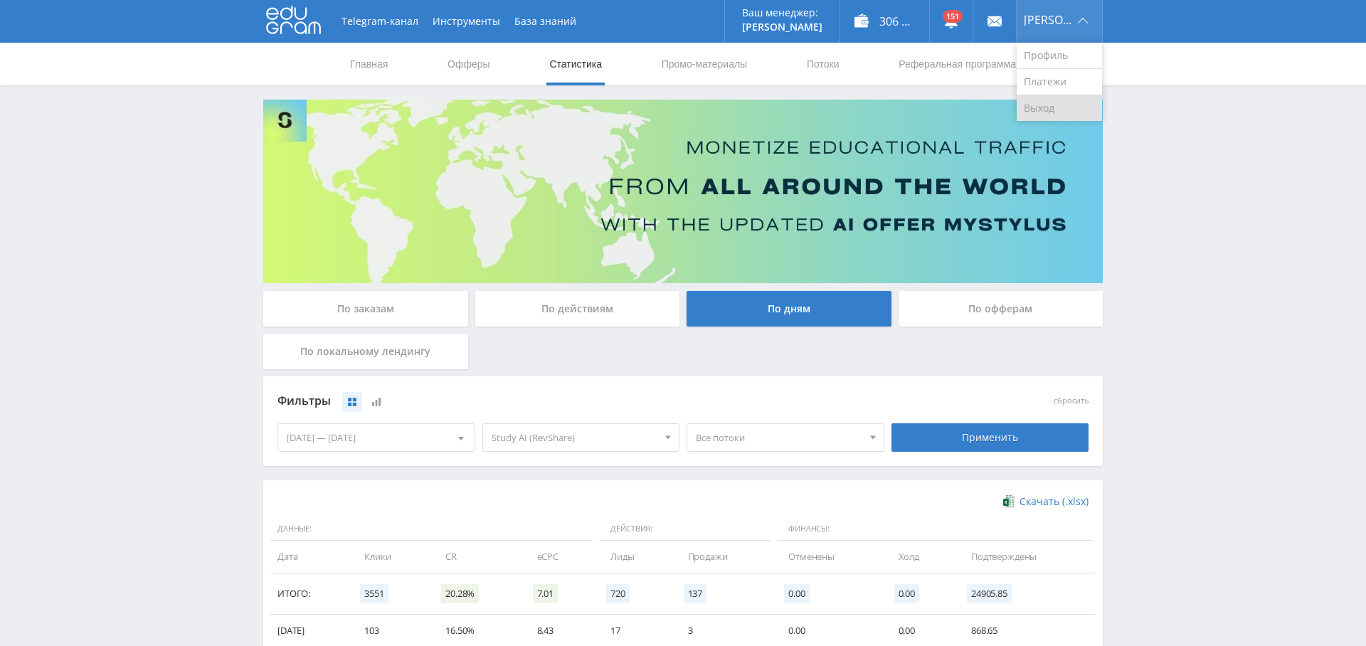
click at [1068, 105] on link "Выход" at bounding box center [1058, 108] width 85 height 26
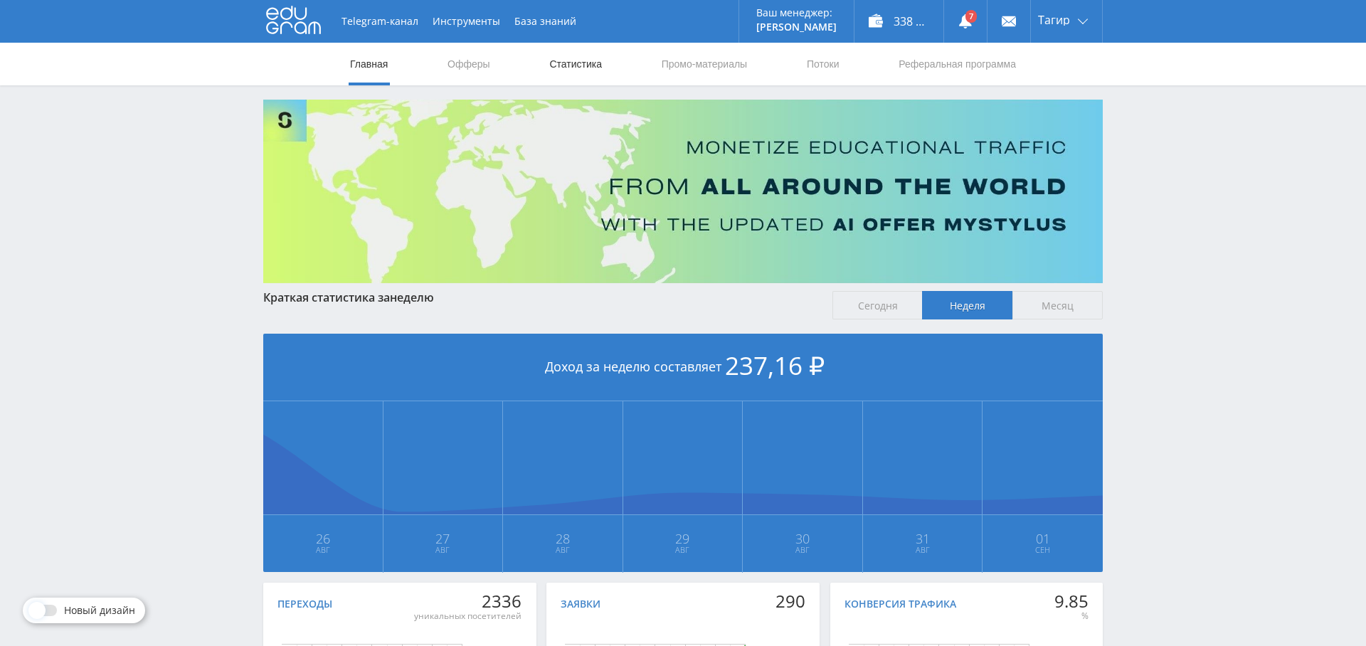
click at [596, 70] on link "Статистика" at bounding box center [575, 64] width 55 height 43
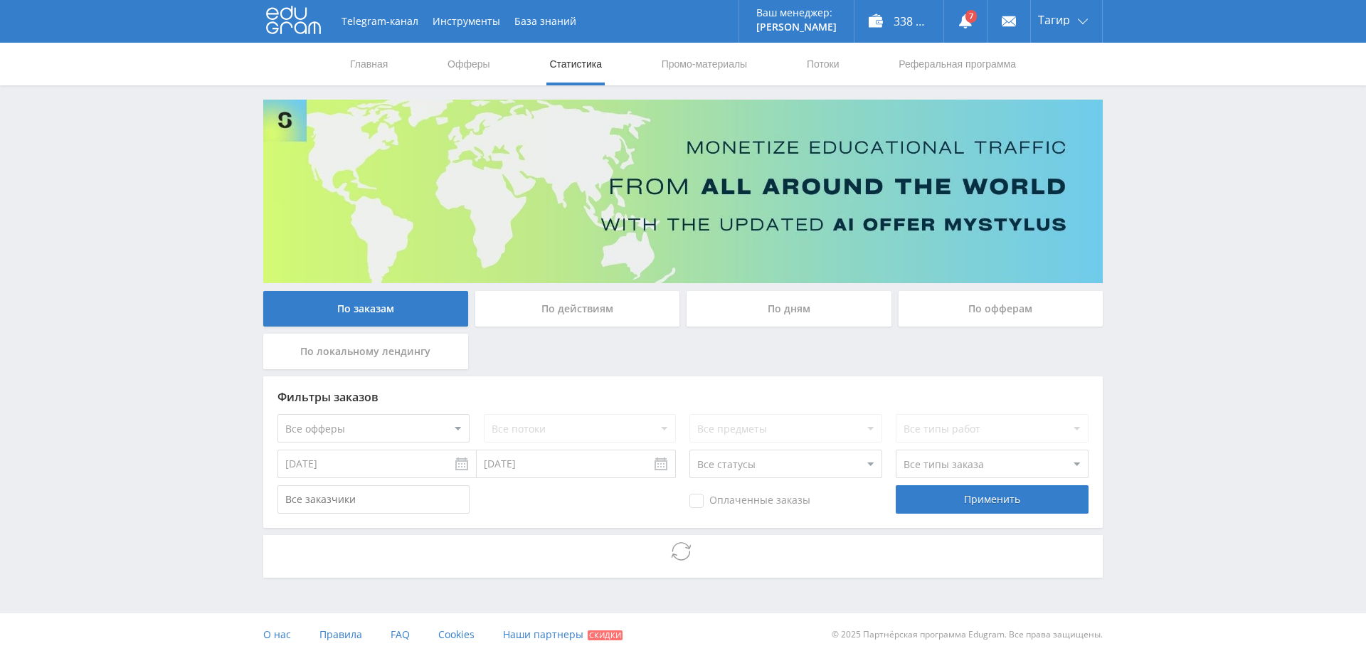
click at [773, 307] on div "По дням" at bounding box center [788, 309] width 205 height 36
click at [0, 0] on input "По дням" at bounding box center [0, 0] width 0 height 0
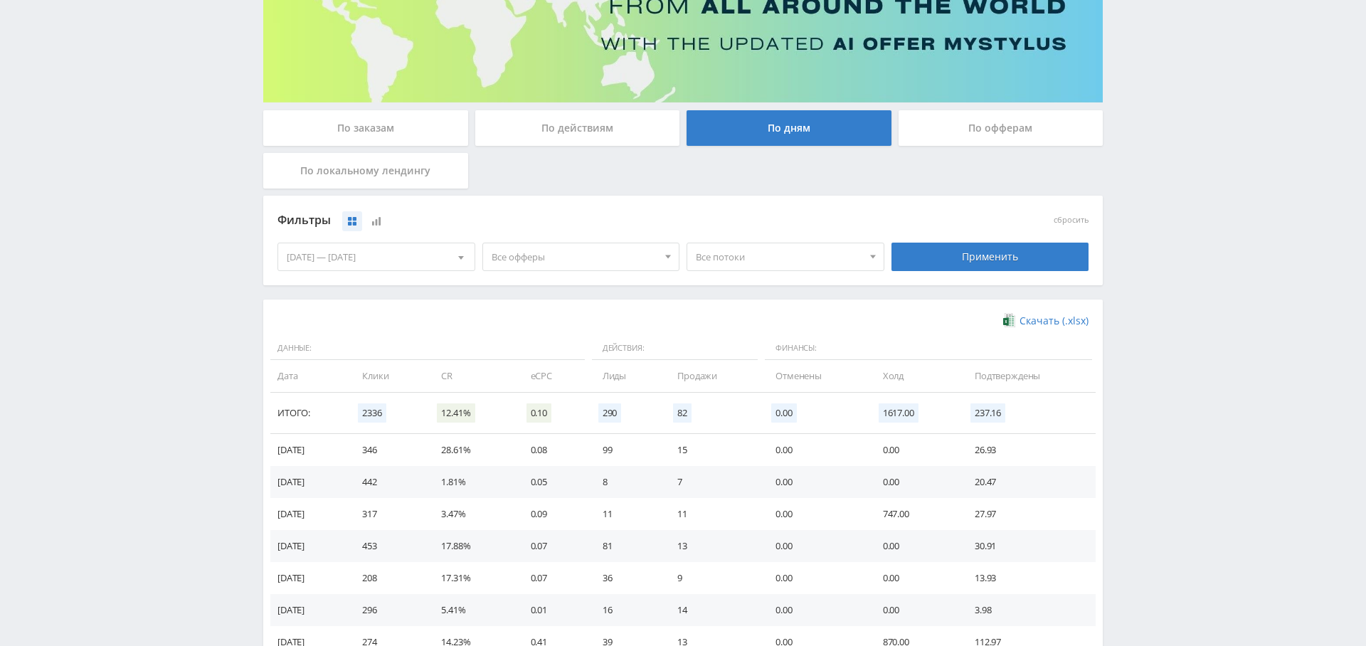
scroll to position [152, 0]
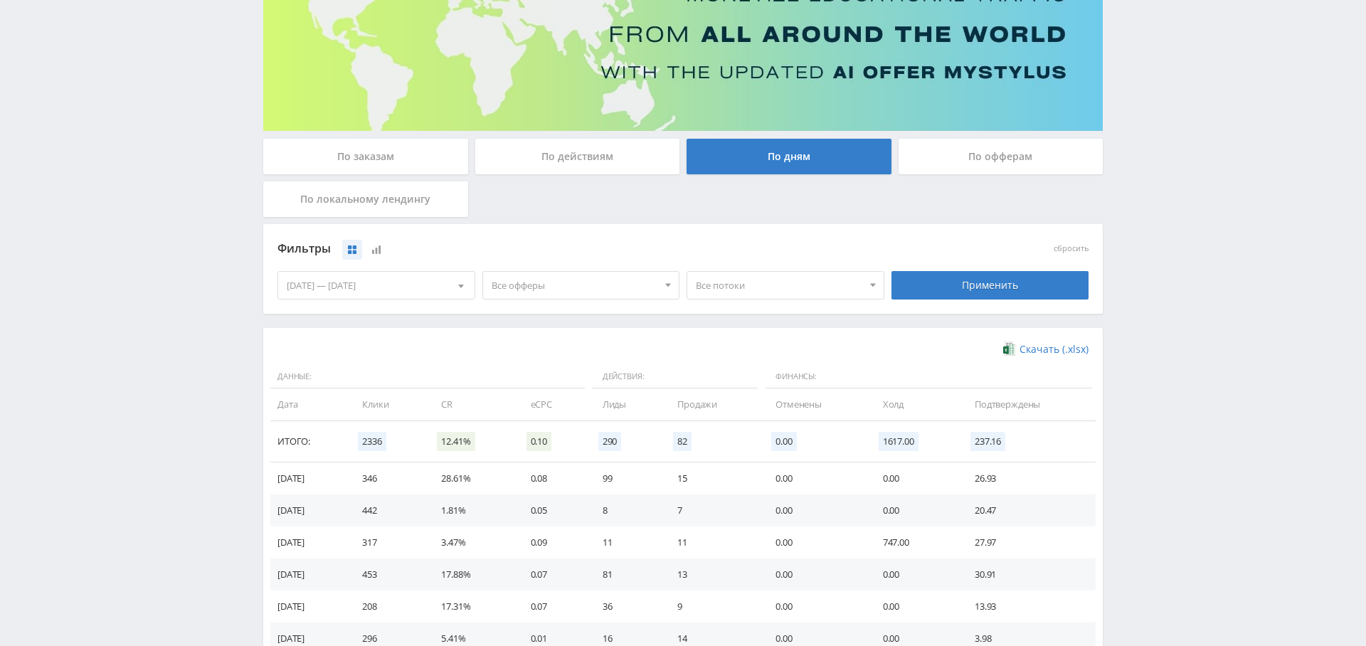
click at [516, 283] on span "Все офферы" at bounding box center [574, 285] width 166 height 27
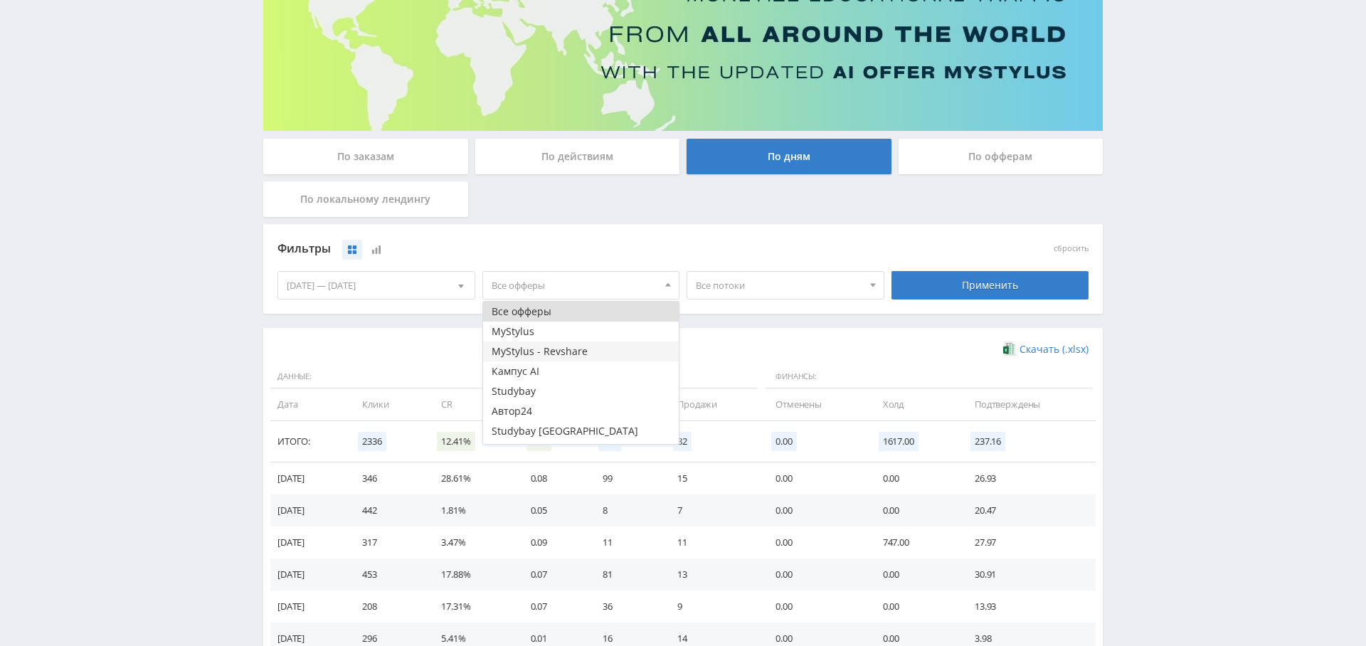
scroll to position [57, 0]
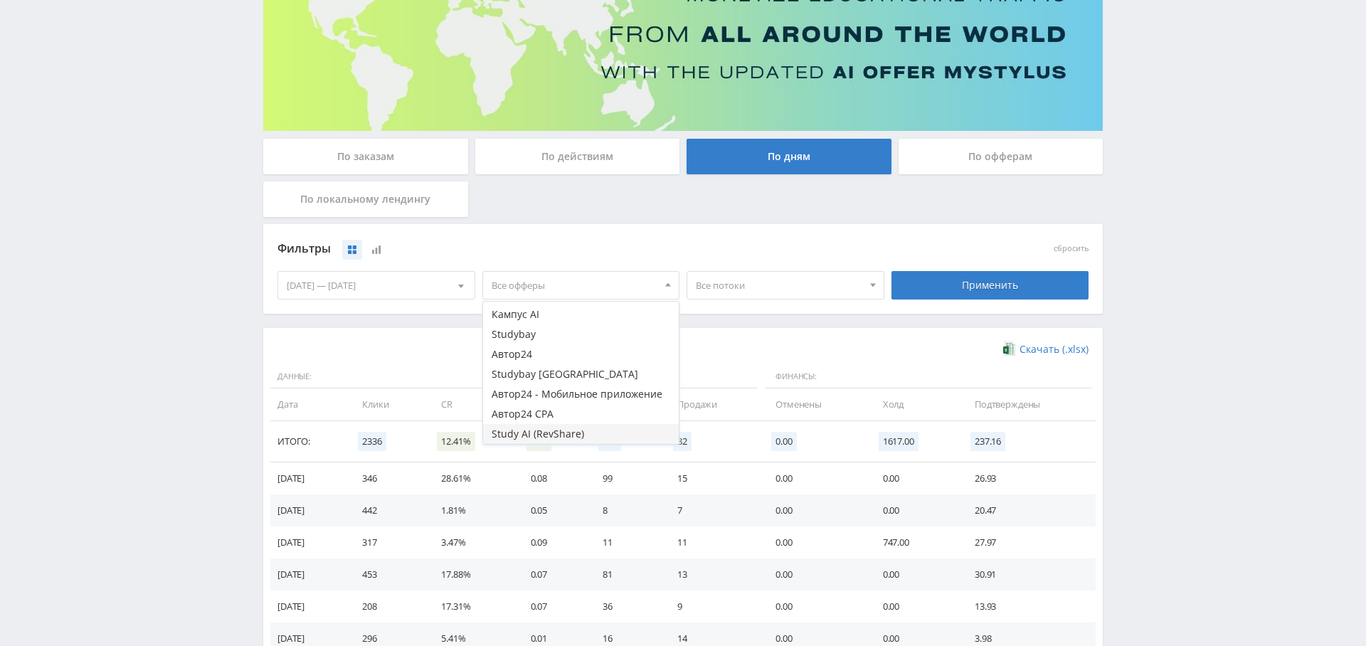
click at [568, 426] on button "Study AI (RevShare)" at bounding box center [581, 434] width 196 height 20
click at [781, 322] on div "Фильтры сбросить [DATE] — [DATE] Календарь Период Сентябрь, 2025 Пн Вт Ср Чт Пт…" at bounding box center [682, 276] width 839 height 104
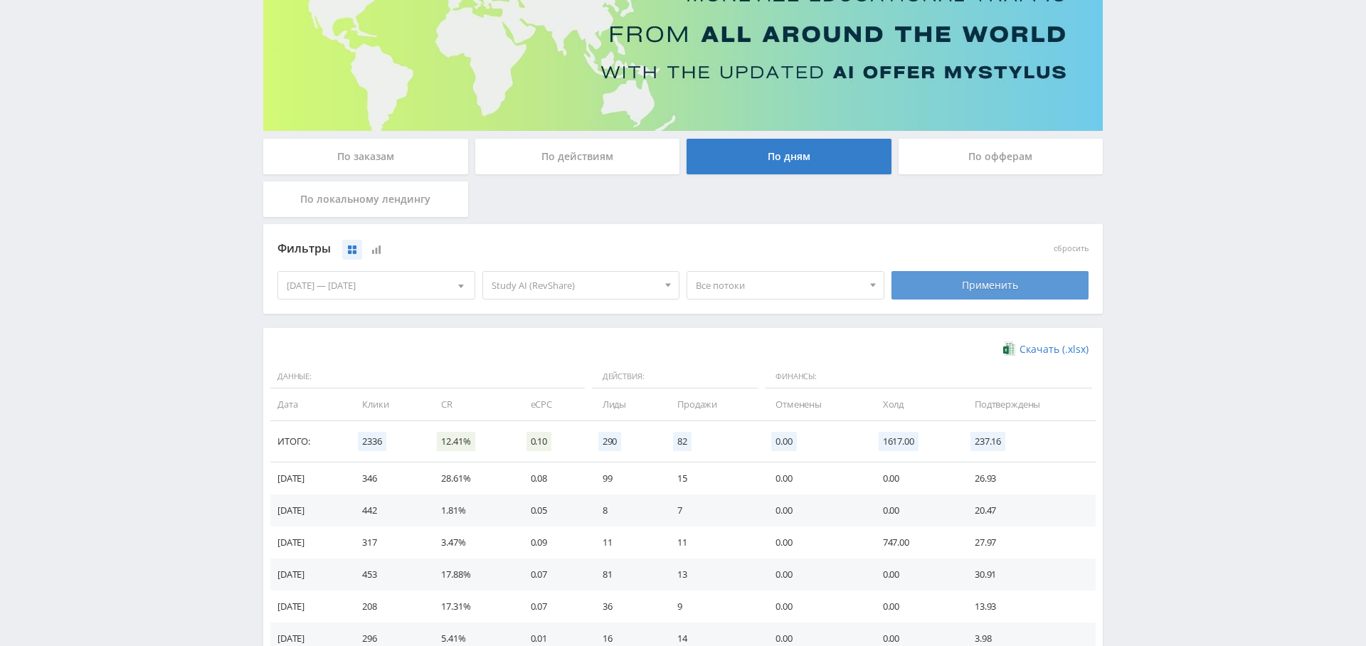
click at [952, 282] on div "Применить" at bounding box center [990, 285] width 198 height 28
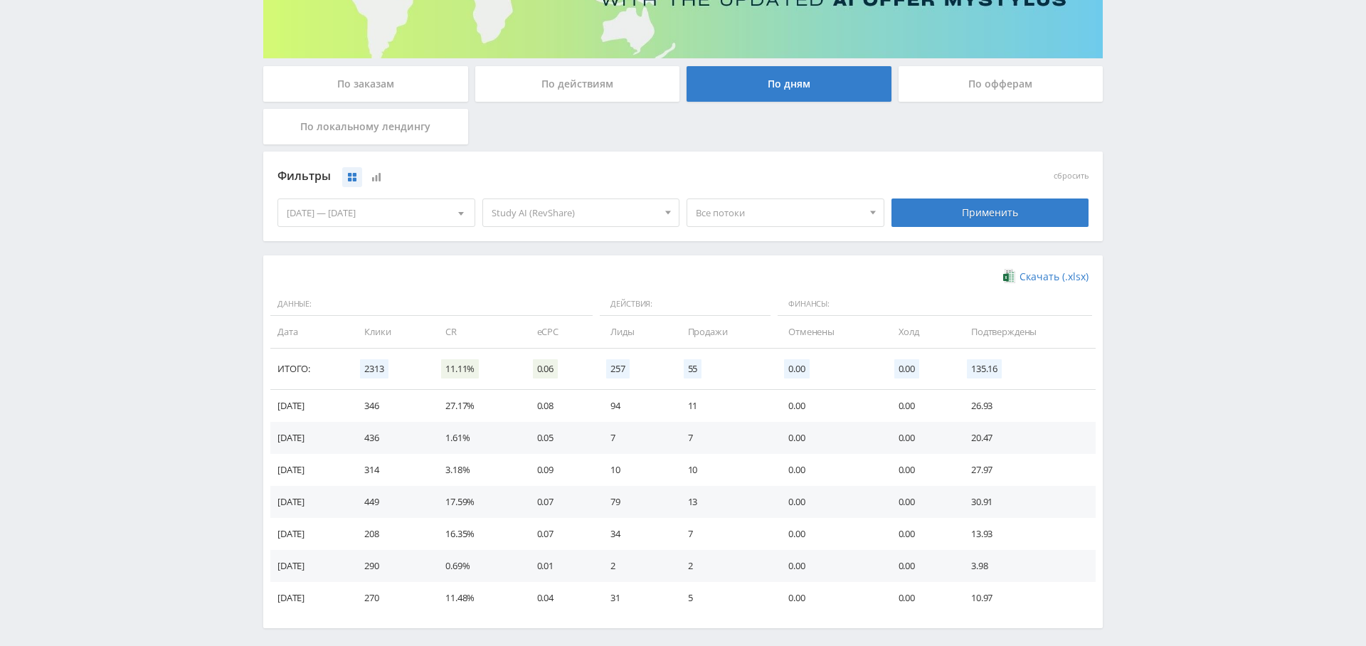
scroll to position [284, 0]
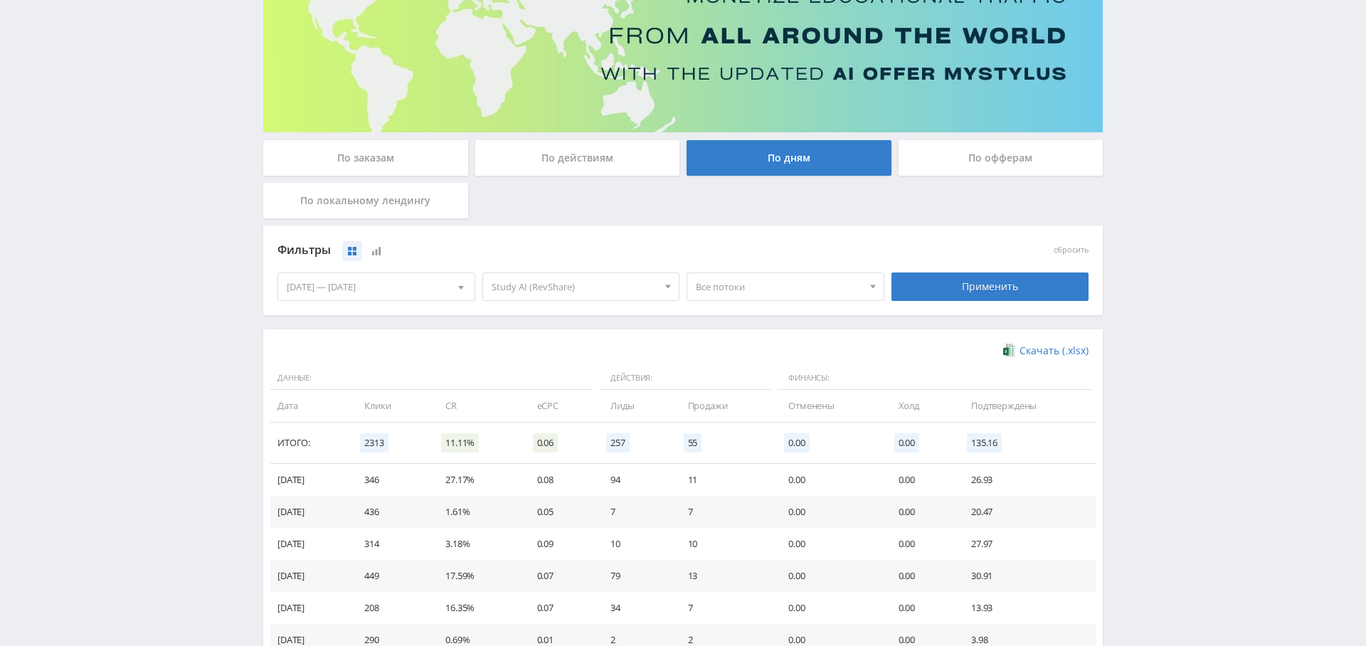
click at [383, 152] on div "По заказам" at bounding box center [365, 158] width 205 height 36
click at [0, 0] on input "По заказам" at bounding box center [0, 0] width 0 height 0
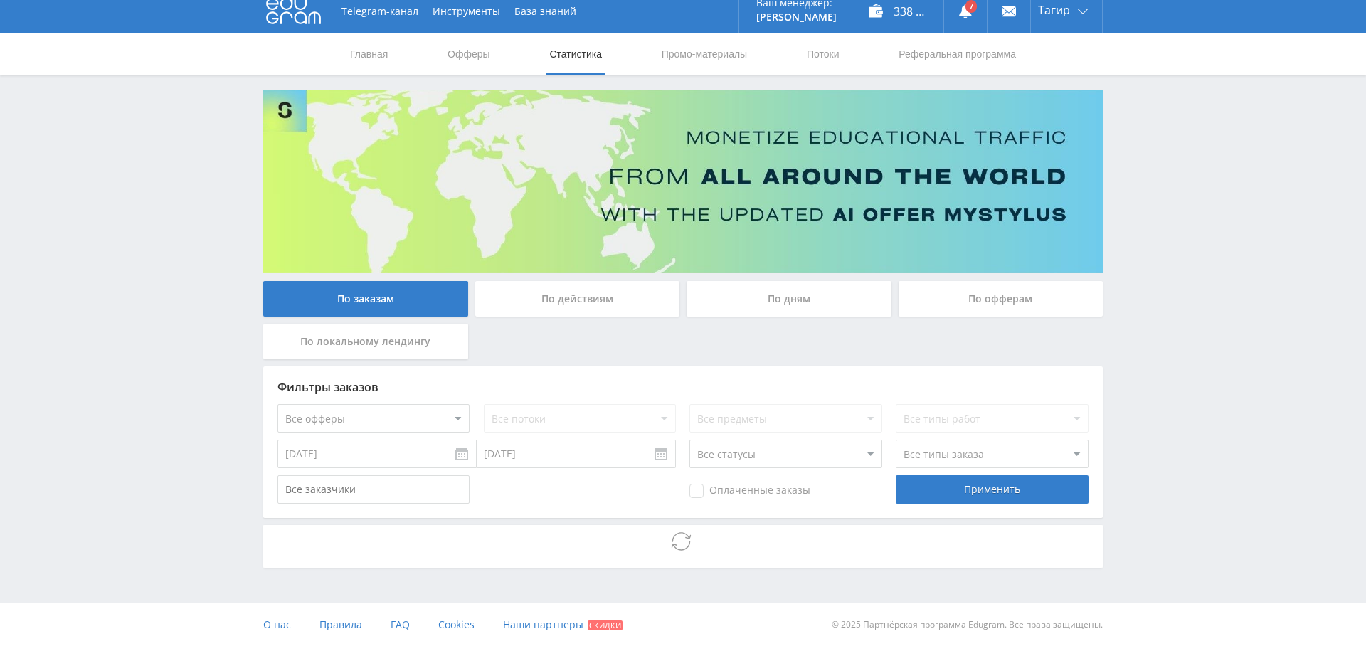
scroll to position [10, 0]
click at [405, 405] on select "Все офферы MyStylus MyStylus - Revshare Кампус AI Studybay Автор24 Studybay [GE…" at bounding box center [373, 418] width 192 height 28
select select "376"
click at [558, 420] on select "Все потоки Midjourney" at bounding box center [580, 418] width 192 height 28
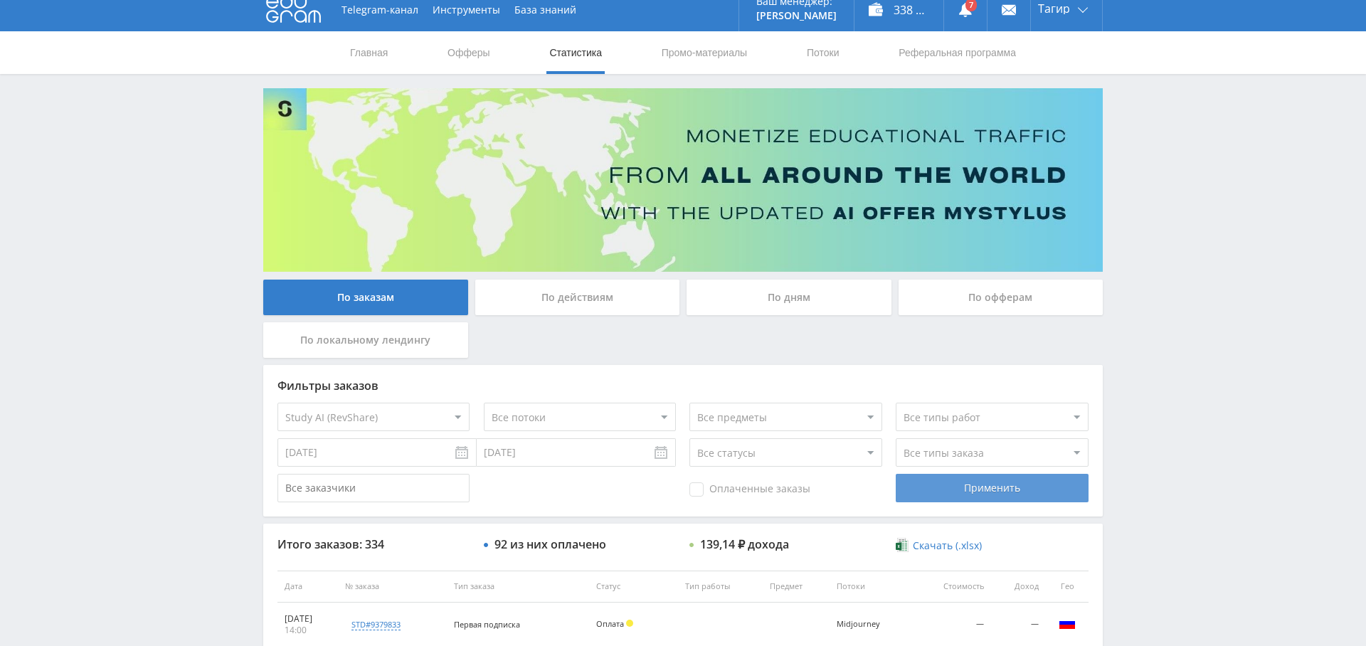
click at [982, 479] on div "Применить" at bounding box center [991, 488] width 192 height 28
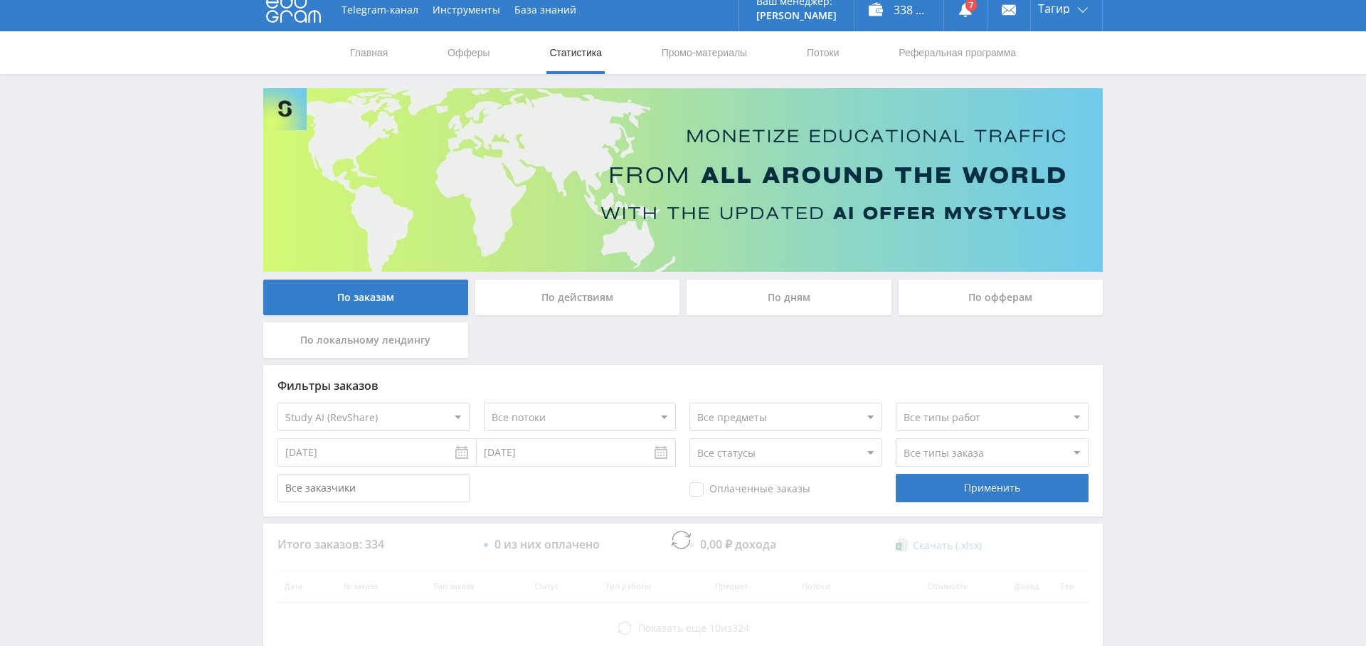
click at [751, 497] on div "Оплаченные заказы" at bounding box center [785, 488] width 192 height 28
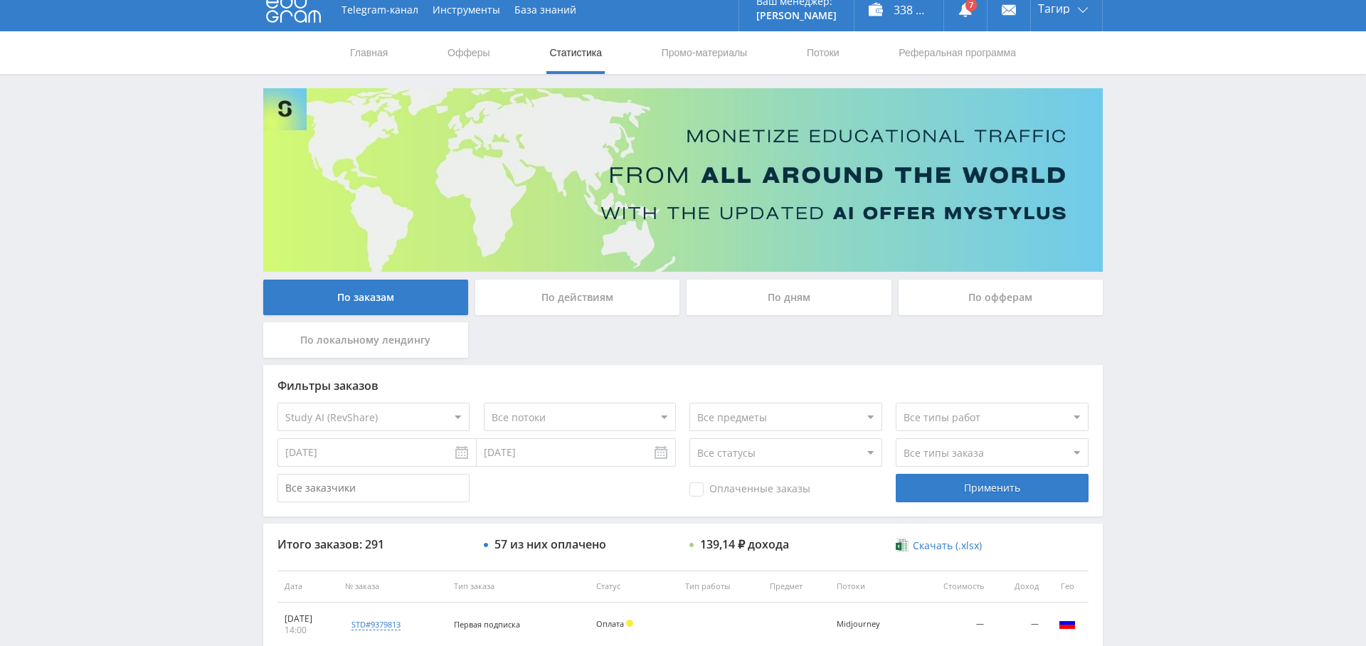
click at [718, 491] on span "Оплаченные заказы" at bounding box center [749, 489] width 121 height 14
click at [0, 0] on input "Оплаченные заказы" at bounding box center [0, 0] width 0 height 0
click at [934, 485] on div "Применить" at bounding box center [991, 488] width 192 height 28
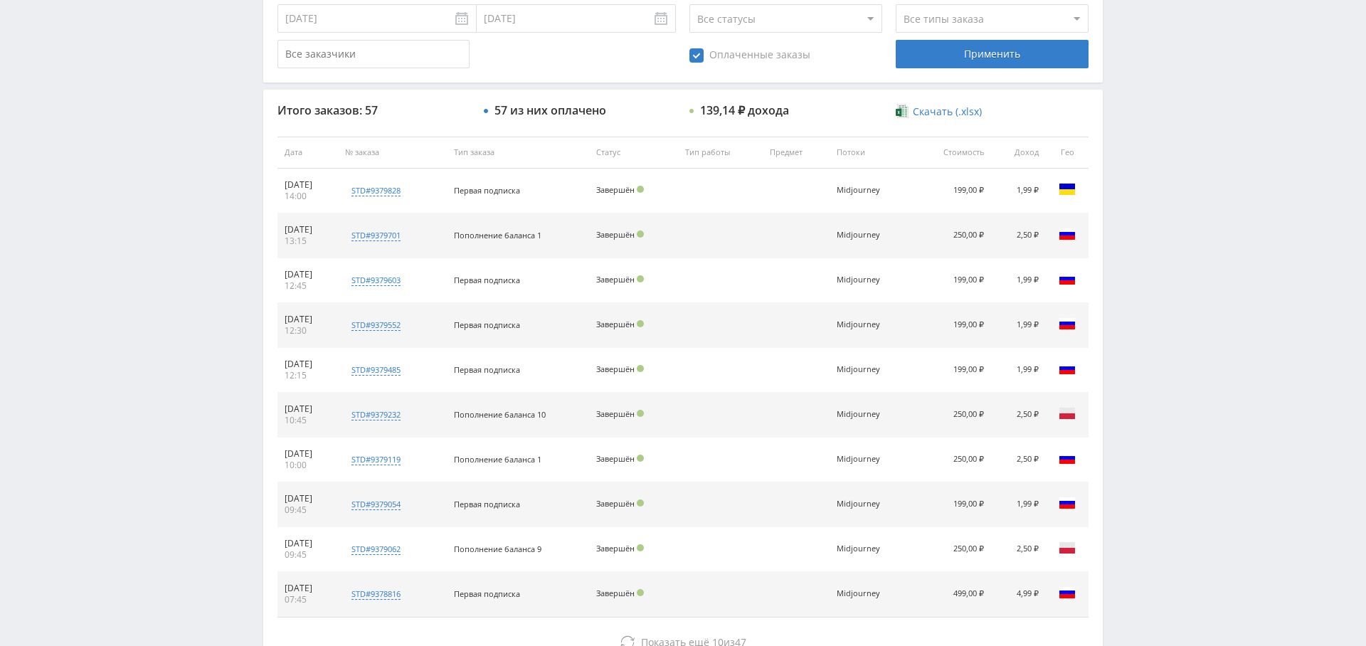
scroll to position [545, 0]
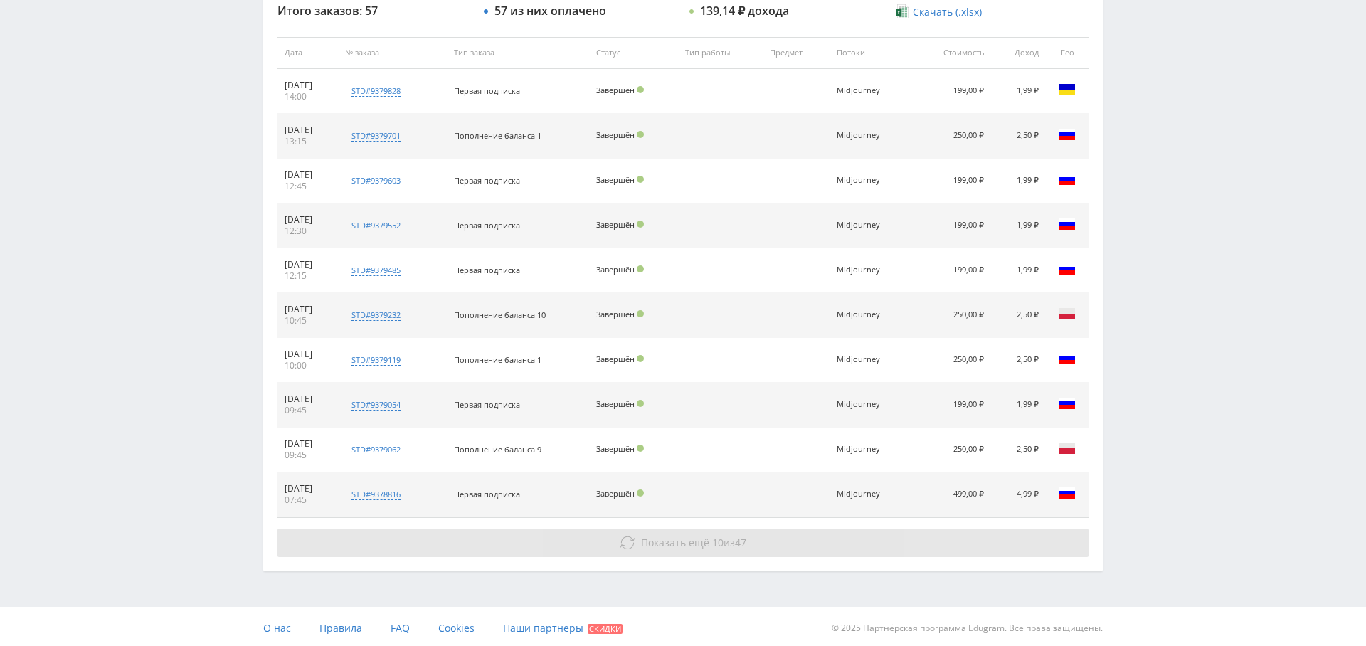
click at [745, 531] on button "Показать ещё 10 из 47" at bounding box center [682, 542] width 811 height 28
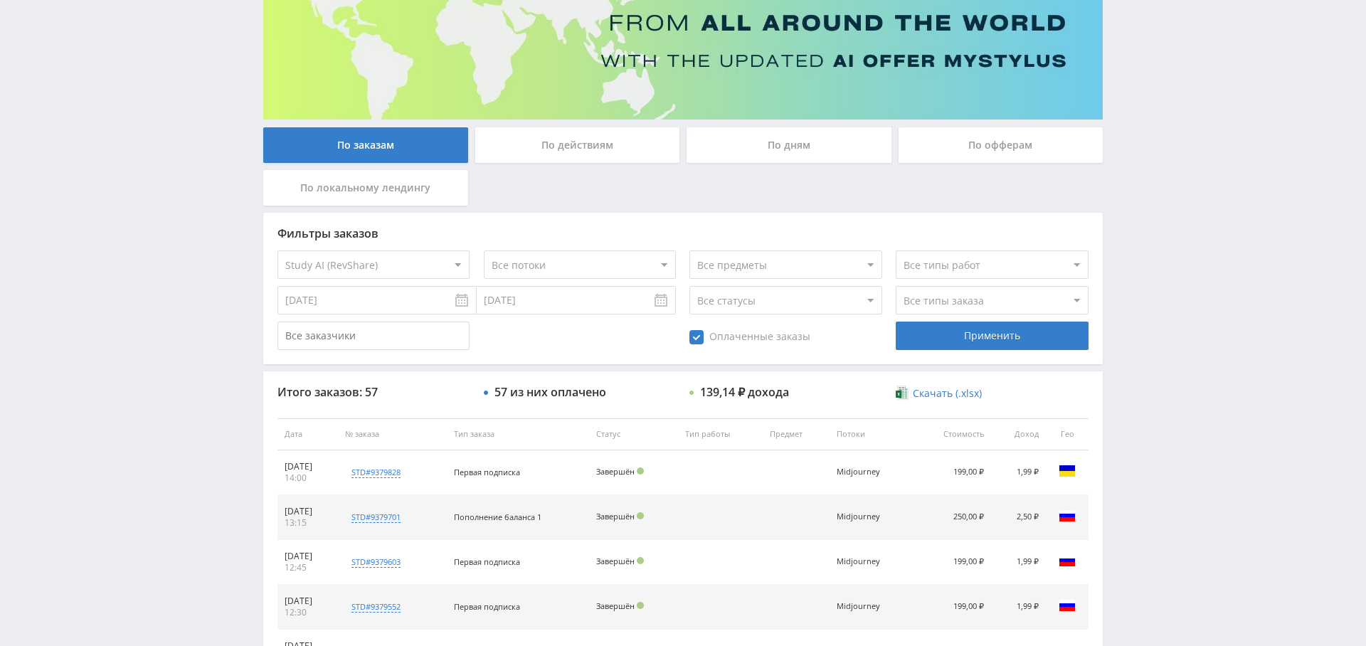
scroll to position [0, 0]
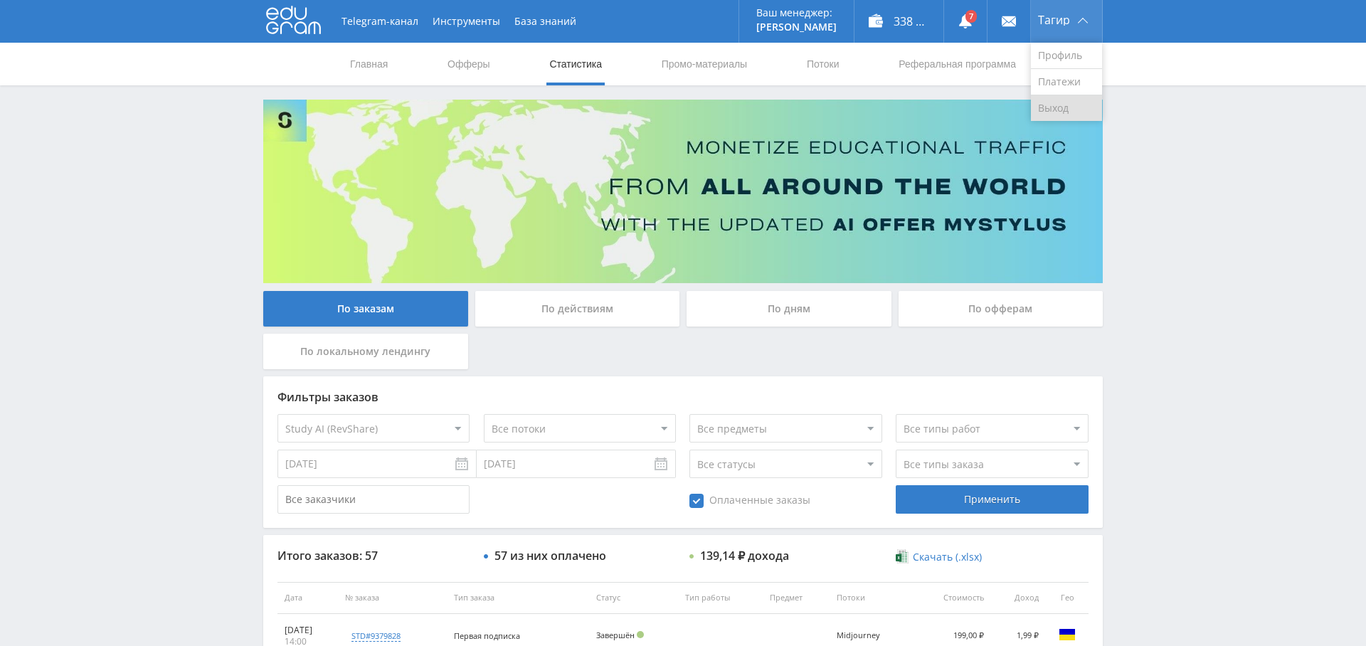
click at [1067, 102] on link "Выход" at bounding box center [1066, 108] width 71 height 26
